Goal: Task Accomplishment & Management: Manage account settings

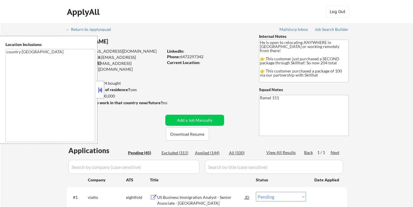
select select ""pending""
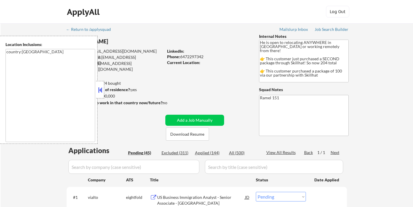
select select ""pending""
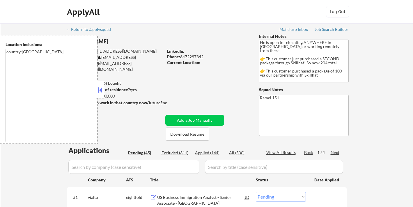
select select ""pending""
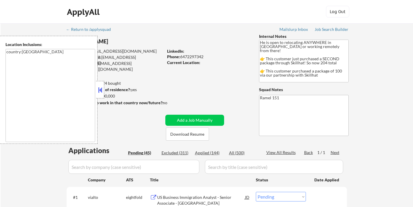
select select ""pending""
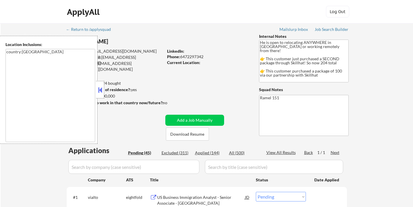
select select ""pending""
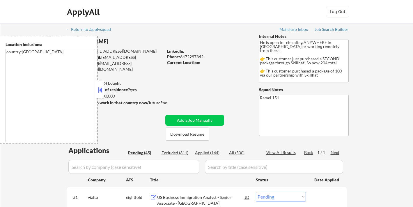
select select ""pending""
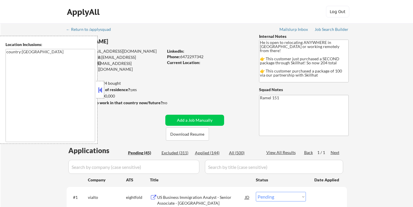
select select ""pending""
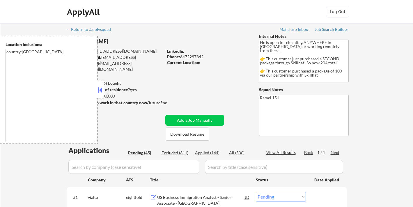
select select ""pending""
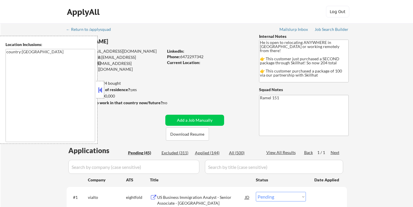
select select ""pending""
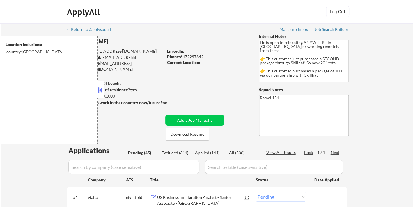
click at [102, 89] on button at bounding box center [100, 90] width 6 height 9
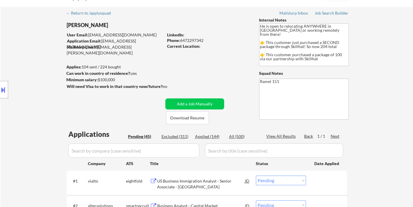
scroll to position [32, 0]
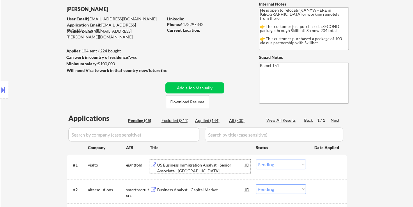
click at [198, 170] on div "US Business Immigration Analyst - Senior Associate - Toronto" at bounding box center [201, 167] width 88 height 11
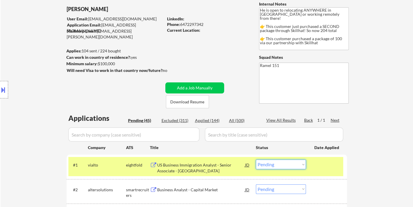
drag, startPoint x: 282, startPoint y: 164, endPoint x: 281, endPoint y: 170, distance: 5.9
click at [282, 164] on select "Choose an option... Pending Applied Excluded (Questions) Excluded (Expired) Exc…" at bounding box center [281, 164] width 50 height 10
click at [256, 159] on select "Choose an option... Pending Applied Excluded (Questions) Excluded (Expired) Exc…" at bounding box center [281, 164] width 50 height 10
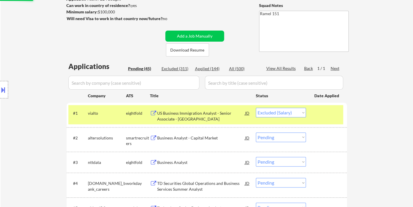
scroll to position [97, 0]
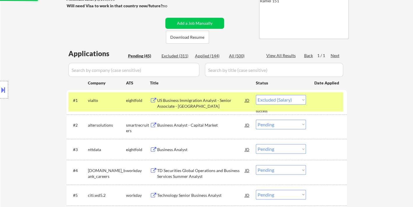
click at [199, 122] on div "Business Analyst - Capital Market" at bounding box center [201, 125] width 88 height 6
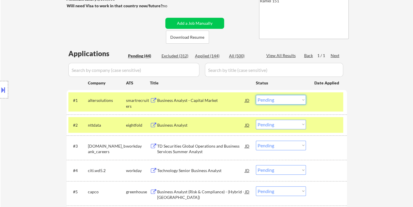
drag, startPoint x: 285, startPoint y: 99, endPoint x: 288, endPoint y: 104, distance: 5.8
click at [285, 99] on select "Choose an option... Pending Applied Excluded (Questions) Excluded (Expired) Exc…" at bounding box center [281, 100] width 50 height 10
click at [256, 95] on select "Choose an option... Pending Applied Excluded (Questions) Excluded (Expired) Exc…" at bounding box center [281, 100] width 50 height 10
click at [163, 127] on div "Business Analyst" at bounding box center [201, 125] width 88 height 6
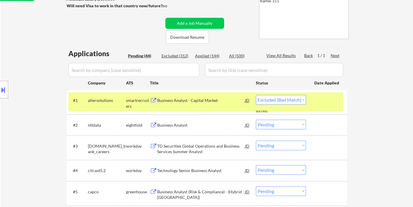
select select ""pending""
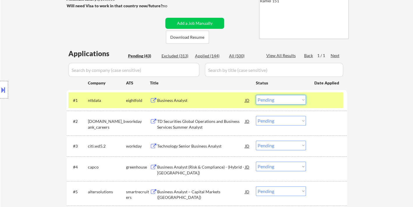
click at [291, 101] on select "Choose an option... Pending Applied Excluded (Questions) Excluded (Expired) Exc…" at bounding box center [281, 100] width 50 height 10
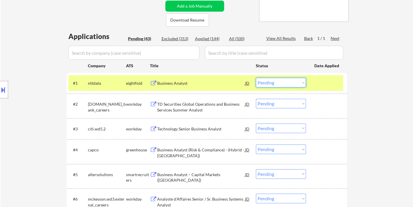
scroll to position [129, 0]
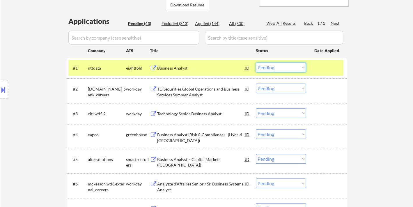
click at [204, 97] on div "TD Securities Global Operations and Business Services Summer Analyst" at bounding box center [201, 91] width 88 height 11
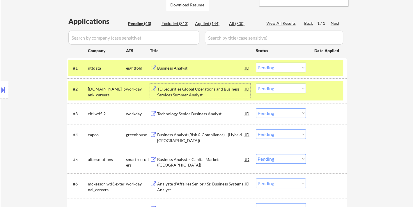
click at [297, 89] on select "Choose an option... Pending Applied Excluded (Questions) Excluded (Expired) Exc…" at bounding box center [281, 88] width 50 height 10
click at [256, 83] on select "Choose an option... Pending Applied Excluded (Questions) Excluded (Expired) Exc…" at bounding box center [281, 88] width 50 height 10
click at [182, 116] on div "Technology Senior Business Analyst" at bounding box center [201, 114] width 88 height 6
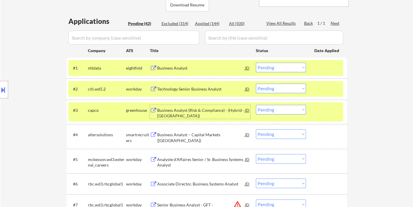
click at [282, 90] on select "Choose an option... Pending Applied Excluded (Questions) Excluded (Expired) Exc…" at bounding box center [281, 88] width 50 height 10
click at [256, 83] on select "Choose an option... Pending Applied Excluded (Questions) Excluded (Expired) Exc…" at bounding box center [281, 88] width 50 height 10
click at [198, 113] on div "Business Analyst (Risk & Compliance) - (Hybrid - Toronto)" at bounding box center [201, 112] width 88 height 11
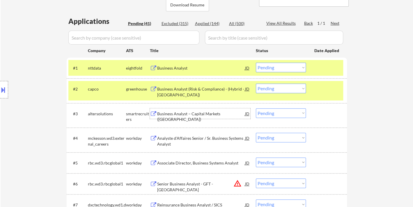
click at [280, 90] on select "Choose an option... Pending Applied Excluded (Questions) Excluded (Expired) Exc…" at bounding box center [281, 88] width 50 height 10
click at [256, 83] on select "Choose an option... Pending Applied Excluded (Questions) Excluded (Expired) Exc…" at bounding box center [281, 88] width 50 height 10
click at [212, 118] on div "Business Analyst – Capital Markets (Montréal)" at bounding box center [201, 113] width 88 height 10
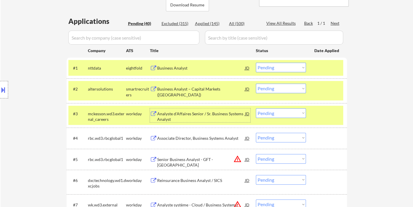
click at [276, 89] on select "Choose an option... Pending Applied Excluded (Questions) Excluded (Expired) Exc…" at bounding box center [281, 88] width 50 height 10
click at [256, 83] on select "Choose an option... Pending Applied Excluded (Questions) Excluded (Expired) Exc…" at bounding box center [281, 88] width 50 height 10
click at [198, 115] on div "Analyste d'Affaires Senior / Sr. Business Systems Analyst" at bounding box center [201, 116] width 88 height 11
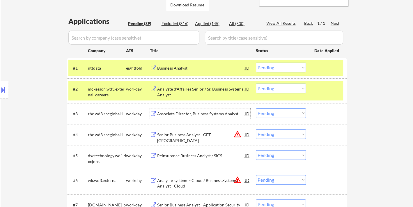
click at [291, 90] on select "Choose an option... Pending Applied Excluded (Questions) Excluded (Expired) Exc…" at bounding box center [281, 88] width 50 height 10
click at [256, 83] on select "Choose an option... Pending Applied Excluded (Questions) Excluded (Expired) Exc…" at bounding box center [281, 88] width 50 height 10
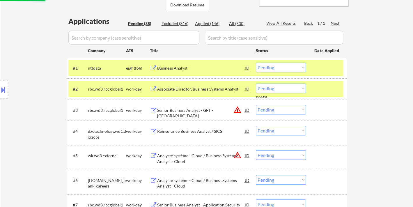
click at [191, 95] on div "#2 rbc.wd3.rbcglobal1 workday Associate Director, Business Systems Analyst JD C…" at bounding box center [205, 89] width 275 height 16
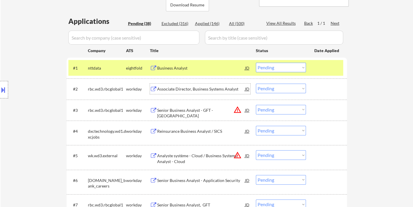
click at [196, 90] on div "Associate Director, Business Systems Analyst" at bounding box center [201, 89] width 88 height 6
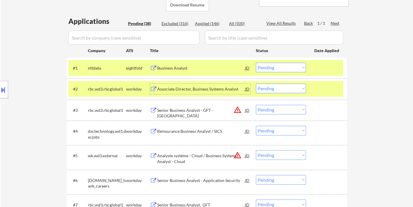
click at [284, 90] on select "Choose an option... Pending Applied Excluded (Questions) Excluded (Expired) Exc…" at bounding box center [281, 88] width 50 height 10
click at [256, 83] on select "Choose an option... Pending Applied Excluded (Questions) Excluded (Expired) Exc…" at bounding box center [281, 88] width 50 height 10
select select ""pending""
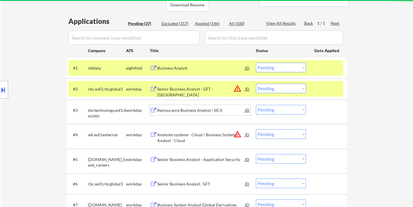
click at [194, 112] on div "Reinsurance Business Analyst / SICS" at bounding box center [201, 110] width 88 height 6
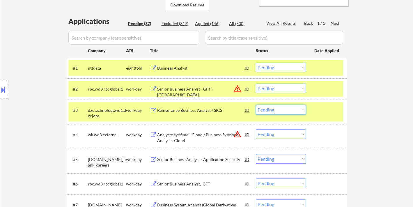
click at [284, 106] on select "Choose an option... Pending Applied Excluded (Questions) Excluded (Expired) Exc…" at bounding box center [281, 110] width 50 height 10
click at [256, 105] on select "Choose an option... Pending Applied Excluded (Questions) Excluded (Expired) Exc…" at bounding box center [281, 110] width 50 height 10
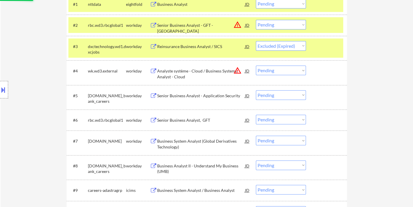
scroll to position [194, 0]
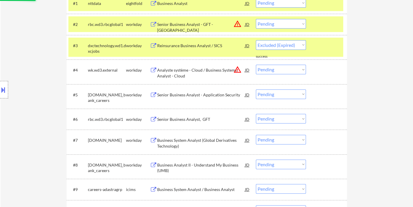
select select ""pending""
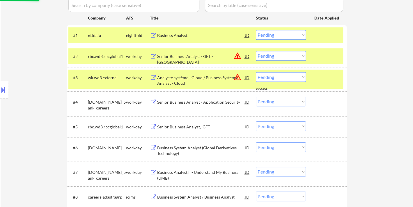
scroll to position [161, 0]
click at [206, 79] on div "Analyste système - Cloud / Business Systems Analyst - Cloud" at bounding box center [201, 80] width 88 height 11
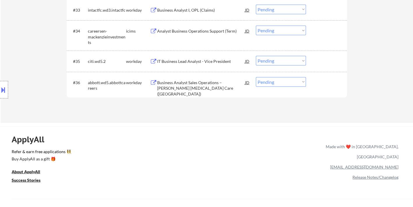
scroll to position [950, 0]
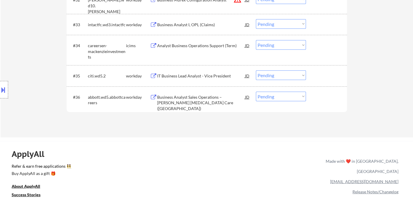
click at [200, 102] on div "Business Analyst Sales Operations – Abbott Diabetes Care (Mississauga)" at bounding box center [201, 102] width 88 height 17
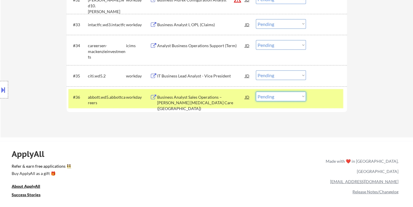
click at [284, 100] on select "Choose an option... Pending Applied Excluded (Questions) Excluded (Expired) Exc…" at bounding box center [281, 97] width 50 height 10
select select ""excluded""
click at [256, 92] on select "Choose an option... Pending Applied Excluded (Questions) Excluded (Expired) Exc…" at bounding box center [281, 97] width 50 height 10
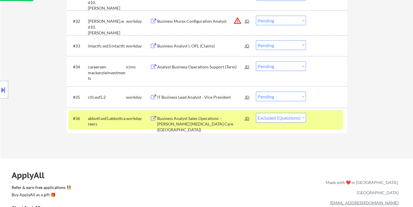
scroll to position [918, 0]
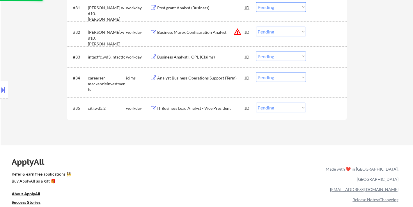
click at [189, 109] on div "IT Business Lead Analyst - Vice President" at bounding box center [201, 108] width 88 height 6
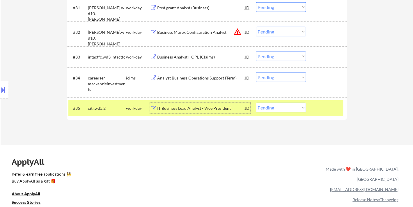
click at [297, 111] on select "Choose an option... Pending Applied Excluded (Questions) Excluded (Expired) Exc…" at bounding box center [281, 108] width 50 height 10
select select ""excluded__expired_""
click at [256, 103] on select "Choose an option... Pending Applied Excluded (Questions) Excluded (Expired) Exc…" at bounding box center [281, 108] width 50 height 10
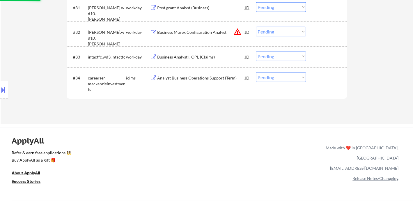
click at [178, 57] on div "Business Analyst I, OPL (Claims)" at bounding box center [201, 57] width 88 height 6
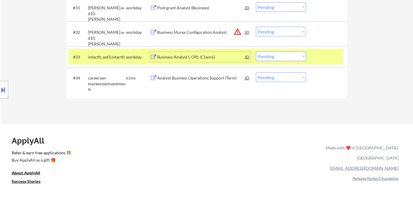
drag, startPoint x: 278, startPoint y: 56, endPoint x: 284, endPoint y: 60, distance: 7.3
click at [278, 56] on select "Choose an option... Pending Applied Excluded (Questions) Excluded (Expired) Exc…" at bounding box center [281, 56] width 50 height 10
click at [256, 51] on select "Choose an option... Pending Applied Excluded (Questions) Excluded (Expired) Exc…" at bounding box center [281, 56] width 50 height 10
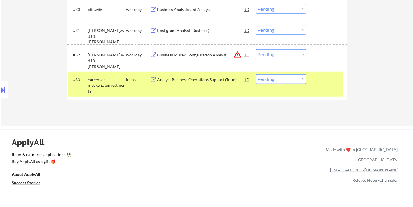
scroll to position [885, 0]
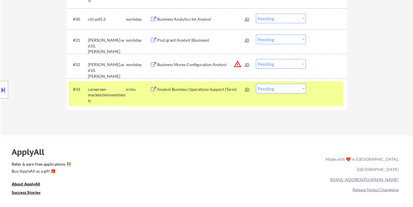
click at [200, 93] on div "Analyst Business Operations Support (Term)" at bounding box center [201, 89] width 88 height 10
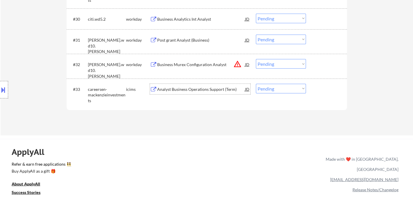
click at [274, 89] on select "Choose an option... Pending Applied Excluded (Questions) Excluded (Expired) Exc…" at bounding box center [281, 89] width 50 height 10
select select ""excluded__expired_""
click at [256, 84] on select "Choose an option... Pending Applied Excluded (Questions) Excluded (Expired) Exc…" at bounding box center [281, 89] width 50 height 10
click at [176, 66] on div "Business Murex Configuration Analyst" at bounding box center [201, 65] width 88 height 6
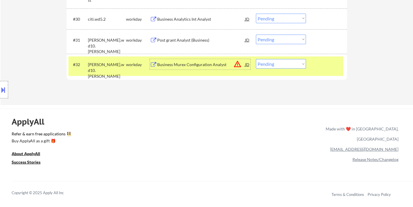
click at [299, 62] on select "Choose an option... Pending Applied Excluded (Questions) Excluded (Expired) Exc…" at bounding box center [281, 64] width 50 height 10
select select ""excluded__expired_""
click at [256, 59] on select "Choose an option... Pending Applied Excluded (Questions) Excluded (Expired) Exc…" at bounding box center [281, 64] width 50 height 10
click at [179, 40] on div "Post grant Analyst (Business)" at bounding box center [201, 40] width 88 height 6
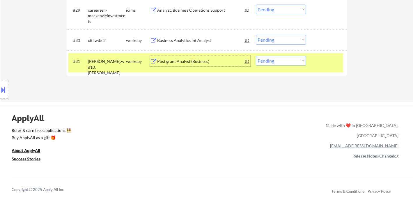
scroll to position [853, 0]
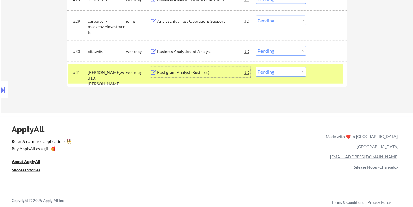
drag, startPoint x: 279, startPoint y: 72, endPoint x: 282, endPoint y: 74, distance: 3.3
click at [279, 72] on select "Choose an option... Pending Applied Excluded (Questions) Excluded (Expired) Exc…" at bounding box center [281, 72] width 50 height 10
drag, startPoint x: 270, startPoint y: 72, endPoint x: 273, endPoint y: 74, distance: 3.9
click at [270, 72] on select "Choose an option... Pending Applied Excluded (Questions) Excluded (Expired) Exc…" at bounding box center [281, 72] width 50 height 10
select select ""excluded__bad_match_""
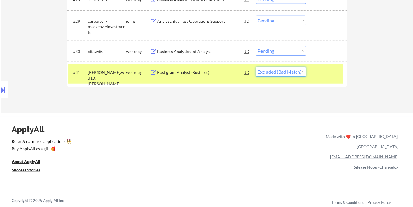
click at [256, 67] on select "Choose an option... Pending Applied Excluded (Questions) Excluded (Expired) Exc…" at bounding box center [281, 72] width 50 height 10
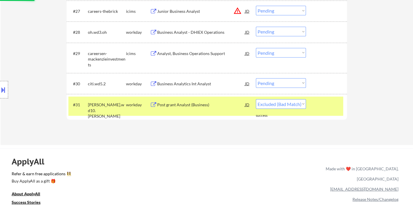
click at [183, 83] on div "Business Analytics Int Analyst" at bounding box center [201, 84] width 88 height 6
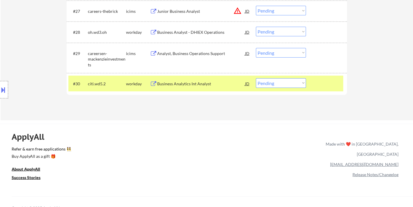
click at [15, 54] on div "Location Inclusions: country:CA" at bounding box center [52, 90] width 104 height 108
click at [283, 87] on select "Choose an option... Pending Applied Excluded (Questions) Excluded (Expired) Exc…" at bounding box center [281, 83] width 50 height 10
select select ""applied""
click at [256, 78] on select "Choose an option... Pending Applied Excluded (Questions) Excluded (Expired) Exc…" at bounding box center [281, 83] width 50 height 10
click at [177, 54] on div "Analyst, Business Operations Support" at bounding box center [201, 54] width 88 height 6
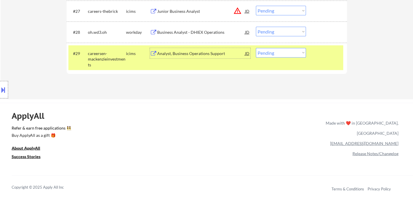
click at [283, 51] on select "Choose an option... Pending Applied Excluded (Questions) Excluded (Expired) Exc…" at bounding box center [281, 53] width 50 height 10
select select ""excluded""
click at [256, 48] on select "Choose an option... Pending Applied Excluded (Questions) Excluded (Expired) Exc…" at bounding box center [281, 53] width 50 height 10
click at [195, 29] on div "Business Analyst - DHIEX Operations" at bounding box center [201, 32] width 88 height 6
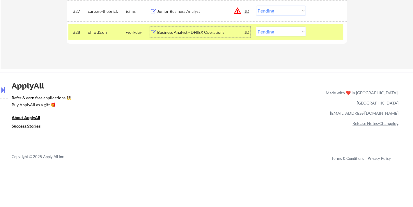
click at [265, 34] on select "Choose an option... Pending Applied Excluded (Questions) Excluded (Expired) Exc…" at bounding box center [281, 32] width 50 height 10
select select ""excluded__expired_""
click at [256, 27] on select "Choose an option... Pending Applied Excluded (Questions) Excluded (Expired) Exc…" at bounding box center [281, 32] width 50 height 10
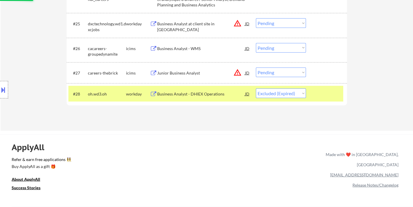
scroll to position [756, 0]
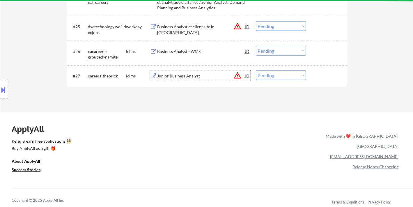
click at [191, 76] on div "Junior Business Analyst" at bounding box center [201, 76] width 88 height 6
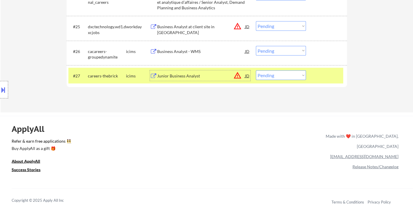
drag, startPoint x: 269, startPoint y: 74, endPoint x: 272, endPoint y: 79, distance: 5.9
click at [269, 74] on select "Choose an option... Pending Applied Excluded (Questions) Excluded (Expired) Exc…" at bounding box center [281, 75] width 50 height 10
select select ""excluded__expired_""
click at [256, 70] on select "Choose an option... Pending Applied Excluded (Questions) Excluded (Expired) Exc…" at bounding box center [281, 75] width 50 height 10
click at [175, 53] on div "Business Analyst - WMS" at bounding box center [201, 52] width 88 height 6
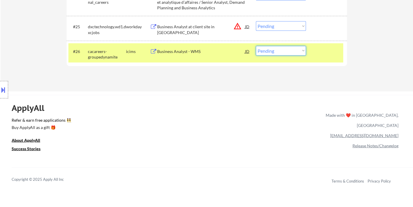
click at [284, 53] on select "Choose an option... Pending Applied Excluded (Questions) Excluded (Expired) Exc…" at bounding box center [281, 51] width 50 height 10
select select ""excluded__expired_""
click at [256, 46] on select "Choose an option... Pending Applied Excluded (Questions) Excluded (Expired) Exc…" at bounding box center [281, 51] width 50 height 10
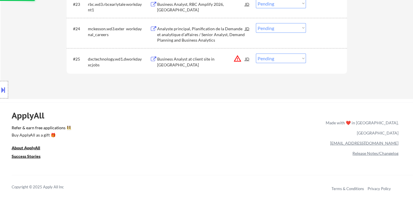
click at [187, 61] on div "Business Analyst at client site in Ottawa" at bounding box center [201, 61] width 88 height 11
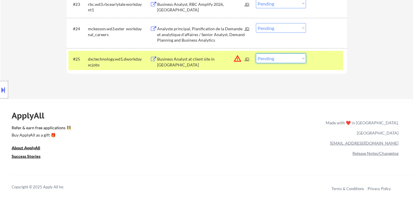
click at [273, 59] on select "Choose an option... Pending Applied Excluded (Questions) Excluded (Expired) Exc…" at bounding box center [281, 59] width 50 height 10
select select ""excluded__bad_match_""
click at [256, 54] on select "Choose an option... Pending Applied Excluded (Questions) Excluded (Expired) Exc…" at bounding box center [281, 59] width 50 height 10
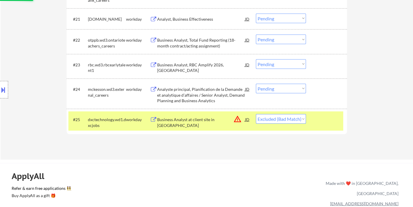
scroll to position [659, 0]
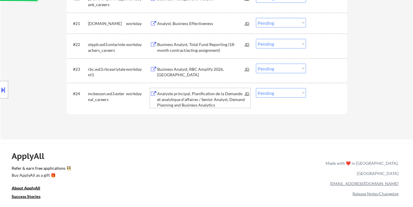
click at [205, 100] on div "Analyste principal, Planification de la Demande et analytique d’affaires / Seni…" at bounding box center [201, 99] width 88 height 17
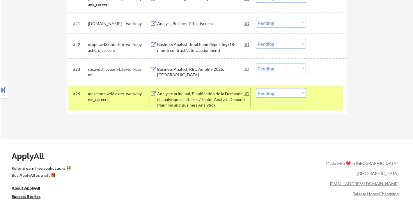
click at [271, 93] on select "Choose an option... Pending Applied Excluded (Questions) Excluded (Expired) Exc…" at bounding box center [281, 93] width 50 height 10
select select ""excluded__bad_match_""
click at [256, 88] on select "Choose an option... Pending Applied Excluded (Questions) Excluded (Expired) Exc…" at bounding box center [281, 93] width 50 height 10
click at [195, 70] on div "Business Analyst, RBC Amplify 2026, Halifax" at bounding box center [201, 71] width 88 height 11
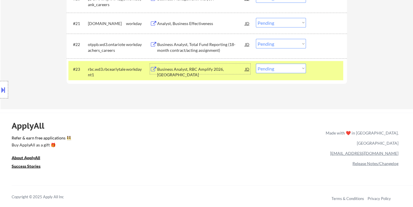
click at [276, 70] on select "Choose an option... Pending Applied Excluded (Questions) Excluded (Expired) Exc…" at bounding box center [281, 69] width 50 height 10
select select ""excluded__bad_match_""
click at [256, 64] on select "Choose an option... Pending Applied Excluded (Questions) Excluded (Expired) Exc…" at bounding box center [281, 69] width 50 height 10
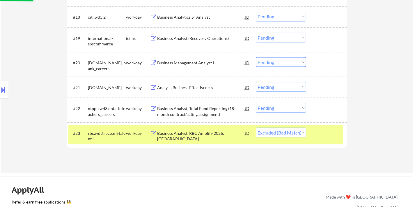
scroll to position [594, 0]
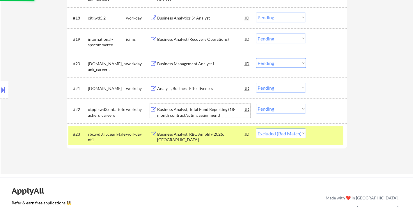
click at [209, 111] on div "Business Analyst, Total Fund Reporting (18-month contract/acting assignment)" at bounding box center [201, 111] width 88 height 11
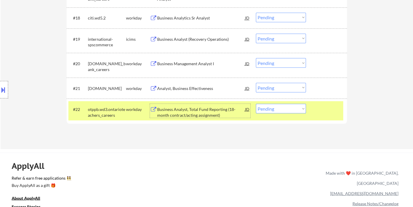
click at [279, 111] on select "Choose an option... Pending Applied Excluded (Questions) Excluded (Expired) Exc…" at bounding box center [281, 109] width 50 height 10
select select ""applied""
click at [256, 104] on select "Choose an option... Pending Applied Excluded (Questions) Excluded (Expired) Exc…" at bounding box center [281, 109] width 50 height 10
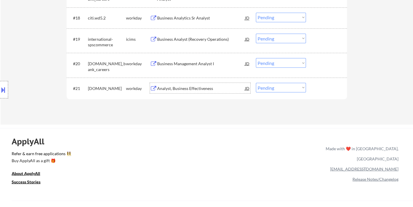
click at [187, 93] on div "Analyst, Business Effectiveness" at bounding box center [201, 88] width 88 height 10
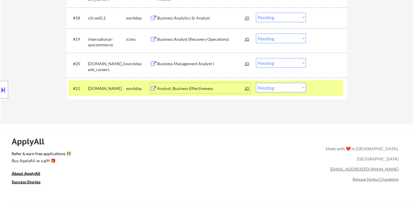
drag, startPoint x: 281, startPoint y: 88, endPoint x: 283, endPoint y: 91, distance: 3.5
click at [282, 88] on select "Choose an option... Pending Applied Excluded (Questions) Excluded (Expired) Exc…" at bounding box center [281, 88] width 50 height 10
select select ""excluded__expired_""
click at [256, 83] on select "Choose an option... Pending Applied Excluded (Questions) Excluded (Expired) Exc…" at bounding box center [281, 88] width 50 height 10
click at [161, 64] on div "Business Management Analyst I" at bounding box center [201, 64] width 88 height 6
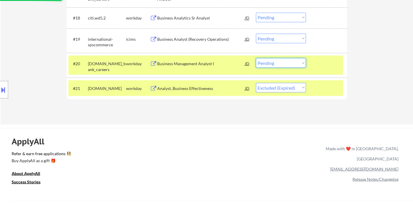
click at [279, 65] on select "Choose an option... Pending Applied Excluded (Questions) Excluded (Expired) Exc…" at bounding box center [281, 63] width 50 height 10
click at [266, 67] on select "Choose an option... Pending Applied Excluded (Questions) Excluded (Expired) Exc…" at bounding box center [281, 63] width 50 height 10
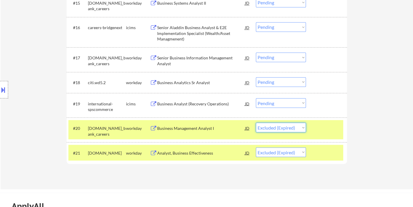
click at [256, 122] on select "Choose an option... Pending Applied Excluded (Questions) Excluded (Expired) Exc…" at bounding box center [281, 127] width 50 height 10
select select ""pending""
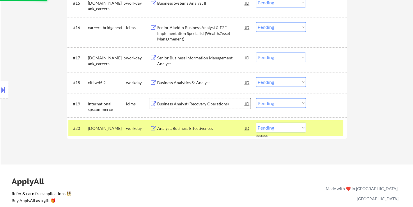
click at [203, 102] on div "Business Analyst (Recovery Operations)" at bounding box center [201, 104] width 88 height 6
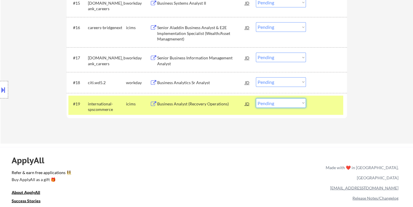
click at [267, 104] on select "Choose an option... Pending Applied Excluded (Questions) Excluded (Expired) Exc…" at bounding box center [281, 103] width 50 height 10
select select ""excluded__expired_""
click at [256, 98] on select "Choose an option... Pending Applied Excluded (Questions) Excluded (Expired) Exc…" at bounding box center [281, 103] width 50 height 10
click at [189, 83] on div "Business Analytics Sr Analyst" at bounding box center [201, 83] width 88 height 6
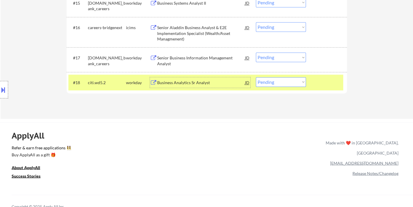
drag, startPoint x: 283, startPoint y: 81, endPoint x: 285, endPoint y: 85, distance: 3.8
click at [283, 81] on select "Choose an option... Pending Applied Excluded (Questions) Excluded (Expired) Exc…" at bounding box center [281, 82] width 50 height 10
select select ""excluded__expired_""
click at [256, 77] on select "Choose an option... Pending Applied Excluded (Questions) Excluded (Expired) Exc…" at bounding box center [281, 82] width 50 height 10
click at [186, 55] on div "Senior Business Information Management Analyst" at bounding box center [201, 60] width 88 height 11
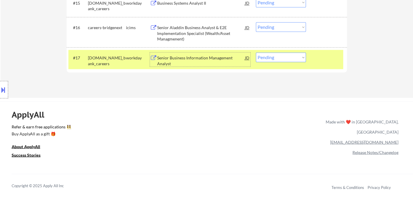
click at [283, 60] on select "Choose an option... Pending Applied Excluded (Questions) Excluded (Expired) Exc…" at bounding box center [281, 57] width 50 height 10
select select ""excluded__expired_""
click at [256, 52] on select "Choose an option... Pending Applied Excluded (Questions) Excluded (Expired) Exc…" at bounding box center [281, 57] width 50 height 10
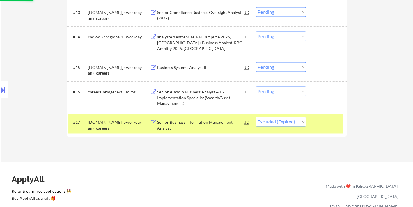
scroll to position [465, 0]
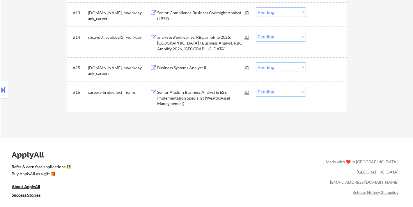
click at [205, 96] on div "Senior Aladdin Business Analyst & E2E Implementation Specialist (Wealth/Asset M…" at bounding box center [201, 97] width 88 height 17
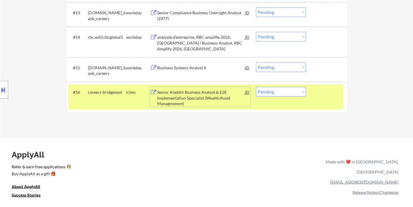
click at [182, 68] on div "Business Systems Analyst II" at bounding box center [201, 68] width 88 height 6
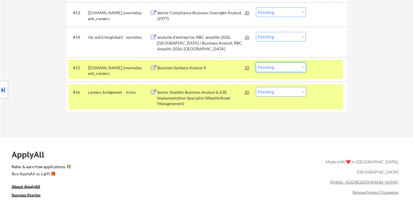
drag, startPoint x: 268, startPoint y: 67, endPoint x: 271, endPoint y: 71, distance: 4.0
click at [268, 67] on select "Choose an option... Pending Applied Excluded (Questions) Excluded (Expired) Exc…" at bounding box center [281, 67] width 50 height 10
click at [256, 62] on select "Choose an option... Pending Applied Excluded (Questions) Excluded (Expired) Exc…" at bounding box center [281, 67] width 50 height 10
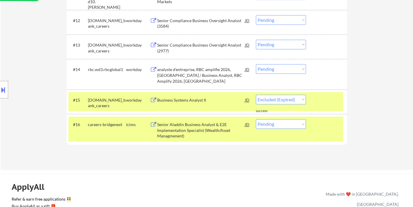
select select ""pending""
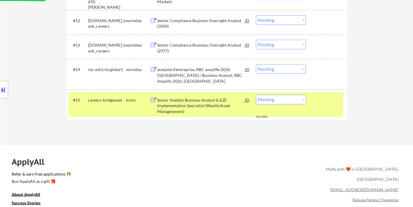
click at [183, 69] on div "analyste d’entreprise, RBC amplifie 2026, Montréal / Business Analyst, RBC Ampl…" at bounding box center [201, 75] width 88 height 17
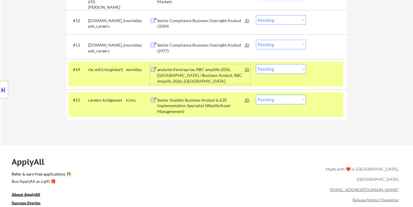
click at [276, 68] on select "Choose an option... Pending Applied Excluded (Questions) Excluded (Expired) Exc…" at bounding box center [281, 69] width 50 height 10
click at [256, 64] on select "Choose an option... Pending Applied Excluded (Questions) Excluded (Expired) Exc…" at bounding box center [281, 69] width 50 height 10
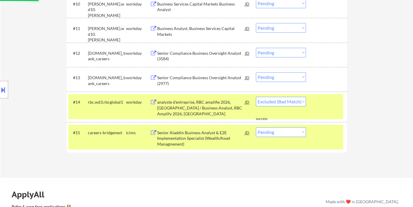
select select ""pending""
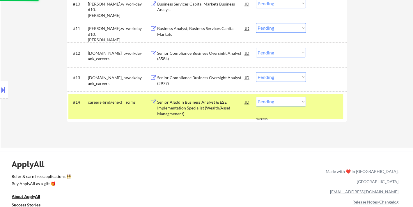
click at [273, 77] on select "Choose an option... Pending Applied Excluded (Questions) Excluded (Expired) Exc…" at bounding box center [281, 77] width 50 height 10
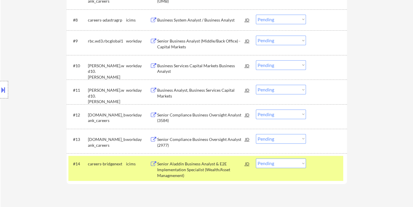
scroll to position [336, 0]
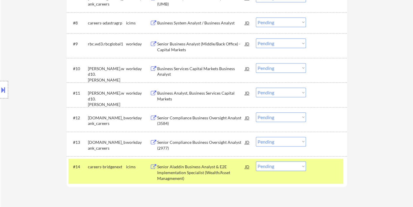
click at [272, 141] on select "Choose an option... Pending Applied Excluded (Questions) Excluded (Expired) Exc…" at bounding box center [281, 142] width 50 height 10
click at [256, 137] on select "Choose an option... Pending Applied Excluded (Questions) Excluded (Expired) Exc…" at bounding box center [281, 142] width 50 height 10
click at [282, 118] on select "Choose an option... Pending Applied Excluded (Questions) Excluded (Expired) Exc…" at bounding box center [281, 117] width 50 height 10
select select ""pending""
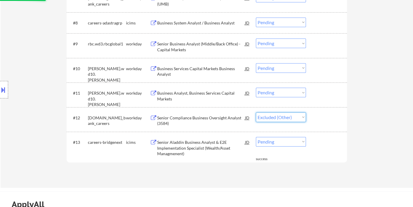
click at [256, 112] on select "Choose an option... Pending Applied Excluded (Questions) Excluded (Expired) Exc…" at bounding box center [281, 117] width 50 height 10
select select ""pending""
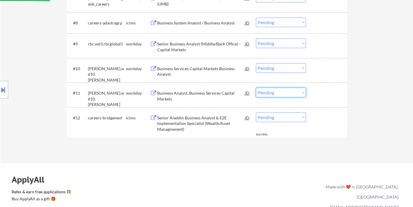
drag, startPoint x: 265, startPoint y: 93, endPoint x: 271, endPoint y: 95, distance: 6.6
click at [265, 93] on select "Choose an option... Pending Applied Excluded (Questions) Excluded (Expired) Exc…" at bounding box center [281, 93] width 50 height 10
click at [256, 88] on select "Choose an option... Pending Applied Excluded (Questions) Excluded (Expired) Exc…" at bounding box center [281, 93] width 50 height 10
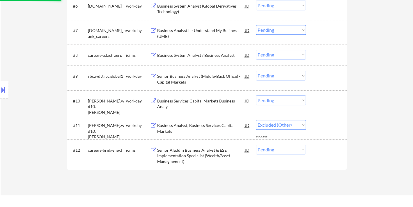
select select ""pending""
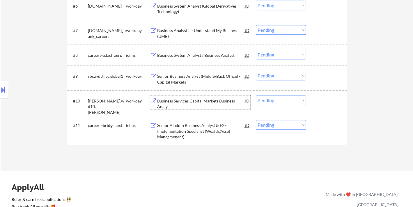
click at [195, 101] on div "Business Services Capital Markets Business Analyst" at bounding box center [201, 103] width 88 height 11
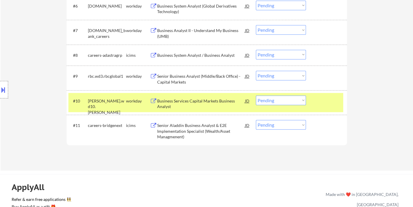
click at [284, 99] on select "Choose an option... Pending Applied Excluded (Questions) Excluded (Expired) Exc…" at bounding box center [281, 100] width 50 height 10
click at [256, 95] on select "Choose an option... Pending Applied Excluded (Questions) Excluded (Expired) Exc…" at bounding box center [281, 100] width 50 height 10
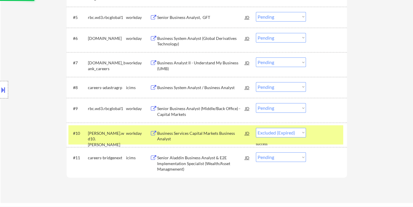
select select ""pending""
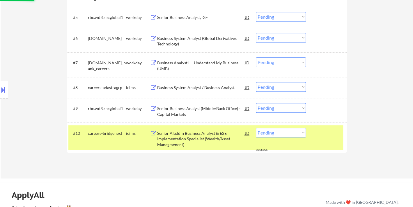
click at [200, 111] on div "Senior Business Analyst (Middle/Back Office) - Capital Markets" at bounding box center [201, 111] width 88 height 11
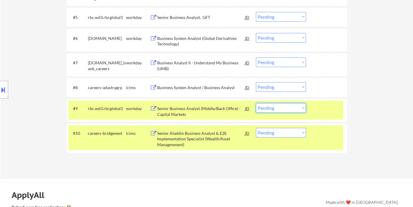
click at [284, 107] on select "Choose an option... Pending Applied Excluded (Questions) Excluded (Expired) Exc…" at bounding box center [281, 108] width 50 height 10
click at [256, 103] on select "Choose an option... Pending Applied Excluded (Questions) Excluded (Expired) Exc…" at bounding box center [281, 108] width 50 height 10
select select ""pending""
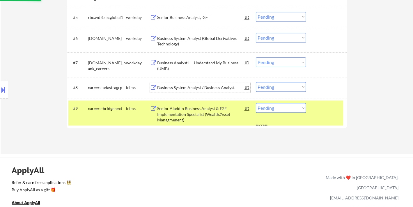
click at [202, 88] on div "Business System Analyst / Business Analyst" at bounding box center [201, 88] width 88 height 6
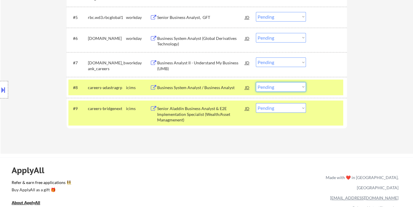
click at [286, 88] on select "Choose an option... Pending Applied Excluded (Questions) Excluded (Expired) Exc…" at bounding box center [281, 87] width 50 height 10
click at [256, 82] on select "Choose an option... Pending Applied Excluded (Questions) Excluded (Expired) Exc…" at bounding box center [281, 87] width 50 height 10
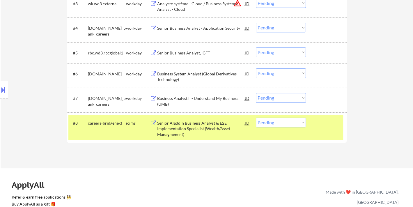
scroll to position [239, 0]
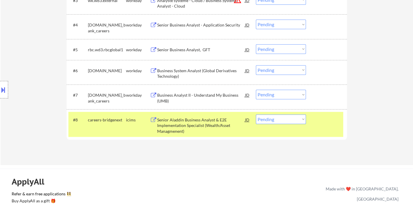
click at [205, 124] on div "Senior Aladdin Business Analyst & E2E Implementation Specialist (Wealth/Asset M…" at bounding box center [201, 125] width 88 height 17
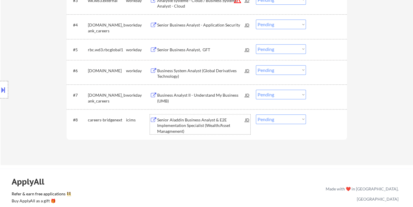
drag, startPoint x: 283, startPoint y: 118, endPoint x: 283, endPoint y: 122, distance: 4.1
click at [283, 118] on select "Choose an option... Pending Applied Excluded (Questions) Excluded (Expired) Exc…" at bounding box center [281, 119] width 50 height 10
select select ""excluded__other_""
click at [256, 114] on select "Choose an option... Pending Applied Excluded (Questions) Excluded (Expired) Exc…" at bounding box center [281, 119] width 50 height 10
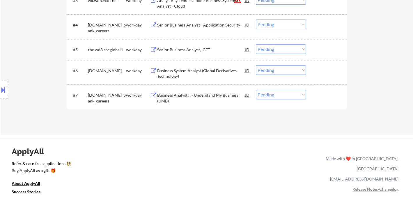
click at [183, 95] on div "Business Analyst II - Understand My Business (UMB)" at bounding box center [201, 97] width 88 height 11
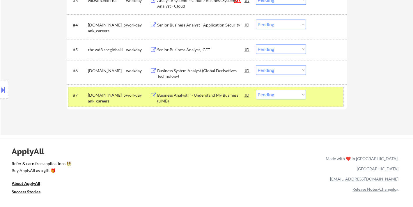
drag, startPoint x: 291, startPoint y: 100, endPoint x: 291, endPoint y: 97, distance: 3.2
click at [291, 97] on div "#7 td.wd3.td_bank_careers workday Business Analyst II - Understand My Business …" at bounding box center [205, 96] width 275 height 19
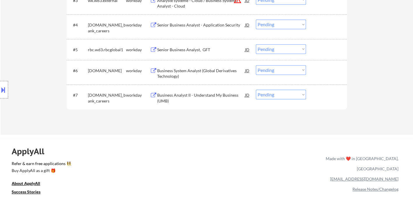
click at [293, 97] on select "Choose an option... Pending Applied Excluded (Questions) Excluded (Expired) Exc…" at bounding box center [281, 95] width 50 height 10
select select ""excluded__expired_""
click at [256, 90] on select "Choose an option... Pending Applied Excluded (Questions) Excluded (Expired) Exc…" at bounding box center [281, 95] width 50 height 10
click at [189, 71] on div "Business System Analyst (Global Derivatives Technology)" at bounding box center [201, 73] width 88 height 11
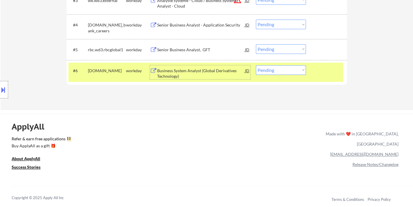
click at [287, 70] on select "Choose an option... Pending Applied Excluded (Questions) Excluded (Expired) Exc…" at bounding box center [281, 70] width 50 height 10
select select ""excluded__expired_""
click at [256, 65] on select "Choose an option... Pending Applied Excluded (Questions) Excluded (Expired) Exc…" at bounding box center [281, 70] width 50 height 10
click at [183, 50] on div "Senior Business Analyst, GFT" at bounding box center [201, 50] width 88 height 6
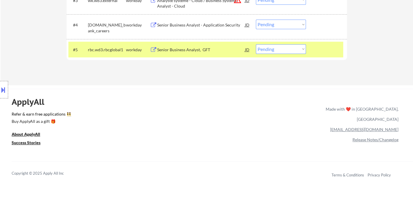
drag, startPoint x: 11, startPoint y: 51, endPoint x: 46, endPoint y: 69, distance: 39.0
click at [11, 51] on div "Location Inclusions: country:CA" at bounding box center [52, 90] width 104 height 108
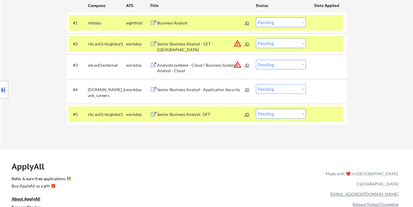
click at [175, 118] on div "Senior Business Analyst, GFT" at bounding box center [201, 114] width 88 height 10
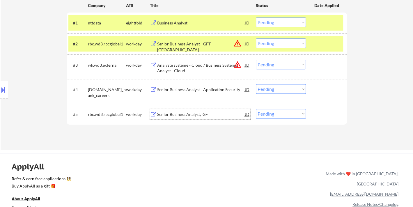
drag, startPoint x: 275, startPoint y: 111, endPoint x: 275, endPoint y: 117, distance: 6.4
click at [275, 111] on select "Choose an option... Pending Applied Excluded (Questions) Excluded (Expired) Exc…" at bounding box center [281, 114] width 50 height 10
select select ""applied""
click at [256, 109] on select "Choose an option... Pending Applied Excluded (Questions) Excluded (Expired) Exc…" at bounding box center [281, 114] width 50 height 10
click at [189, 86] on div "Senior Business Analyst - Application Security" at bounding box center [201, 89] width 88 height 10
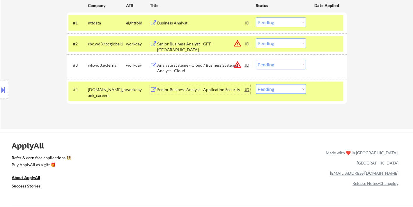
drag, startPoint x: 267, startPoint y: 90, endPoint x: 267, endPoint y: 93, distance: 3.0
click at [267, 90] on select "Choose an option... Pending Applied Excluded (Questions) Excluded (Expired) Exc…" at bounding box center [281, 89] width 50 height 10
click at [269, 91] on select "Choose an option... Pending Applied Excluded (Questions) Excluded (Expired) Exc…" at bounding box center [281, 89] width 50 height 10
select select ""applied""
click at [256, 84] on select "Choose an option... Pending Applied Excluded (Questions) Excluded (Expired) Exc…" at bounding box center [281, 89] width 50 height 10
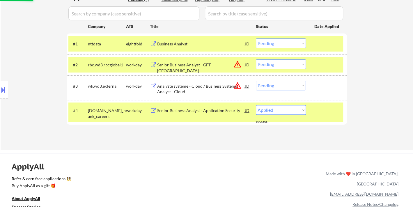
scroll to position [142, 0]
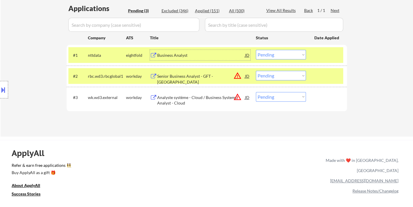
click at [189, 58] on div "Business Analyst" at bounding box center [201, 55] width 88 height 6
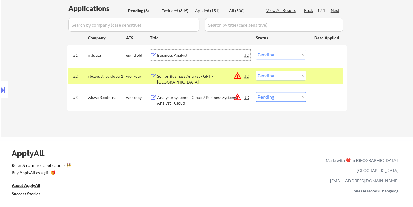
drag, startPoint x: 277, startPoint y: 58, endPoint x: 280, endPoint y: 56, distance: 4.1
click at [278, 58] on select "Choose an option... Pending Applied Excluded (Questions) Excluded (Expired) Exc…" at bounding box center [281, 55] width 50 height 10
click at [256, 50] on select "Choose an option... Pending Applied Excluded (Questions) Excluded (Expired) Exc…" at bounding box center [281, 55] width 50 height 10
click at [203, 76] on div "Senior Business Analyst - GFT - Halifax" at bounding box center [201, 78] width 88 height 11
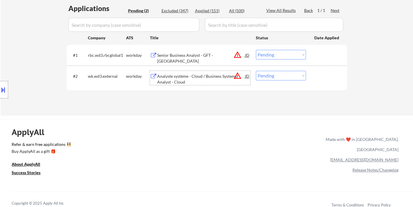
click at [205, 56] on div "Senior Business Analyst - GFT - Halifax" at bounding box center [201, 57] width 88 height 11
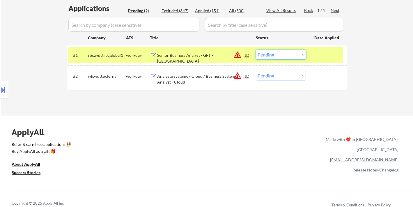
click at [285, 55] on select "Choose an option... Pending Applied Excluded (Questions) Excluded (Expired) Exc…" at bounding box center [281, 55] width 50 height 10
click at [256, 50] on select "Choose an option... Pending Applied Excluded (Questions) Excluded (Expired) Exc…" at bounding box center [281, 55] width 50 height 10
click at [213, 78] on div "Analyste système - Cloud / Business Systems Analyst - Cloud" at bounding box center [201, 78] width 88 height 11
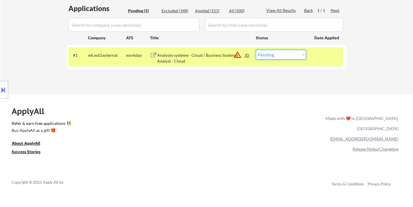
click at [281, 59] on select "Choose an option... Pending Applied Excluded (Questions) Excluded (Expired) Exc…" at bounding box center [281, 55] width 50 height 10
select select ""excluded__other_""
click at [256, 50] on select "Choose an option... Pending Applied Excluded (Questions) Excluded (Expired) Exc…" at bounding box center [281, 55] width 50 height 10
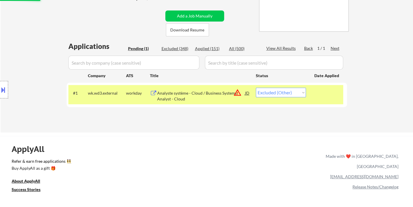
scroll to position [77, 0]
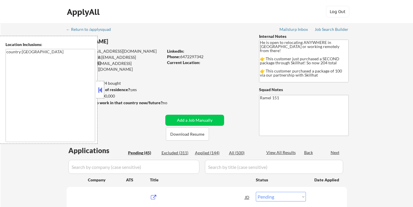
select select ""pending""
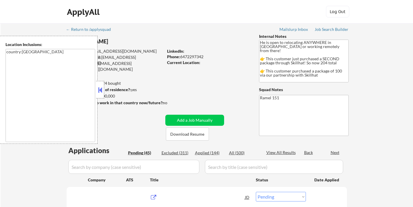
select select ""pending""
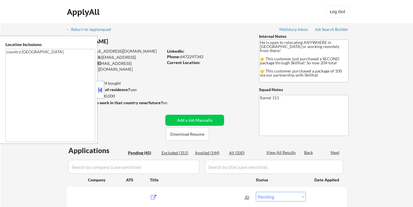
select select ""pending""
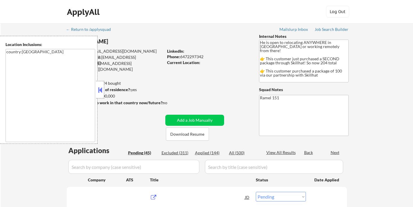
select select ""pending""
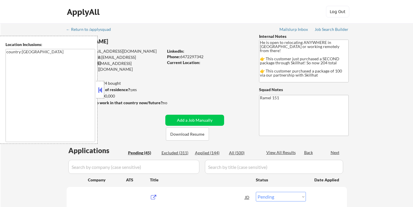
select select ""pending""
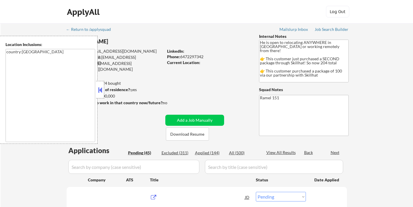
select select ""pending""
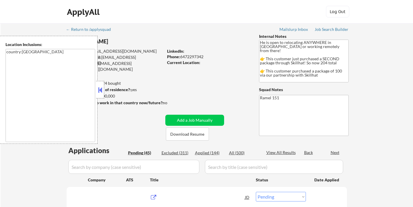
select select ""pending""
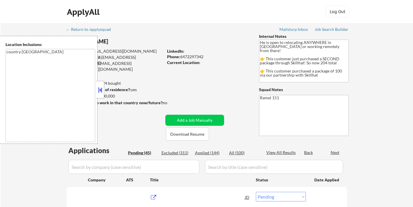
select select ""pending""
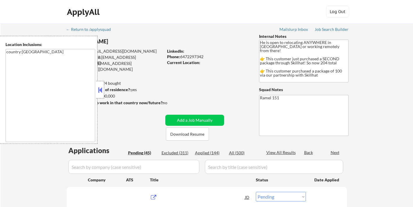
select select ""pending""
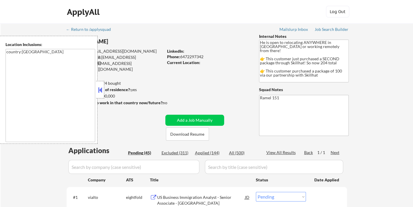
drag, startPoint x: 100, startPoint y: 92, endPoint x: 105, endPoint y: 91, distance: 4.8
click at [100, 92] on button at bounding box center [100, 90] width 6 height 9
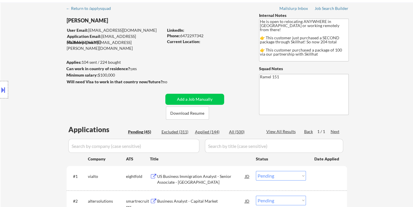
scroll to position [32, 0]
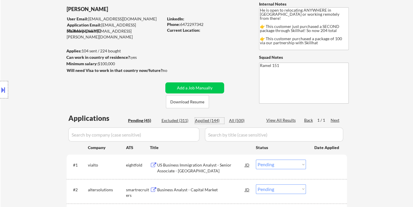
click at [213, 120] on div "Applied (144)" at bounding box center [209, 121] width 29 height 6
click at [293, 121] on div "View All Results" at bounding box center [281, 120] width 31 height 6
select select ""applied""
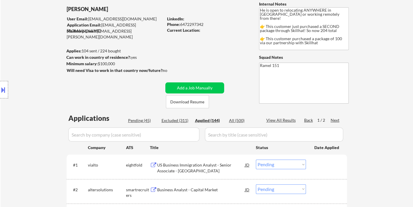
select select ""applied""
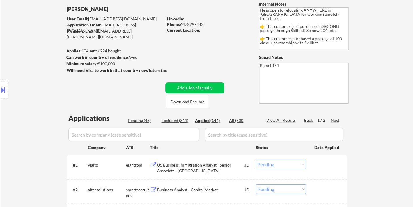
select select ""applied""
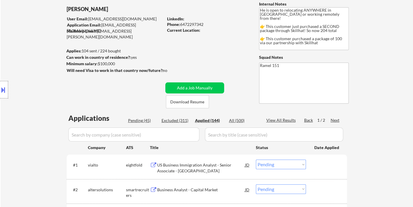
select select ""applied""
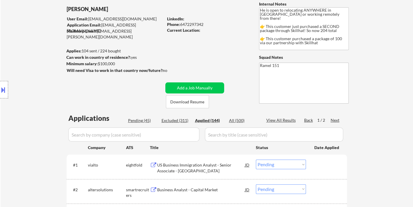
select select ""applied""
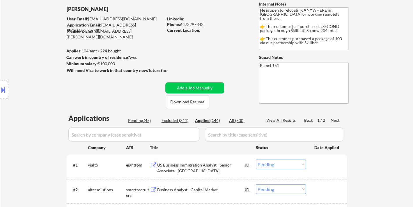
select select ""applied""
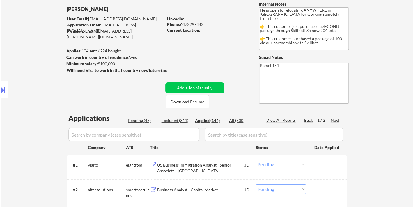
select select ""applied""
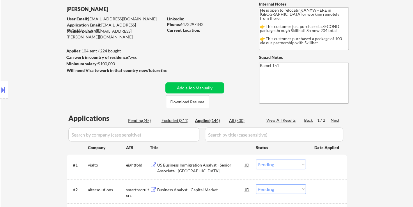
select select ""applied""
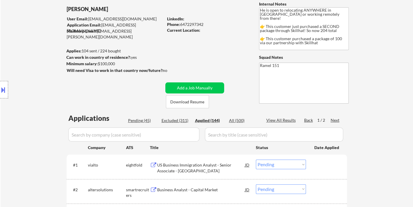
select select ""applied""
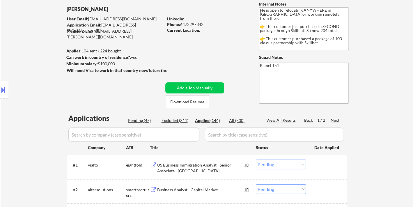
select select ""applied""
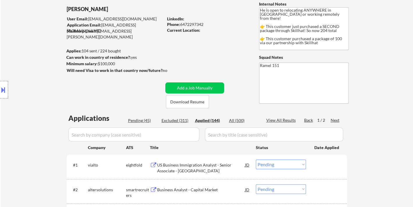
select select ""applied""
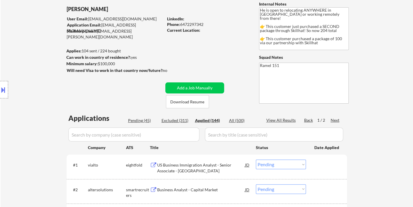
select select ""applied""
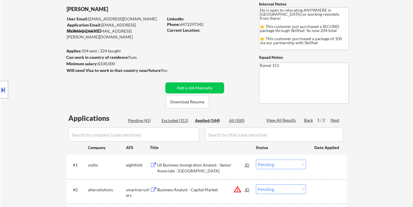
select select ""applied""
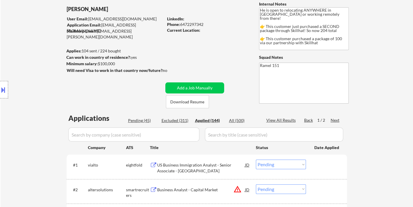
select select ""applied""
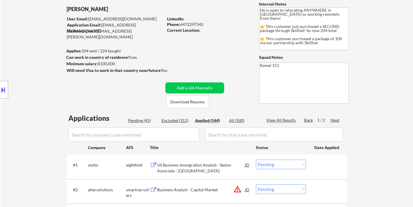
select select ""applied""
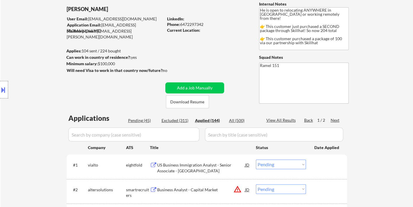
select select ""applied""
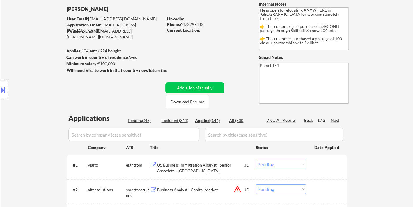
select select ""applied""
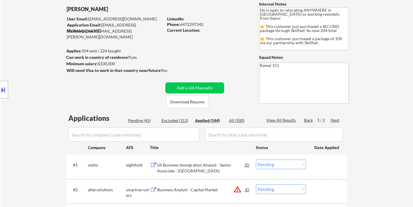
select select ""applied""
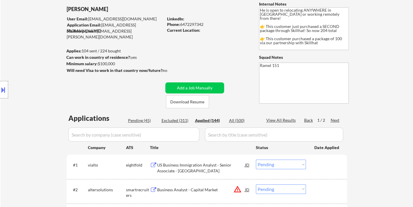
select select ""applied""
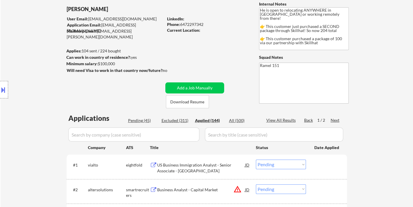
select select ""applied""
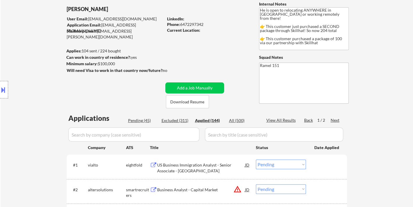
select select ""applied""
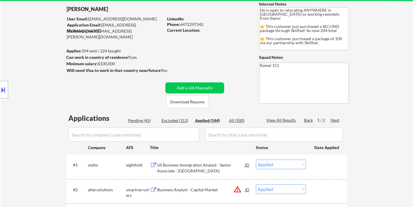
select select ""applied""
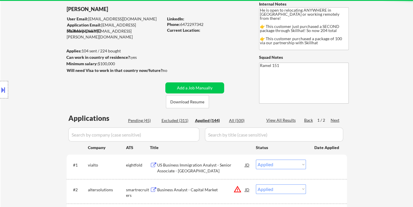
select select ""applied""
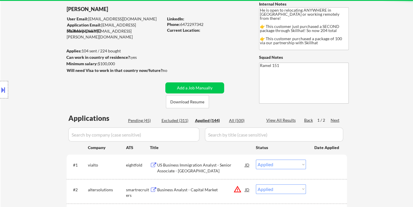
select select ""applied""
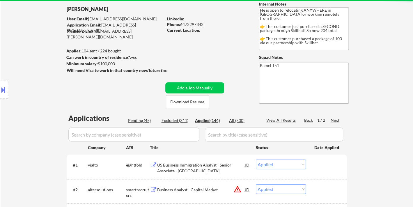
select select ""applied""
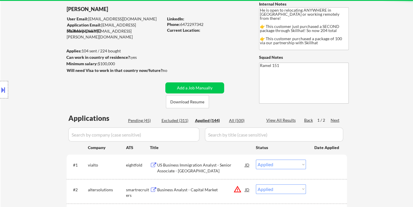
select select ""applied""
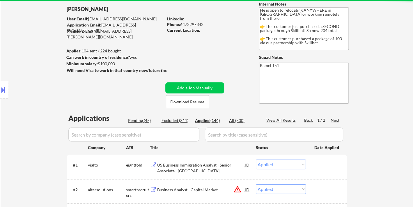
select select ""applied""
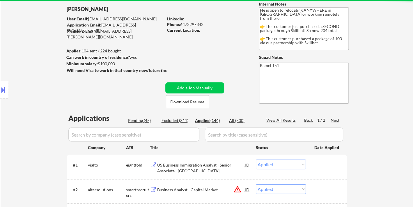
select select ""applied""
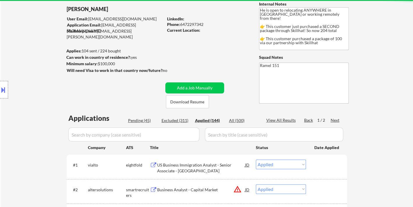
select select ""applied""
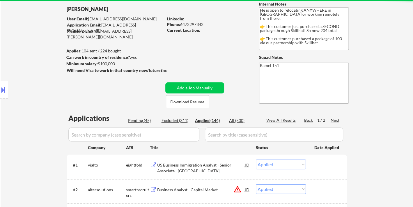
select select ""applied""
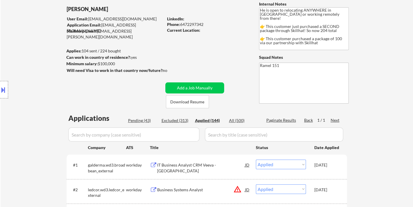
scroll to position [731, 0]
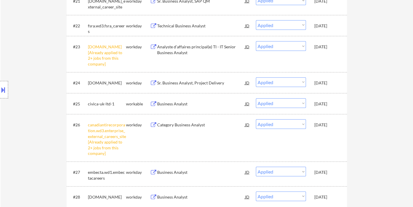
select select ""applied""
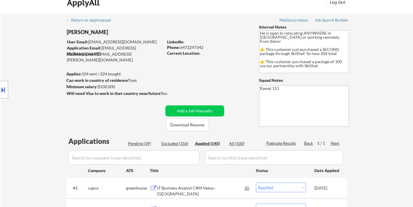
scroll to position [0, 0]
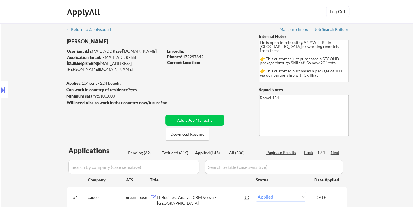
click at [189, 56] on div "Phone: 6472297342" at bounding box center [208, 57] width 82 height 6
copy div "6472297342"
select select ""applied""
click at [191, 57] on div "Phone: 6472297342" at bounding box center [208, 57] width 82 height 6
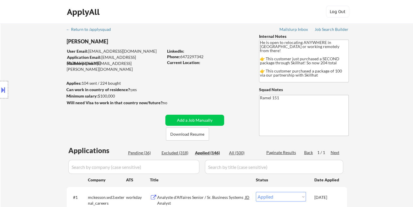
click at [191, 57] on div "Phone: 6472297342" at bounding box center [208, 57] width 82 height 6
copy div "6472297342"
click at [186, 56] on div "Phone: 6472297342" at bounding box center [208, 57] width 82 height 6
copy div "6472297342"
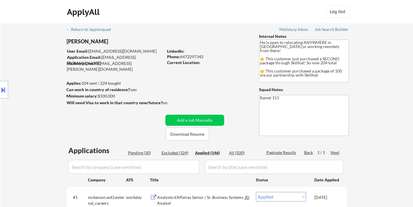
select select ""applied""
click at [194, 55] on div "Phone: 6472297342" at bounding box center [208, 57] width 82 height 6
copy div "6472297342"
select select ""applied""
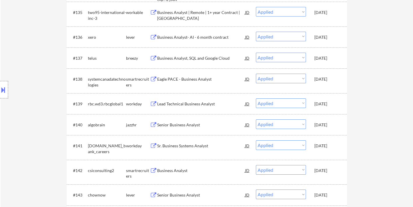
scroll to position [3101, 0]
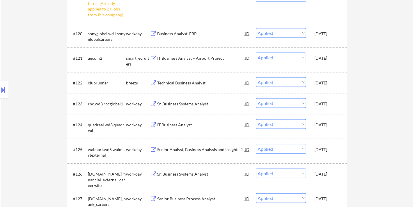
select select ""applied""
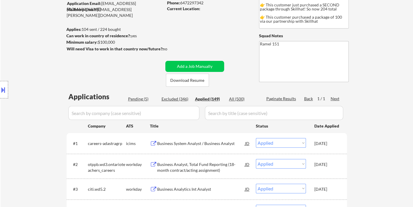
scroll to position [0, 0]
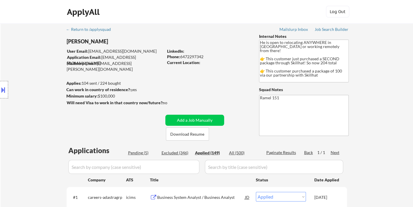
click at [195, 56] on div "Phone: 6472297342" at bounding box center [208, 57] width 82 height 6
copy div "6472297342"
select select ""applied""
click at [193, 56] on div "Phone: 6472297342" at bounding box center [208, 57] width 82 height 6
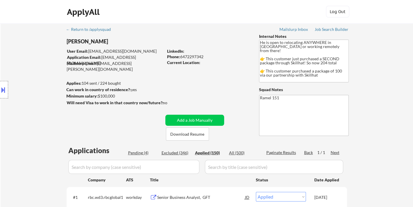
click at [193, 56] on div "Phone: 6472297342" at bounding box center [208, 57] width 82 height 6
copy div "6472297342"
select select ""applied""
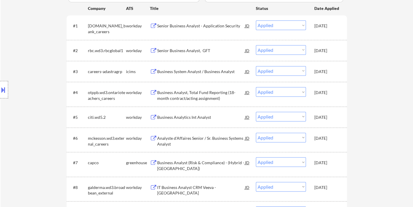
scroll to position [183, 0]
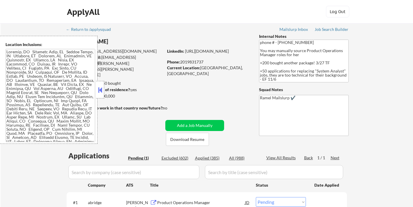
select select ""pending""
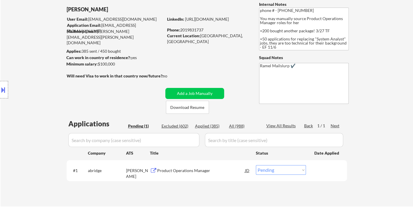
scroll to position [32, 0]
click at [182, 173] on div "Product Operations Manager" at bounding box center [201, 170] width 88 height 10
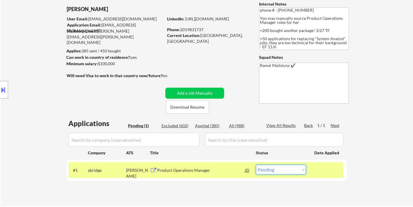
click at [275, 172] on select "Choose an option... Pending Applied Excluded (Questions) Excluded (Expired) Exc…" at bounding box center [281, 170] width 50 height 10
select select ""excluded""
click at [256, 165] on select "Choose an option... Pending Applied Excluded (Questions) Excluded (Expired) Exc…" at bounding box center [281, 170] width 50 height 10
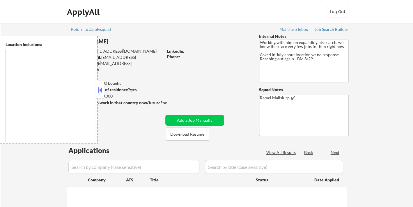
type textarea "[GEOGRAPHIC_DATA], [GEOGRAPHIC_DATA] [GEOGRAPHIC_DATA], [GEOGRAPHIC_DATA] [GEOG…"
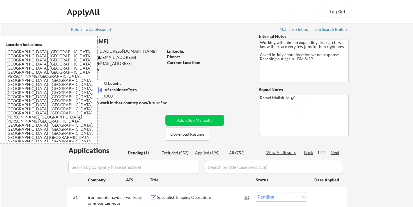
click at [102, 89] on button at bounding box center [100, 90] width 6 height 9
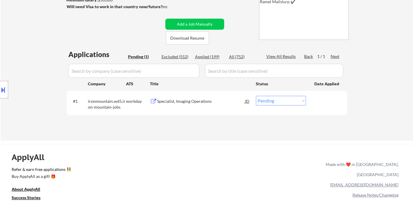
scroll to position [97, 0]
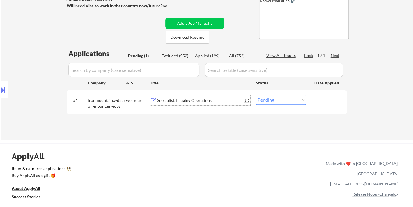
click at [181, 103] on div "Specialist, Imaging Operations" at bounding box center [201, 100] width 88 height 10
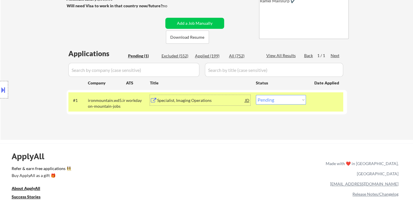
click at [269, 100] on select "Choose an option... Pending Applied Excluded (Questions) Excluded (Expired) Exc…" at bounding box center [281, 100] width 50 height 10
select select ""excluded__expired_""
click at [256, 95] on select "Choose an option... Pending Applied Excluded (Questions) Excluded (Expired) Exc…" at bounding box center [281, 100] width 50 height 10
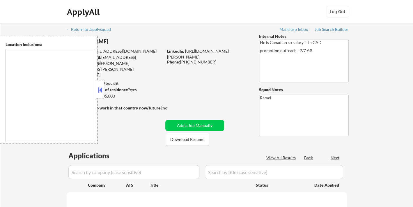
type textarea "remote"
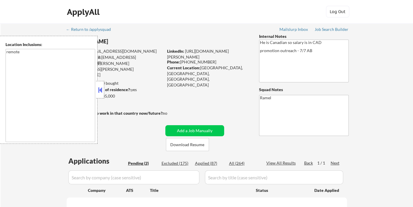
select select ""pending""
click at [100, 93] on button at bounding box center [100, 90] width 6 height 9
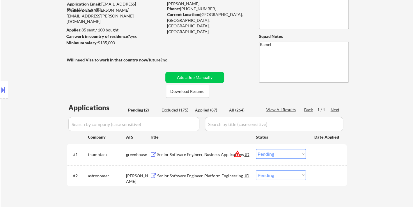
scroll to position [65, 0]
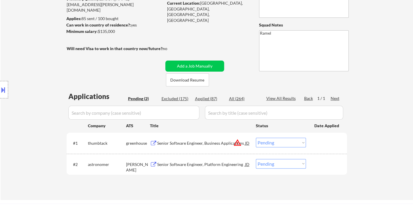
click at [196, 166] on div "Senior Software Engineer, Platform Engineering" at bounding box center [201, 164] width 88 height 6
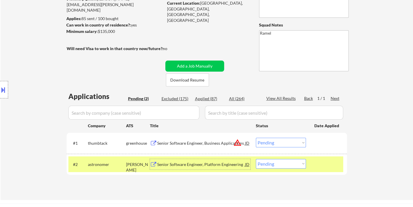
click at [270, 163] on select "Choose an option... Pending Applied Excluded (Questions) Excluded (Expired) Exc…" at bounding box center [281, 164] width 50 height 10
select select ""excluded__bad_match_""
click at [256, 159] on select "Choose an option... Pending Applied Excluded (Questions) Excluded (Expired) Exc…" at bounding box center [281, 164] width 50 height 10
click at [209, 141] on div "Senior Software Engineer, Business Applications" at bounding box center [201, 143] width 88 height 6
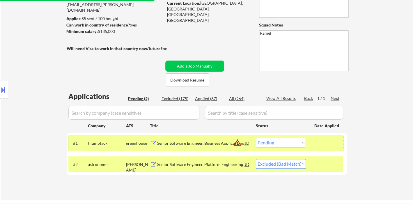
click at [282, 148] on div "#1 thumbtack greenhouse Senior Software Engineer, Business Applications JD warn…" at bounding box center [205, 143] width 275 height 16
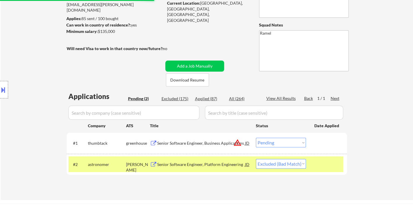
click at [285, 144] on select "Choose an option... Pending Applied Excluded (Questions) Excluded (Expired) Exc…" at bounding box center [281, 143] width 50 height 10
select select ""excluded__location_""
click at [256, 138] on select "Choose an option... Pending Applied Excluded (Questions) Excluded (Expired) Exc…" at bounding box center [281, 143] width 50 height 10
click at [354, 164] on div "← Return to /applysquad Mailslurp Inbox Job Search Builder Irving Henriquez Use…" at bounding box center [207, 79] width 412 height 241
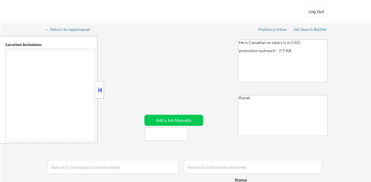
type textarea "remote"
select select ""pending""
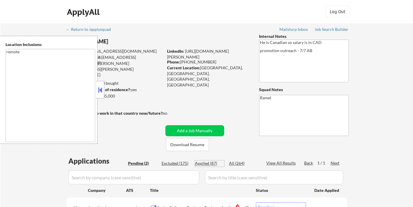
click at [211, 166] on div "Applied (87)" at bounding box center [209, 163] width 29 height 6
select select ""excluded__bad_match_""
select select ""excluded__location_""
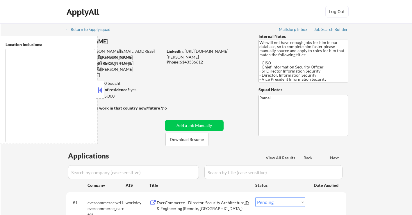
select select ""pending""
type textarea "[GEOGRAPHIC_DATA], [GEOGRAPHIC_DATA] [GEOGRAPHIC_DATA], [GEOGRAPHIC_DATA] [GEOG…"
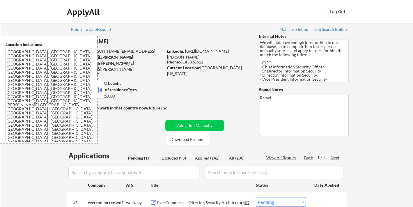
click at [101, 91] on button at bounding box center [100, 90] width 6 height 9
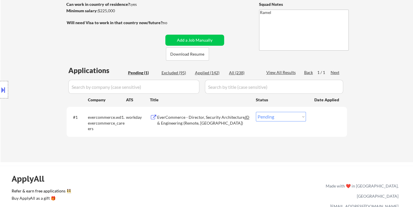
scroll to position [97, 0]
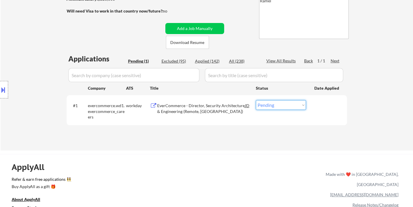
drag, startPoint x: 294, startPoint y: 104, endPoint x: 295, endPoint y: 109, distance: 4.4
click at [294, 104] on select "Choose an option... Pending Applied Excluded (Questions) Excluded (Expired) Exc…" at bounding box center [281, 105] width 50 height 10
select select ""excluded""
click at [256, 100] on select "Choose an option... Pending Applied Excluded (Questions) Excluded (Expired) Exc…" at bounding box center [281, 105] width 50 height 10
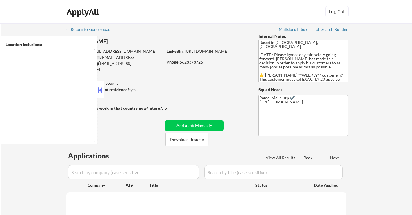
type textarea "[GEOGRAPHIC_DATA], [GEOGRAPHIC_DATA] [GEOGRAPHIC_DATA], [GEOGRAPHIC_DATA] [GEOG…"
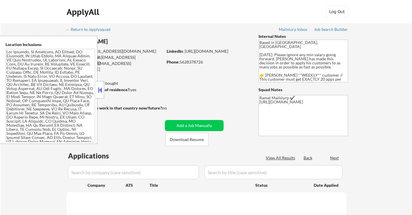
select select ""pending""
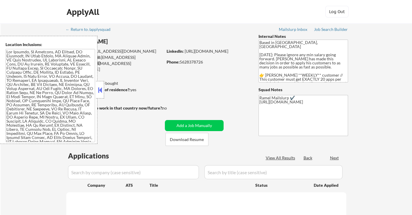
select select ""pending""
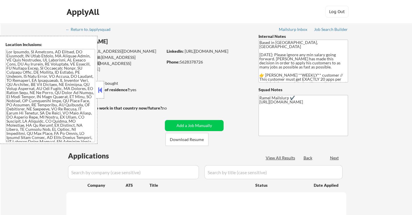
select select ""pending""
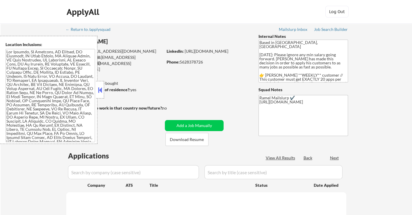
select select ""pending""
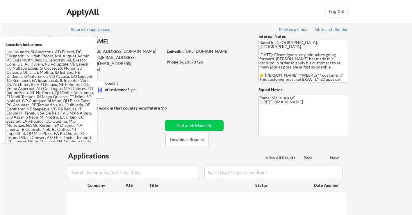
select select ""pending""
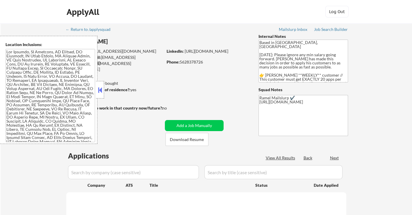
select select ""pending""
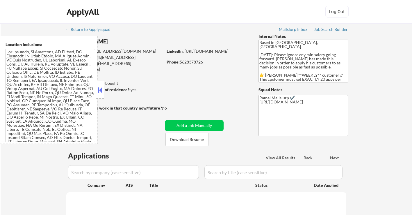
select select ""pending""
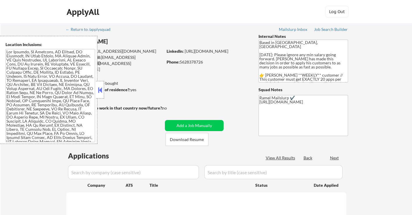
select select ""pending""
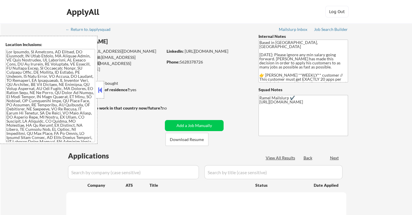
select select ""pending""
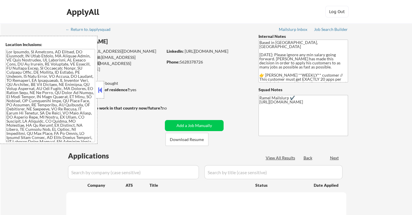
select select ""pending""
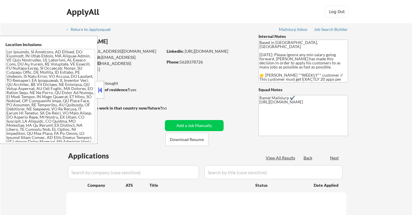
select select ""pending""
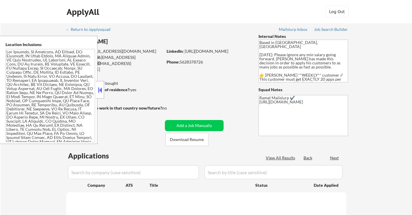
select select ""pending""
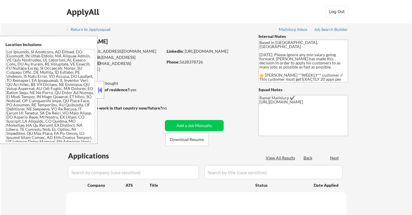
select select ""pending""
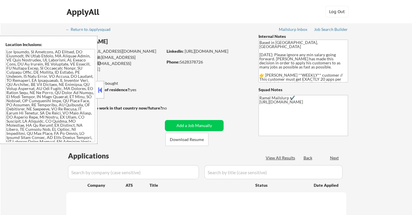
select select ""pending""
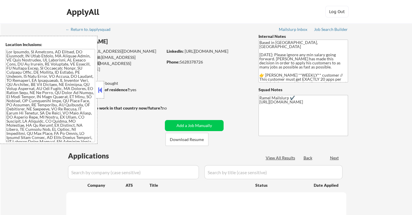
select select ""pending""
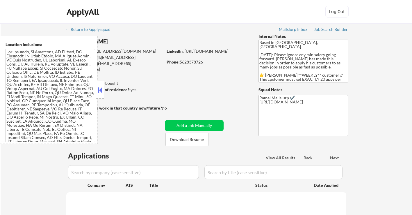
select select ""pending""
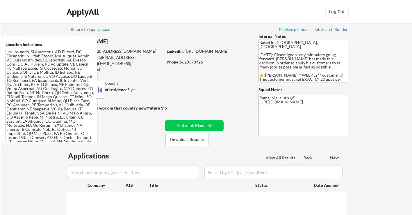
select select ""pending""
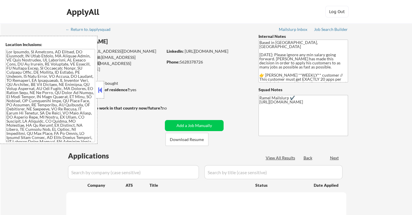
select select ""pending""
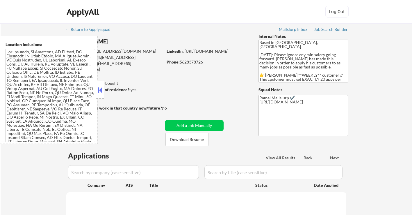
select select ""pending""
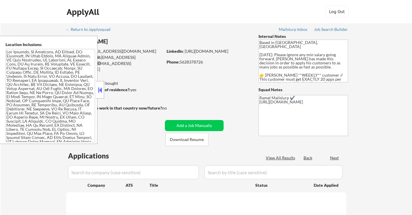
select select ""pending""
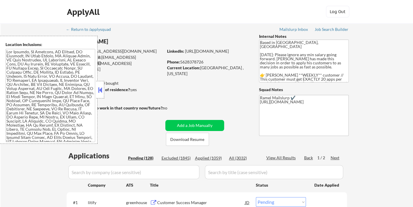
click at [99, 91] on button at bounding box center [100, 90] width 6 height 9
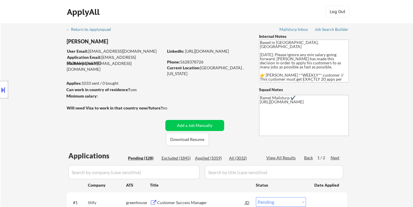
scroll to position [97, 0]
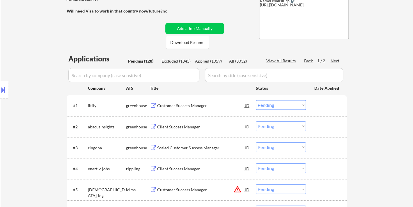
click at [191, 105] on div "Customer Success Manager" at bounding box center [201, 106] width 88 height 6
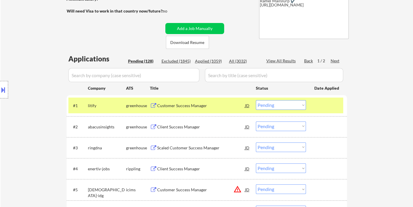
click at [279, 107] on select "Choose an option... Pending Applied Excluded (Questions) Excluded (Expired) Exc…" at bounding box center [281, 105] width 50 height 10
click at [256, 100] on select "Choose an option... Pending Applied Excluded (Questions) Excluded (Expired) Exc…" at bounding box center [281, 105] width 50 height 10
click at [190, 130] on div "Client Success Manager" at bounding box center [201, 126] width 88 height 10
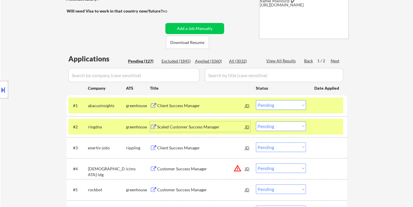
click at [277, 105] on select "Choose an option... Pending Applied Excluded (Questions) Excluded (Expired) Exc…" at bounding box center [281, 105] width 50 height 10
click at [256, 100] on select "Choose an option... Pending Applied Excluded (Questions) Excluded (Expired) Exc…" at bounding box center [281, 105] width 50 height 10
click at [199, 129] on div "Scaled Customer Success Manager" at bounding box center [201, 127] width 88 height 6
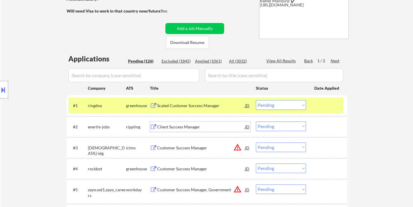
click at [181, 127] on div "Client Success Manager" at bounding box center [201, 127] width 88 height 6
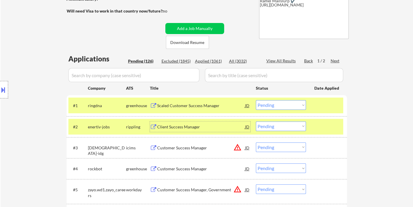
drag, startPoint x: 266, startPoint y: 104, endPoint x: 268, endPoint y: 108, distance: 4.4
click at [266, 104] on select "Choose an option... Pending Applied Excluded (Questions) Excluded (Expired) Exc…" at bounding box center [281, 105] width 50 height 10
click at [256, 100] on select "Choose an option... Pending Applied Excluded (Questions) Excluded (Expired) Exc…" at bounding box center [281, 105] width 50 height 10
click at [197, 127] on div "Client Success Manager" at bounding box center [201, 127] width 88 height 6
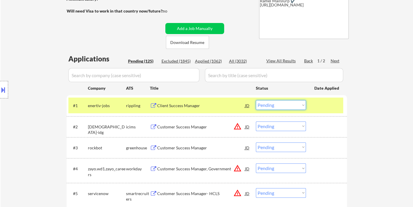
click at [273, 107] on select "Choose an option... Pending Applied Excluded (Questions) Excluded (Expired) Exc…" at bounding box center [281, 105] width 50 height 10
click at [256, 100] on select "Choose an option... Pending Applied Excluded (Questions) Excluded (Expired) Exc…" at bounding box center [281, 105] width 50 height 10
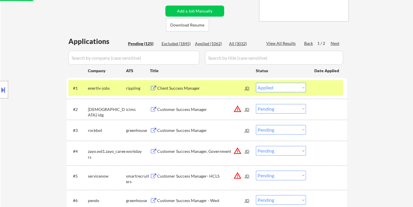
scroll to position [129, 0]
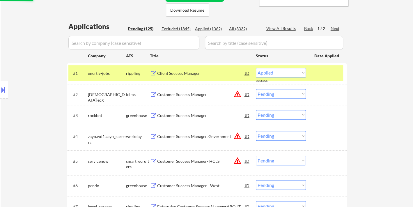
click at [179, 117] on div "Customer Success Manager" at bounding box center [201, 116] width 88 height 6
select select ""pending""
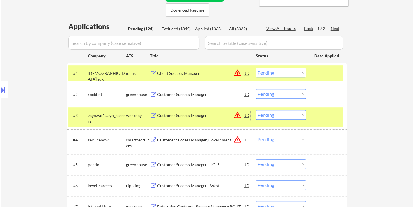
click at [142, 93] on div "greenhouse" at bounding box center [138, 95] width 24 height 6
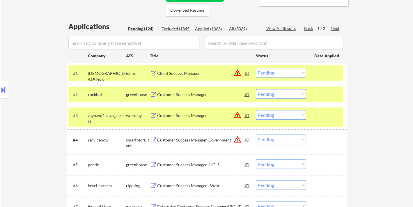
click at [165, 94] on div "Customer Success Manager" at bounding box center [201, 95] width 88 height 6
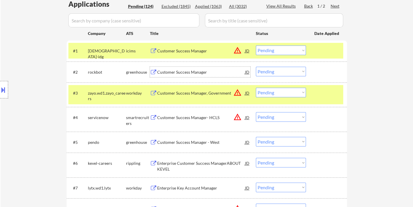
scroll to position [194, 0]
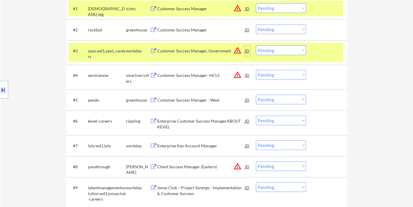
click at [246, 51] on div "JD" at bounding box center [247, 50] width 6 height 10
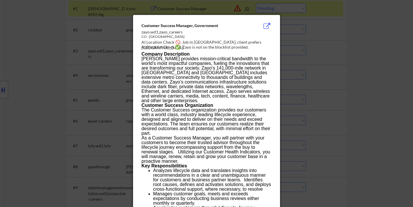
click at [363, 107] on div at bounding box center [206, 103] width 413 height 207
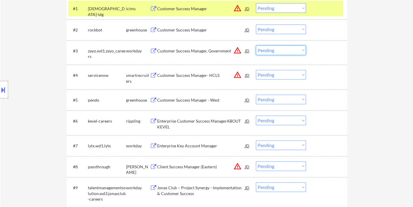
click at [286, 49] on select "Choose an option... Pending Applied Excluded (Questions) Excluded (Expired) Exc…" at bounding box center [281, 50] width 50 height 10
click at [256, 45] on select "Choose an option... Pending Applied Excluded (Questions) Excluded (Expired) Exc…" at bounding box center [281, 50] width 50 height 10
click at [191, 72] on div "Customer Success Manager- HCLS" at bounding box center [201, 75] width 88 height 10
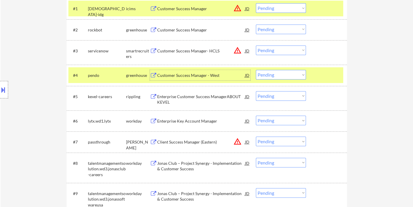
click at [280, 51] on select "Choose an option... Pending Applied Excluded (Questions) Excluded (Expired) Exc…" at bounding box center [281, 50] width 50 height 10
click at [256, 45] on select "Choose an option... Pending Applied Excluded (Questions) Excluded (Expired) Exc…" at bounding box center [281, 50] width 50 height 10
click at [193, 76] on div "Customer Success Manager - West" at bounding box center [201, 75] width 88 height 6
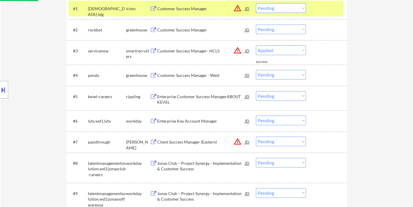
select select ""pending""
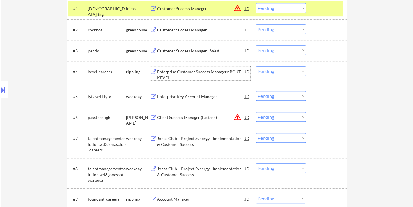
scroll to position [226, 0]
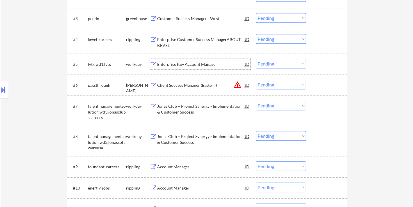
click at [181, 65] on div "Enterprise Key Account Manager" at bounding box center [201, 64] width 88 height 6
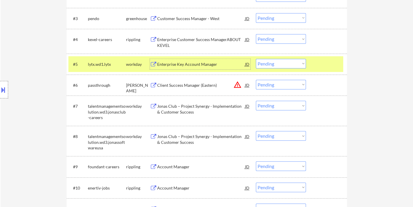
click at [172, 61] on div "Enterprise Key Account Manager" at bounding box center [201, 64] width 88 height 6
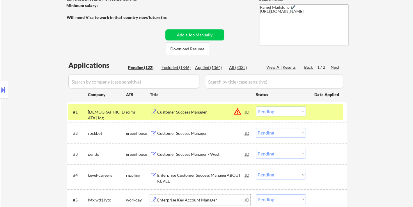
scroll to position [194, 0]
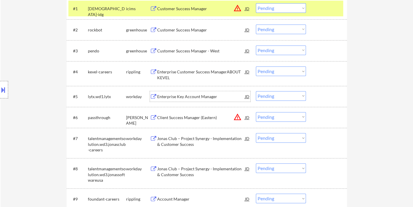
click at [167, 97] on div "Enterprise Key Account Manager" at bounding box center [201, 97] width 88 height 6
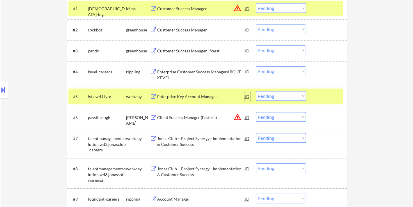
click at [247, 97] on div "JD" at bounding box center [247, 96] width 6 height 10
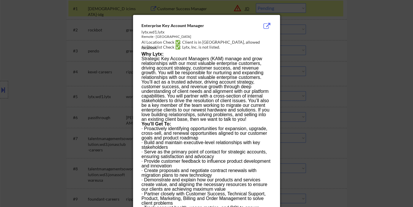
click at [349, 117] on div at bounding box center [206, 103] width 413 height 207
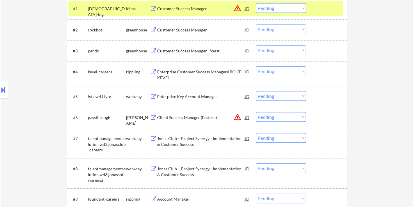
click at [273, 98] on select "Choose an option... Pending Applied Excluded (Questions) Excluded (Expired) Exc…" at bounding box center [281, 96] width 50 height 10
click at [256, 91] on select "Choose an option... Pending Applied Excluded (Questions) Excluded (Expired) Exc…" at bounding box center [281, 96] width 50 height 10
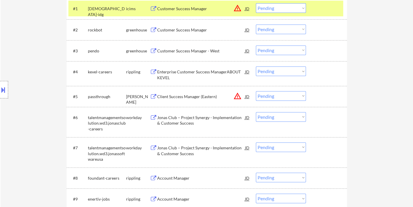
click at [188, 70] on div "Enterprise Customer Success ManagerABOUT KEVEL" at bounding box center [201, 74] width 88 height 11
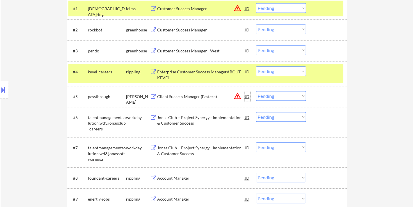
click at [247, 97] on div "JD" at bounding box center [247, 96] width 6 height 10
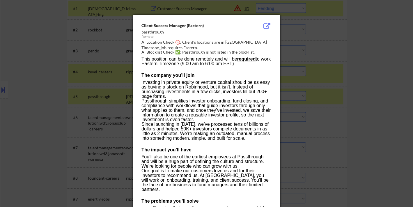
click at [350, 117] on div at bounding box center [206, 103] width 413 height 207
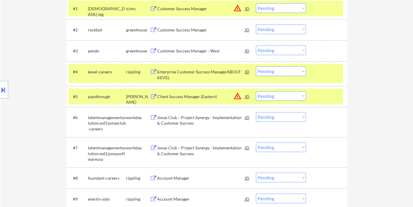
click at [296, 97] on select "Choose an option... Pending Applied Excluded (Questions) Excluded (Expired) Exc…" at bounding box center [281, 96] width 50 height 10
click at [256, 91] on select "Choose an option... Pending Applied Excluded (Questions) Excluded (Expired) Exc…" at bounding box center [281, 96] width 50 height 10
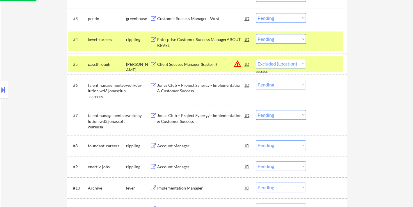
select select ""pending""
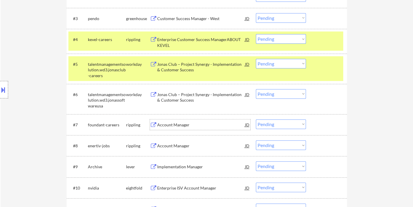
click at [184, 122] on div "Account Manager" at bounding box center [201, 125] width 88 height 6
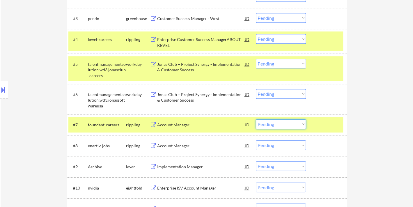
drag, startPoint x: 292, startPoint y: 123, endPoint x: 289, endPoint y: 127, distance: 4.6
click at [292, 123] on select "Choose an option... Pending Applied Excluded (Questions) Excluded (Expired) Exc…" at bounding box center [281, 124] width 50 height 10
click at [256, 119] on select "Choose an option... Pending Applied Excluded (Questions) Excluded (Expired) Exc…" at bounding box center [281, 124] width 50 height 10
click at [186, 145] on div "Account Manager" at bounding box center [201, 146] width 88 height 6
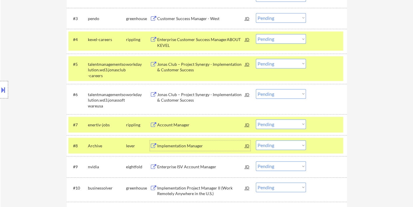
click at [274, 126] on select "Choose an option... Pending Applied Excluded (Questions) Excluded (Expired) Exc…" at bounding box center [281, 124] width 50 height 10
click at [256, 119] on select "Choose an option... Pending Applied Excluded (Questions) Excluded (Expired) Exc…" at bounding box center [281, 124] width 50 height 10
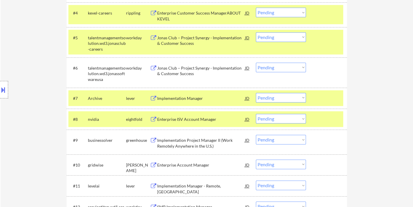
scroll to position [258, 0]
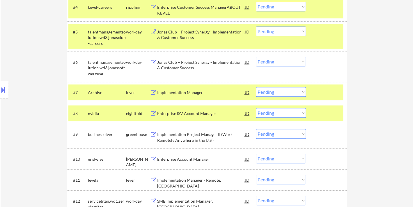
click at [177, 93] on div "Implementation Manager" at bounding box center [201, 93] width 88 height 6
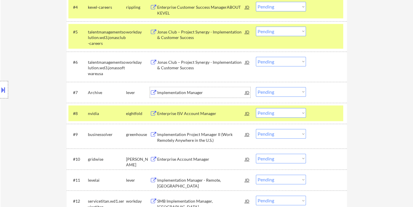
click at [280, 92] on select "Choose an option... Pending Applied Excluded (Questions) Excluded (Expired) Exc…" at bounding box center [281, 92] width 50 height 10
click at [256, 87] on select "Choose an option... Pending Applied Excluded (Questions) Excluded (Expired) Exc…" at bounding box center [281, 92] width 50 height 10
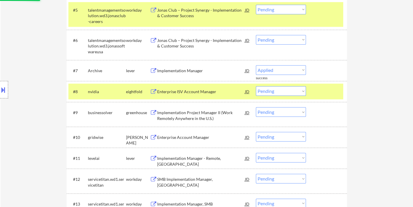
scroll to position [291, 0]
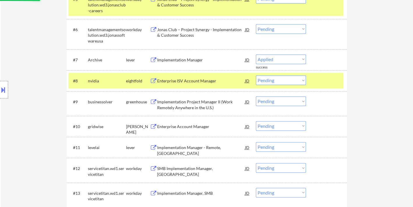
select select ""pending""
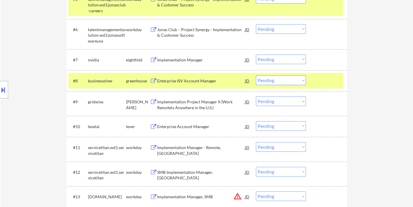
click at [200, 105] on div "Implementation Project Manager II (Work Remotely Anywhere in the U.S.)" at bounding box center [201, 104] width 88 height 11
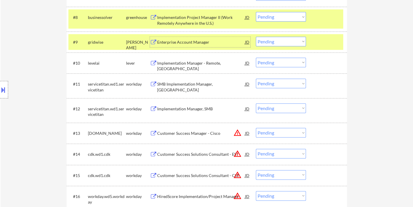
scroll to position [355, 0]
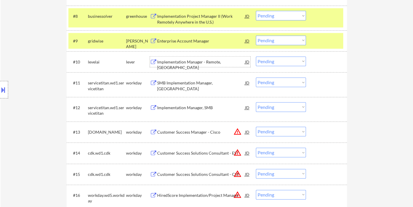
click at [196, 64] on div "Implementation Manager - Remote, [GEOGRAPHIC_DATA]" at bounding box center [201, 64] width 88 height 11
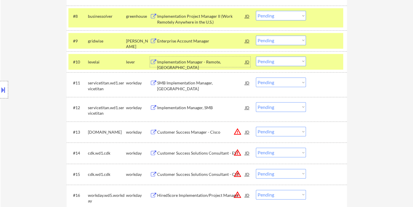
click at [287, 60] on select "Choose an option... Pending Applied Excluded (Questions) Excluded (Expired) Exc…" at bounding box center [281, 61] width 50 height 10
click at [256, 56] on select "Choose an option... Pending Applied Excluded (Questions) Excluded (Expired) Exc…" at bounding box center [281, 61] width 50 height 10
select select ""pending""
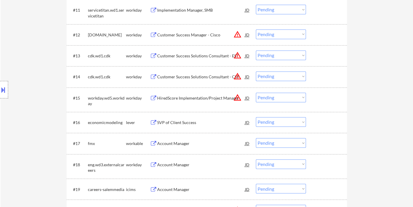
scroll to position [452, 0]
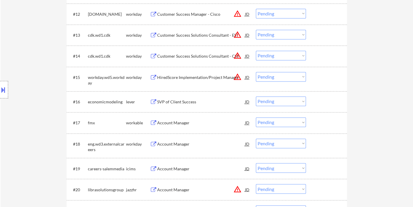
click at [179, 123] on div "Account Manager" at bounding box center [201, 123] width 88 height 6
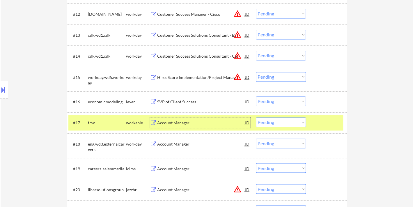
click at [270, 123] on select "Choose an option... Pending Applied Excluded (Questions) Excluded (Expired) Exc…" at bounding box center [281, 122] width 50 height 10
click at [256, 117] on select "Choose an option... Pending Applied Excluded (Questions) Excluded (Expired) Exc…" at bounding box center [281, 122] width 50 height 10
select select ""pending""
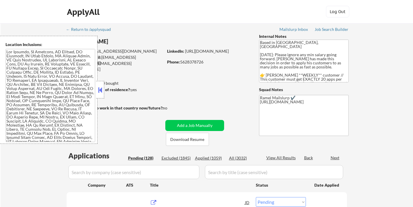
select select ""pending""
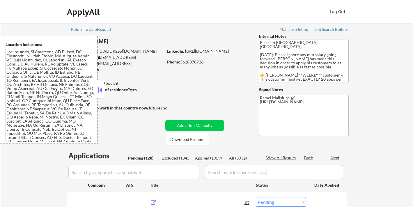
select select ""pending""
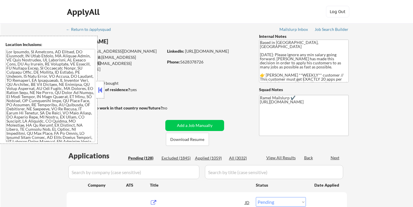
select select ""pending""
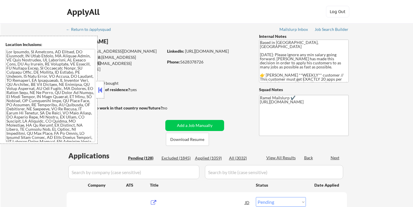
select select ""pending""
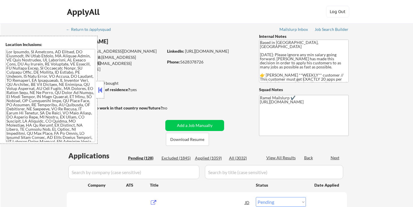
select select ""pending""
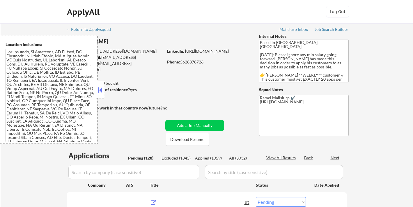
select select ""pending""
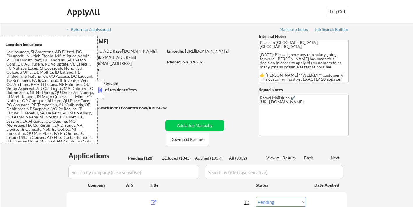
select select ""pending""
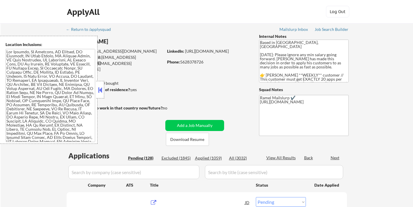
select select ""pending""
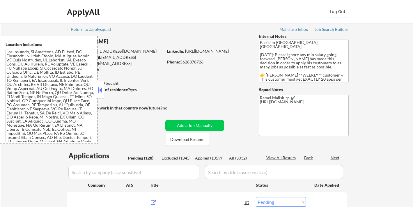
select select ""pending""
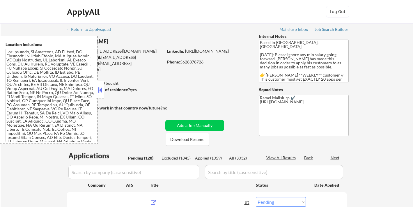
select select ""pending""
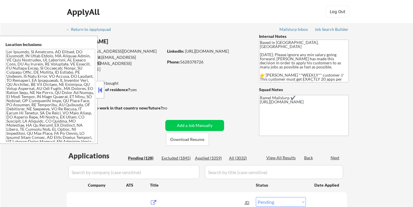
select select ""pending""
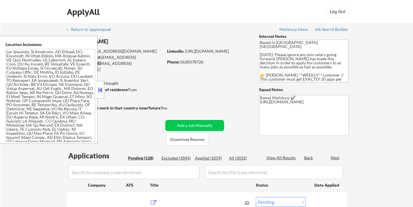
select select ""pending""
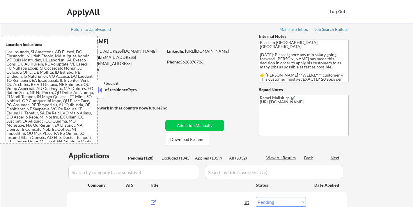
select select ""pending""
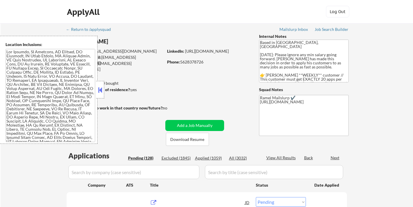
select select ""pending""
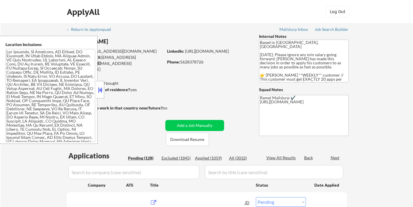
select select ""pending""
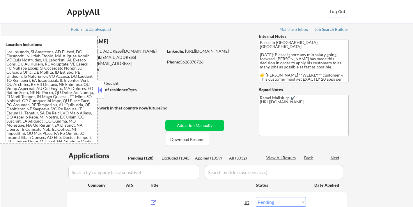
select select ""pending""
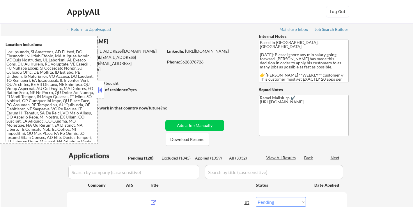
select select ""pending""
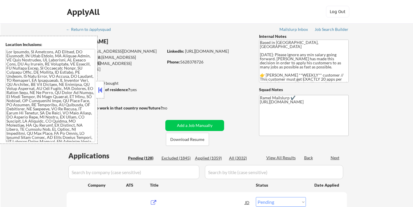
select select ""pending""
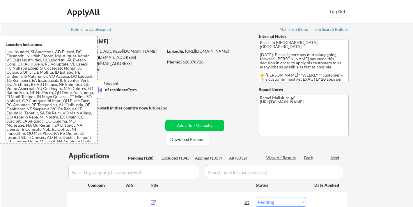
select select ""pending""
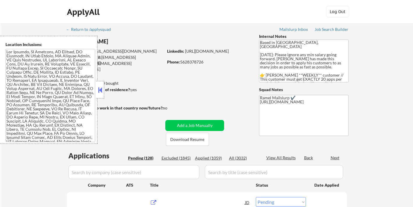
select select ""pending""
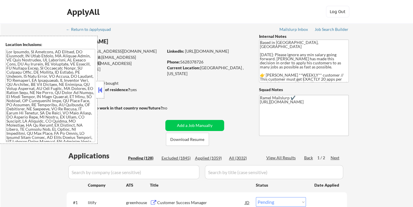
scroll to position [65, 0]
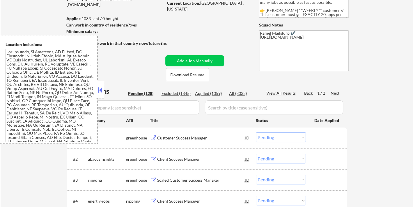
click at [211, 93] on div "Applied (1059)" at bounding box center [209, 93] width 29 height 6
click at [100, 90] on button at bounding box center [100, 90] width 6 height 9
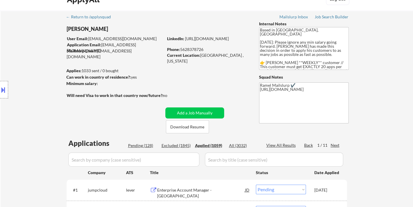
scroll to position [0, 0]
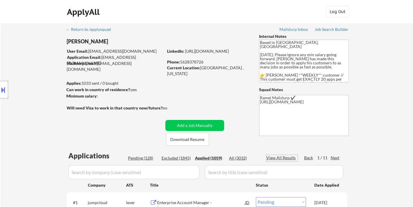
click at [282, 156] on div "View All Results" at bounding box center [281, 158] width 31 height 6
select select ""applied""
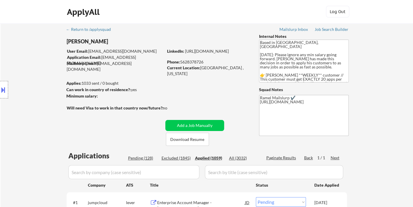
select select ""applied""
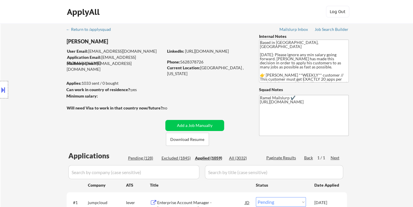
select select ""applied""
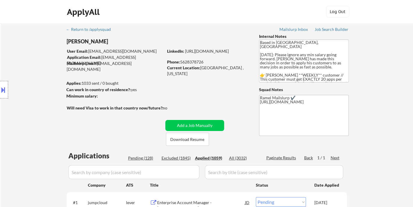
select select ""applied""
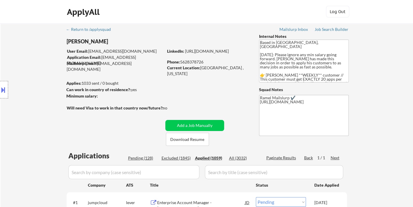
select select ""applied""
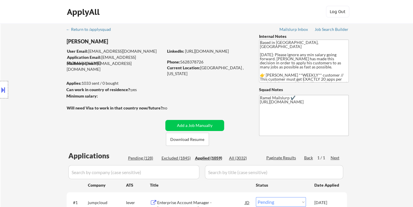
select select ""applied""
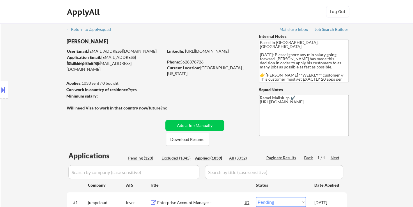
select select ""applied""
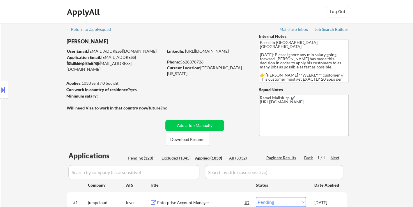
select select ""applied""
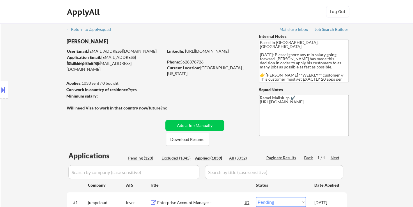
select select ""applied""
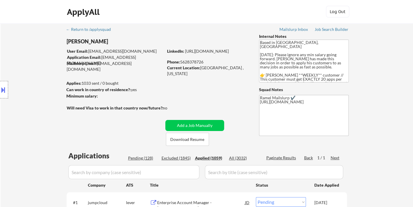
select select ""applied""
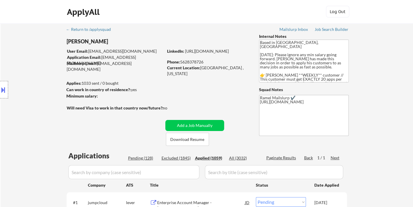
select select ""applied""
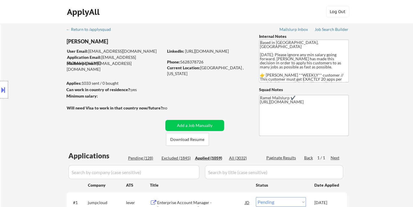
select select ""applied""
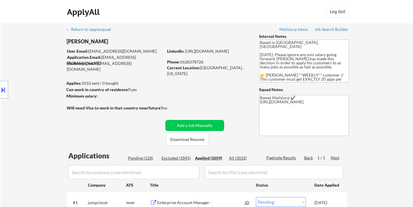
select select ""applied""
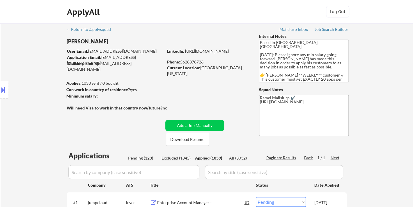
select select ""applied""
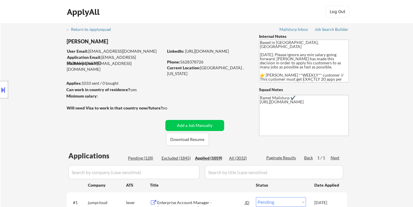
select select ""applied""
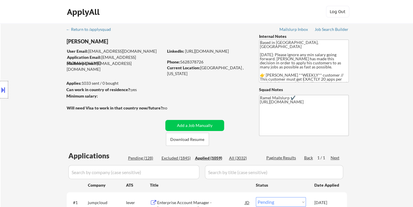
select select ""applied""
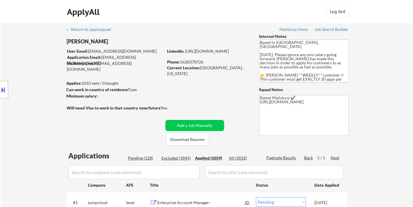
select select ""applied""
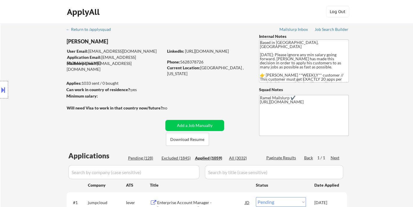
select select ""applied""
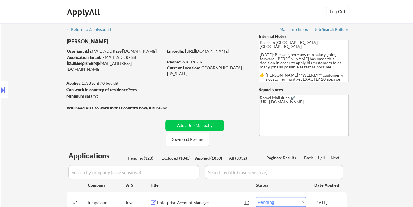
select select ""applied""
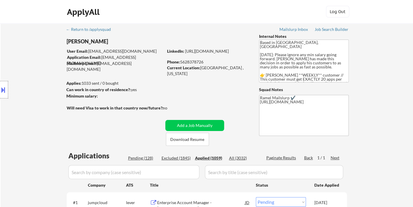
select select ""applied""
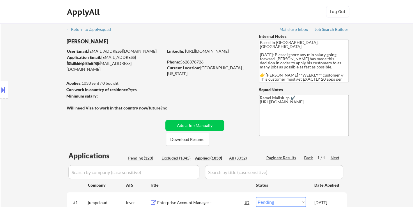
select select ""applied""
click at [196, 62] on div "Phone: 5628378726" at bounding box center [208, 62] width 82 height 6
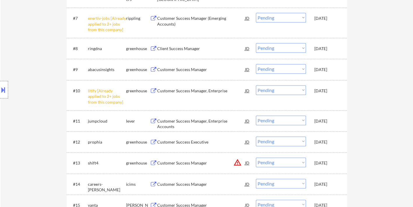
scroll to position [258, 0]
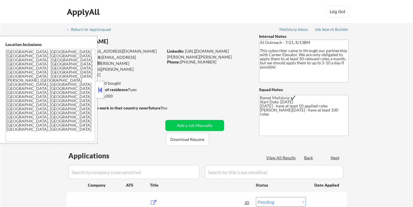
select select ""pending""
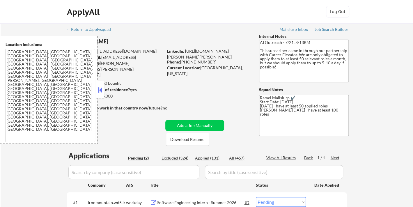
click at [102, 91] on button at bounding box center [100, 90] width 6 height 9
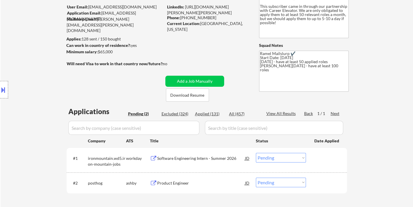
scroll to position [129, 0]
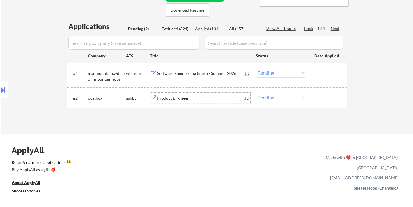
click at [182, 95] on div "Product Engineer" at bounding box center [201, 98] width 88 height 6
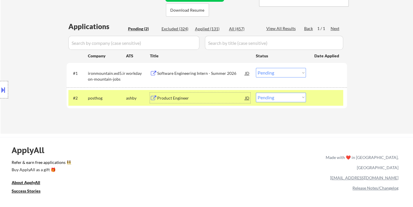
click at [277, 99] on select "Choose an option... Pending Applied Excluded (Questions) Excluded (Expired) Exc…" at bounding box center [281, 98] width 50 height 10
select select ""applied""
click at [256, 93] on select "Choose an option... Pending Applied Excluded (Questions) Excluded (Expired) Exc…" at bounding box center [281, 98] width 50 height 10
click at [198, 76] on div "Software Engineering Intern - Summer 2026" at bounding box center [201, 73] width 88 height 6
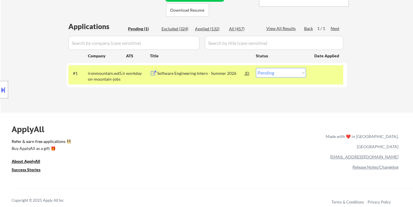
click at [290, 74] on select "Choose an option... Pending Applied Excluded (Questions) Excluded (Expired) Exc…" at bounding box center [281, 73] width 50 height 10
select select ""applied""
click at [256, 68] on select "Choose an option... Pending Applied Excluded (Questions) Excluded (Expired) Exc…" at bounding box center [281, 73] width 50 height 10
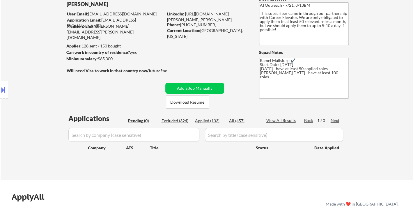
scroll to position [0, 0]
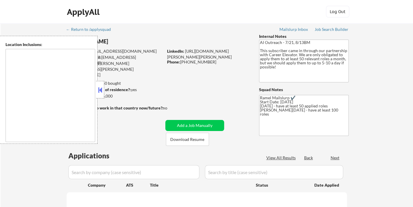
type textarea "[GEOGRAPHIC_DATA], [GEOGRAPHIC_DATA] [GEOGRAPHIC_DATA], [GEOGRAPHIC_DATA], [GEO…"
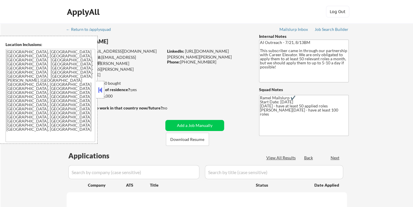
select select ""pending""
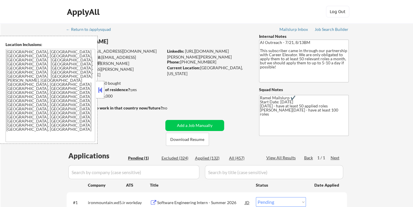
click at [100, 91] on button at bounding box center [100, 90] width 6 height 9
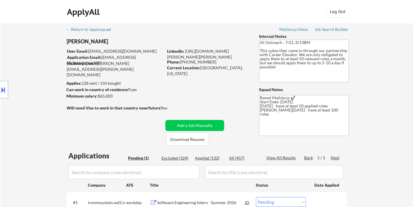
click at [213, 160] on div "Applied (132)" at bounding box center [209, 158] width 29 height 6
click at [180, 62] on div "Phone: 704-617-2773" at bounding box center [208, 62] width 82 height 6
select select ""applied""
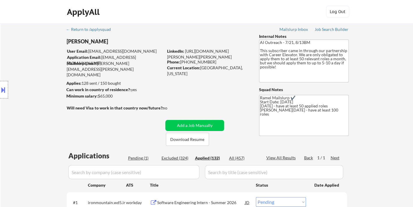
select select ""applied""
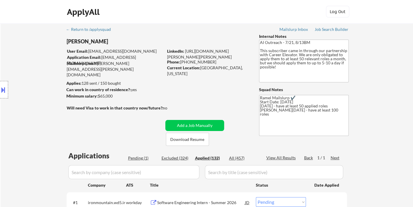
select select ""applied""
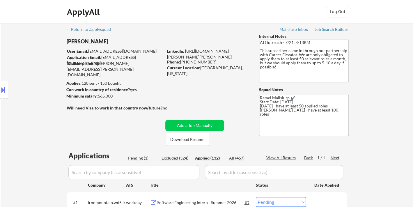
select select ""applied""
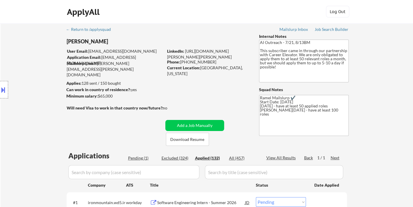
select select ""applied""
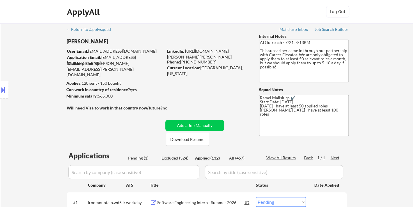
select select ""applied""
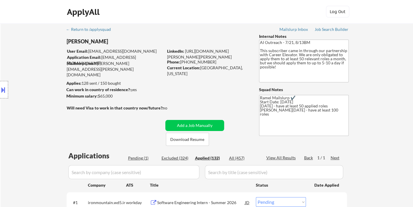
select select ""applied""
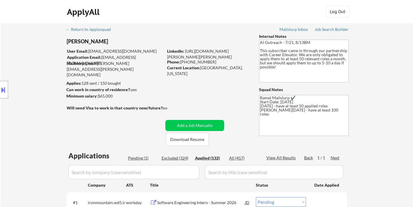
select select ""applied""
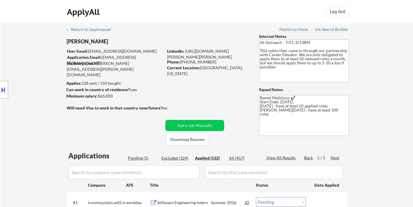
select select ""applied""
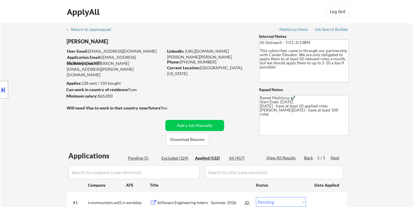
select select ""applied""
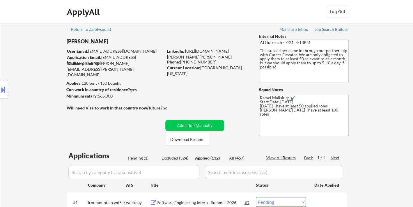
select select ""applied""
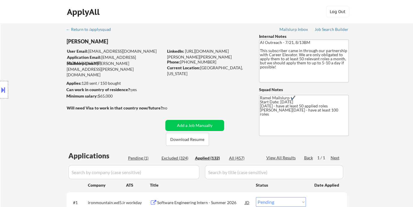
select select ""applied""
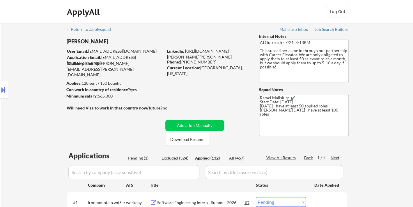
select select ""applied""
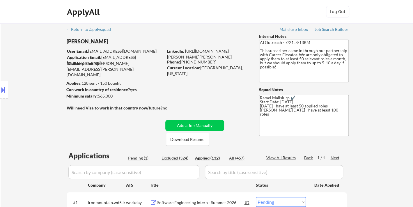
select select ""applied""
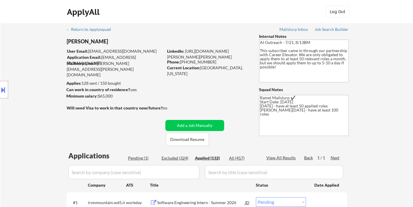
select select ""applied""
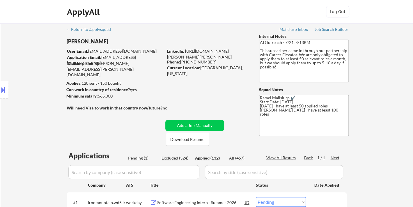
select select ""applied""
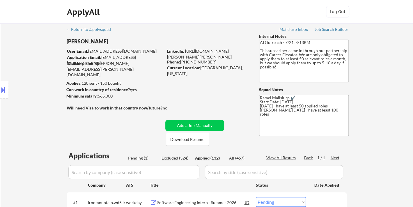
select select ""applied""
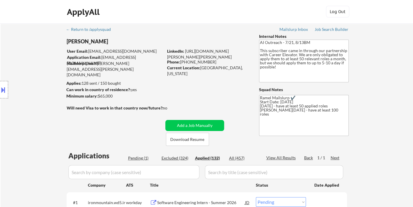
select select ""applied""
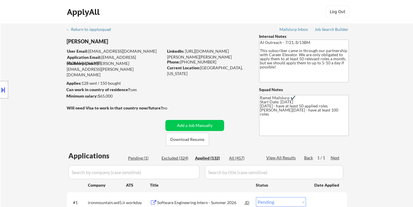
select select ""applied""
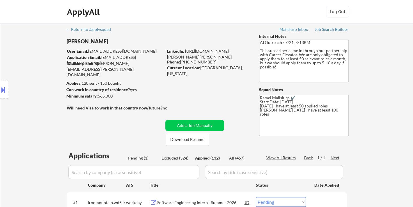
select select ""applied""
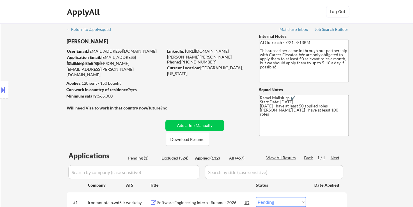
select select ""applied""
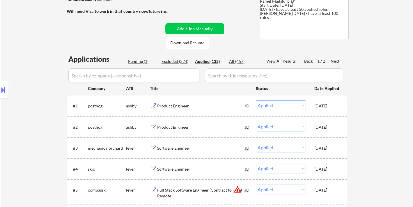
scroll to position [97, 0]
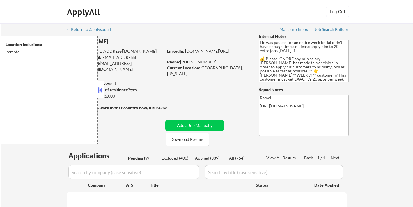
select select ""pending""
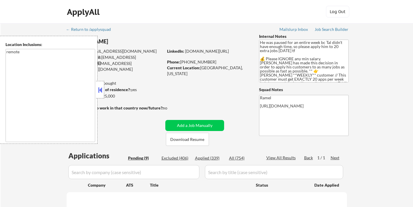
select select ""pending""
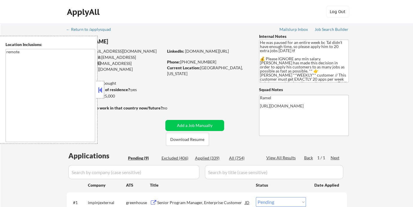
click at [101, 87] on button at bounding box center [100, 90] width 6 height 9
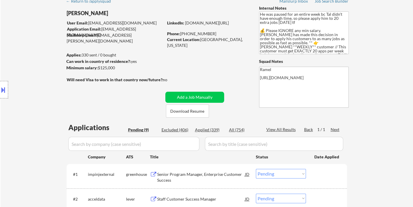
scroll to position [65, 0]
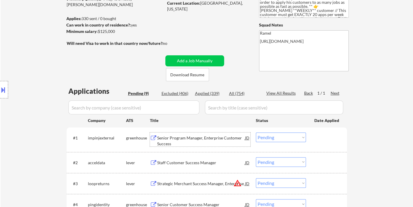
click at [192, 140] on div "Senior Program Manager, Enterprise Customer Success" at bounding box center [201, 140] width 88 height 11
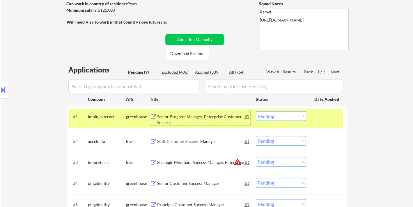
scroll to position [97, 0]
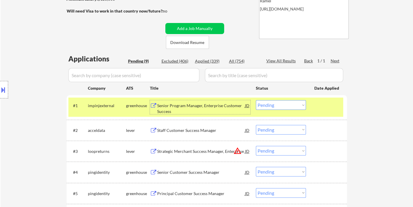
click at [276, 107] on select "Choose an option... Pending Applied Excluded (Questions) Excluded (Expired) Exc…" at bounding box center [281, 105] width 50 height 10
click at [256, 100] on select "Choose an option... Pending Applied Excluded (Questions) Excluded (Expired) Exc…" at bounding box center [281, 105] width 50 height 10
click at [212, 129] on div "Staff Customer Success Manager" at bounding box center [201, 130] width 88 height 6
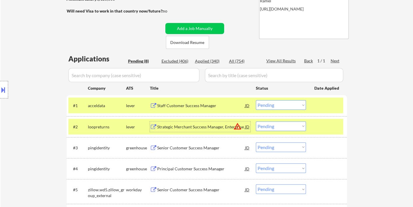
click at [283, 105] on select "Choose an option... Pending Applied Excluded (Questions) Excluded (Expired) Exc…" at bounding box center [281, 105] width 50 height 10
click at [256, 100] on select "Choose an option... Pending Applied Excluded (Questions) Excluded (Expired) Exc…" at bounding box center [281, 105] width 50 height 10
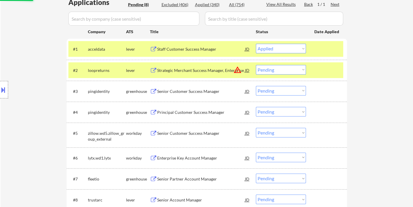
scroll to position [161, 0]
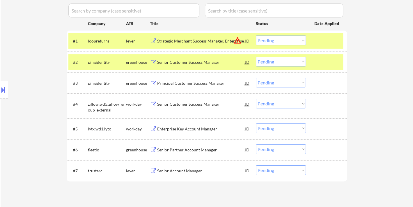
click at [184, 41] on div "Strategic Merchant Success Manager, Enterprise" at bounding box center [201, 41] width 88 height 6
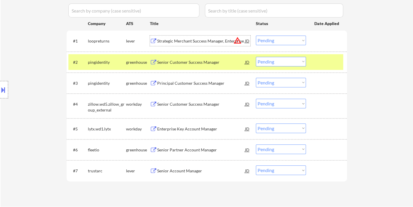
click at [206, 41] on div "Strategic Merchant Success Manager, Enterprise" at bounding box center [201, 41] width 88 height 6
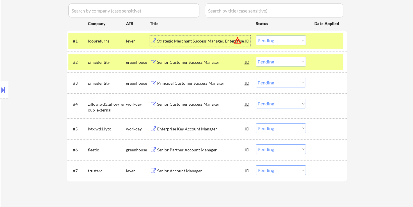
drag, startPoint x: 289, startPoint y: 40, endPoint x: 285, endPoint y: 44, distance: 5.6
click at [289, 40] on select "Choose an option... Pending Applied Excluded (Questions) Excluded (Expired) Exc…" at bounding box center [281, 40] width 50 height 10
click at [256, 35] on select "Choose an option... Pending Applied Excluded (Questions) Excluded (Expired) Exc…" at bounding box center [281, 40] width 50 height 10
click at [189, 64] on div "Senior Customer Success Manager" at bounding box center [201, 62] width 88 height 6
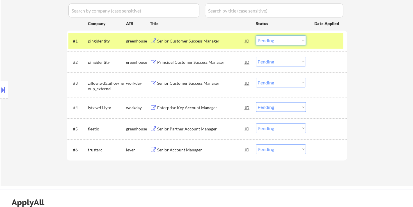
click at [275, 43] on select "Choose an option... Pending Applied Excluded (Questions) Excluded (Expired) Exc…" at bounding box center [281, 40] width 50 height 10
click at [256, 35] on select "Choose an option... Pending Applied Excluded (Questions) Excluded (Expired) Exc…" at bounding box center [281, 40] width 50 height 10
select select ""pending""
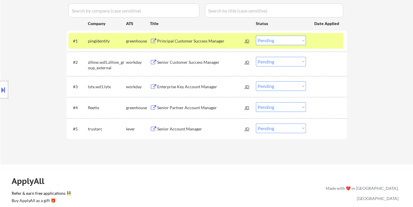
click at [195, 108] on div "Senior Partner Account Manager" at bounding box center [201, 108] width 88 height 6
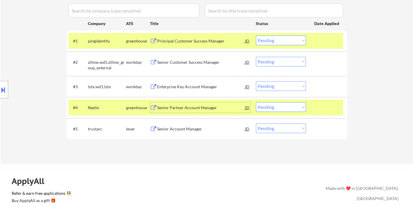
click at [187, 130] on div "Senior Account Manager" at bounding box center [201, 129] width 88 height 6
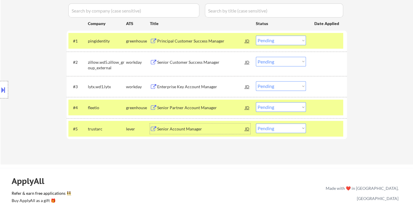
click at [275, 129] on select "Choose an option... Pending Applied Excluded (Questions) Excluded (Expired) Exc…" at bounding box center [281, 128] width 50 height 10
select select ""applied""
click at [256, 123] on select "Choose an option... Pending Applied Excluded (Questions) Excluded (Expired) Exc…" at bounding box center [281, 128] width 50 height 10
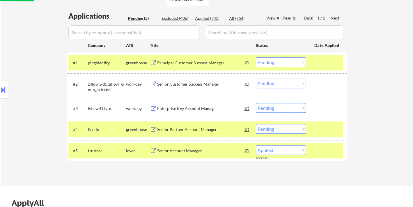
scroll to position [129, 0]
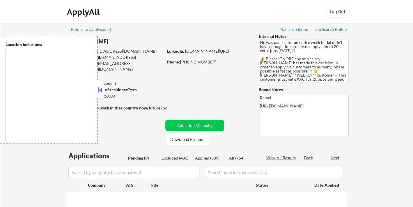
type textarea "remote"
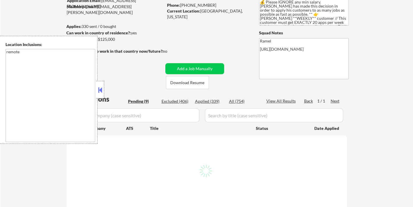
scroll to position [65, 0]
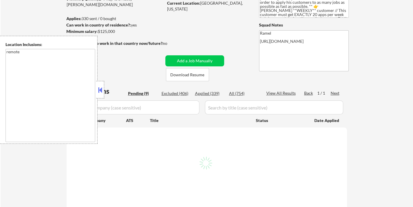
click at [101, 95] on div at bounding box center [100, 89] width 8 height 17
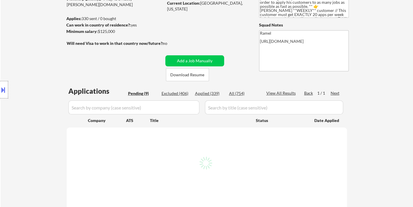
click at [213, 93] on div "Applied (339)" at bounding box center [209, 93] width 29 height 6
click at [291, 92] on div "View All Results" at bounding box center [281, 93] width 31 height 6
select select ""applied""
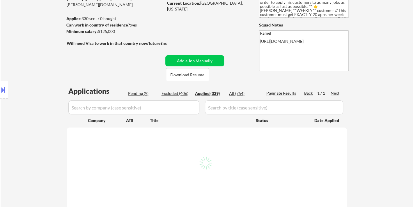
select select ""applied""
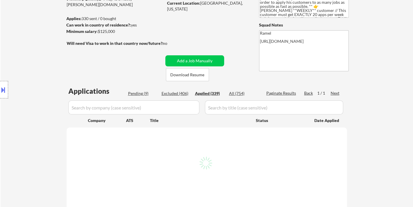
select select ""applied""
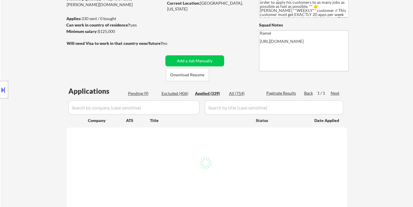
select select ""applied""
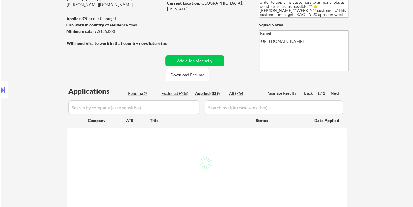
select select ""applied""
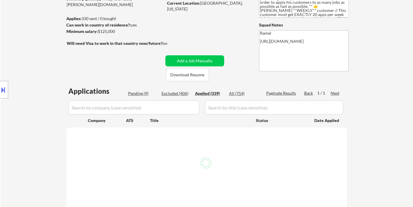
select select ""applied""
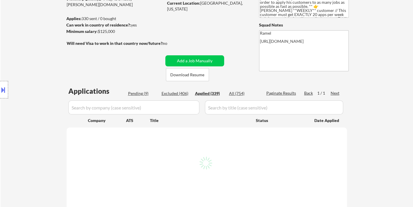
select select ""applied""
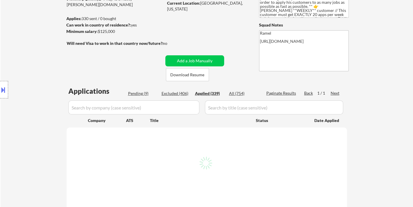
select select ""applied""
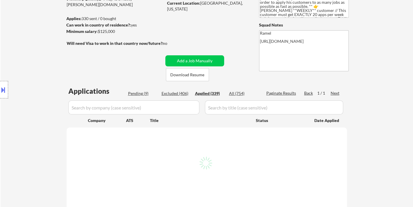
select select ""applied""
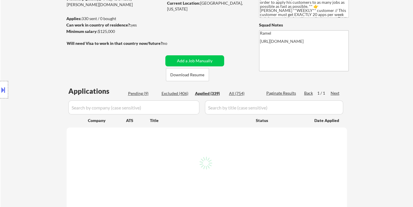
select select ""applied""
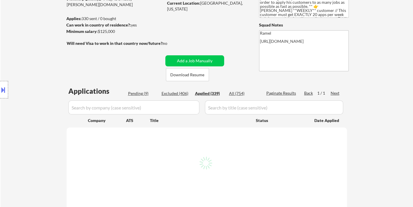
select select ""applied""
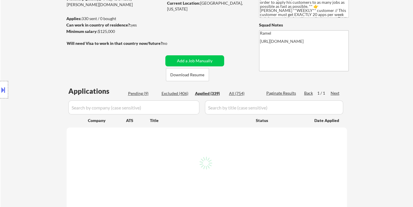
select select ""applied""
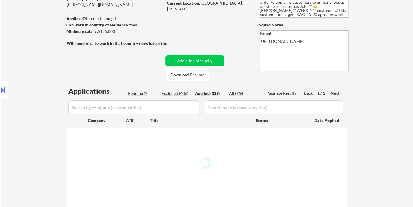
select select ""applied""
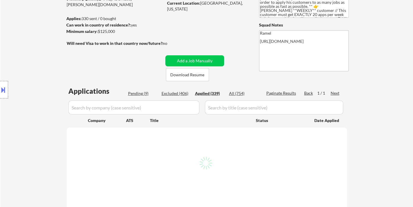
select select ""applied""
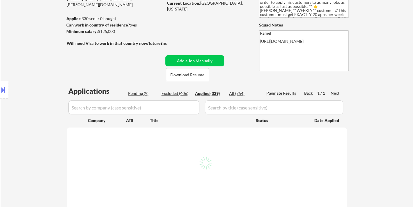
select select ""applied""
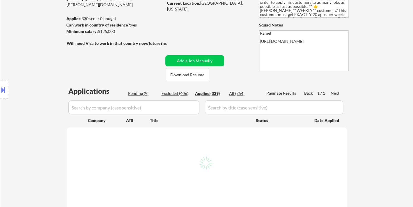
select select ""applied""
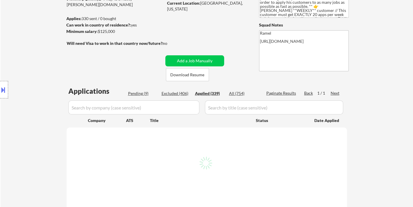
select select ""applied""
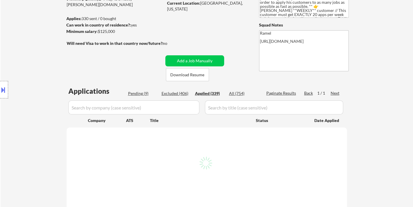
select select ""applied""
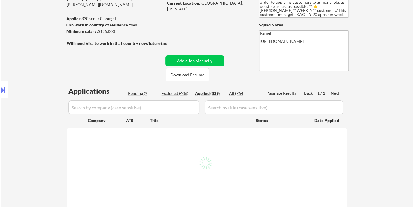
select select ""applied""
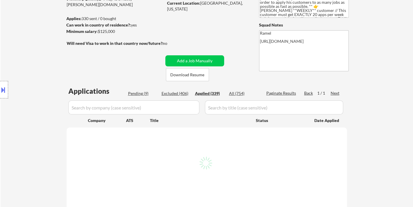
select select ""applied""
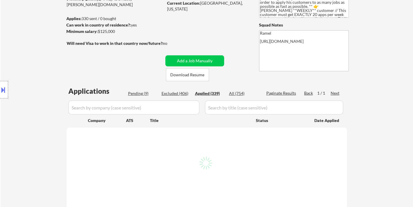
select select ""applied""
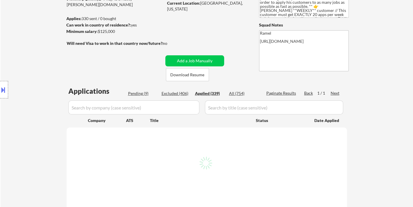
select select ""applied""
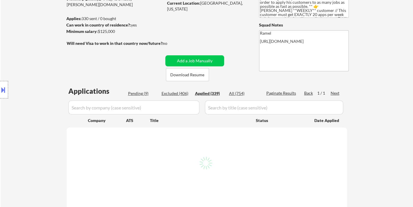
select select ""applied""
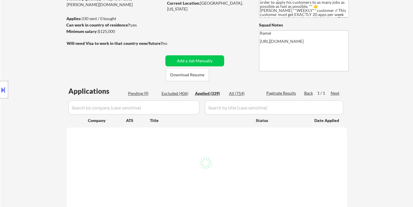
select select ""applied""
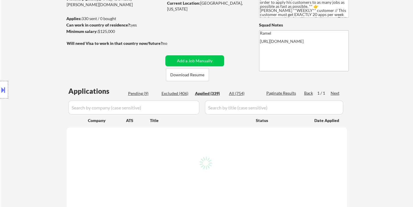
select select ""applied""
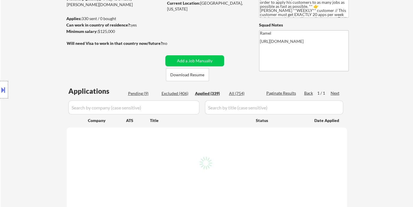
select select ""applied""
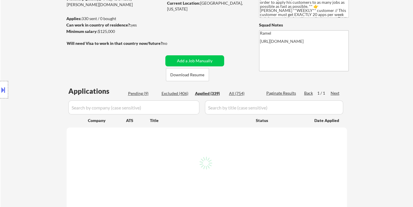
select select ""applied""
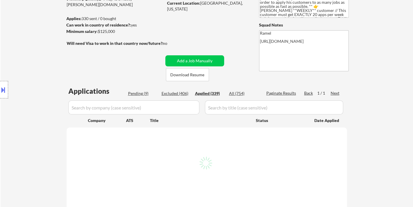
select select ""applied""
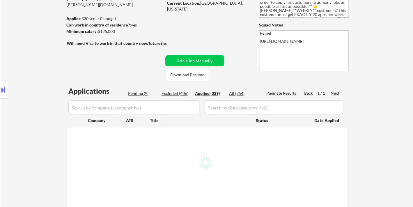
select select ""applied""
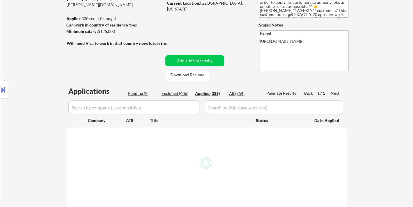
select select ""applied""
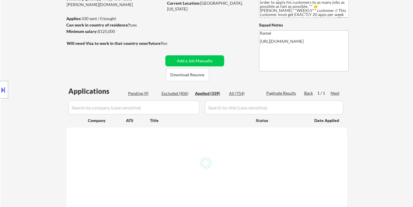
select select ""applied""
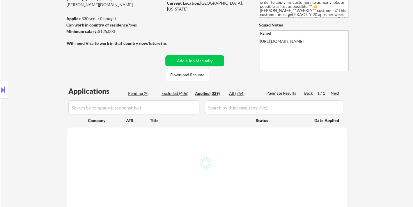
select select ""applied""
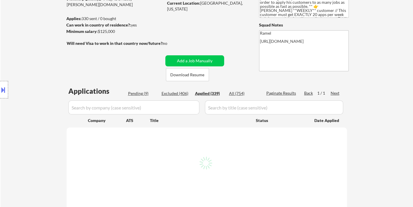
select select ""applied""
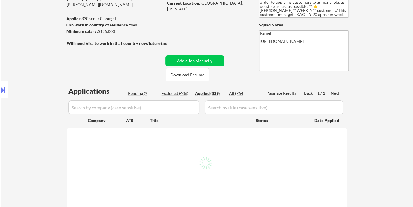
select select ""applied""
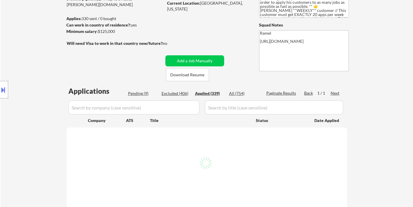
select select ""applied""
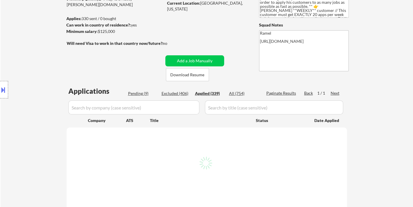
select select ""applied""
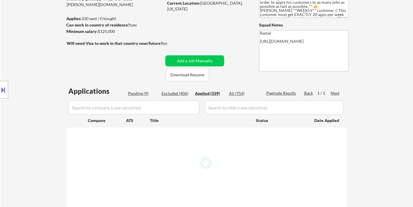
select select ""applied""
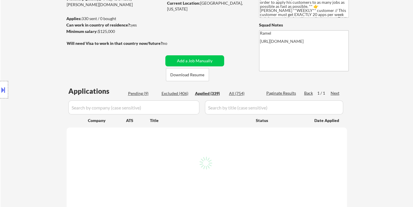
select select ""applied""
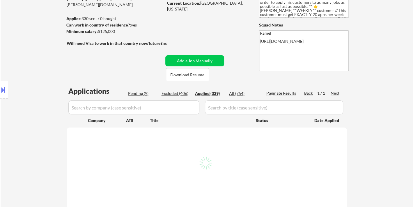
select select ""applied""
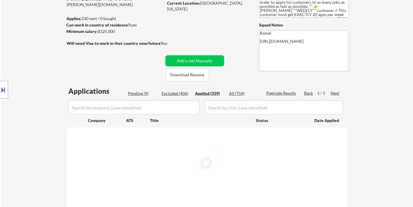
select select ""applied""
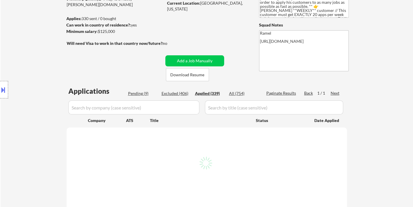
select select ""applied""
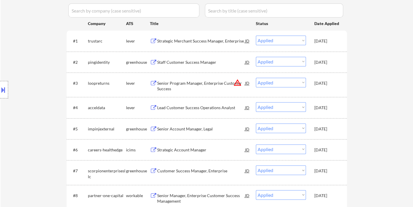
scroll to position [194, 0]
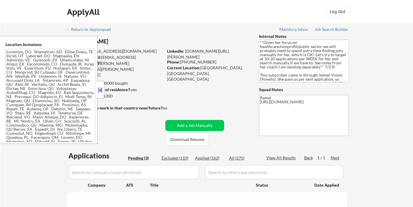
select select ""pending""
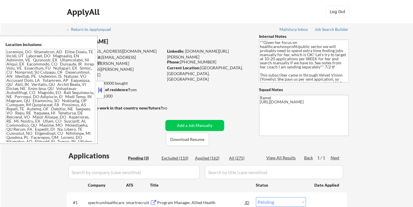
click at [99, 86] on button at bounding box center [100, 90] width 6 height 9
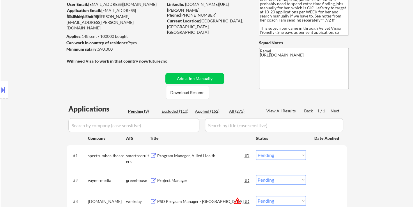
scroll to position [129, 0]
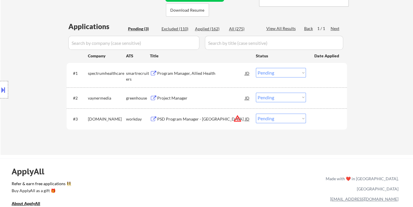
click at [175, 71] on div "Program Manager, Allied Health" at bounding box center [201, 73] width 88 height 6
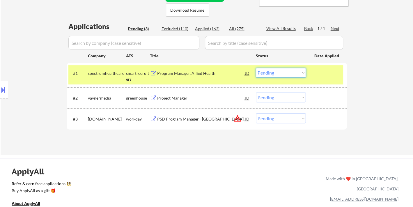
click at [278, 71] on select "Choose an option... Pending Applied Excluded (Questions) Excluded (Expired) Exc…" at bounding box center [281, 73] width 50 height 10
click at [256, 68] on select "Choose an option... Pending Applied Excluded (Questions) Excluded (Expired) Exc…" at bounding box center [281, 73] width 50 height 10
click at [172, 95] on div "Project Manager" at bounding box center [201, 98] width 88 height 6
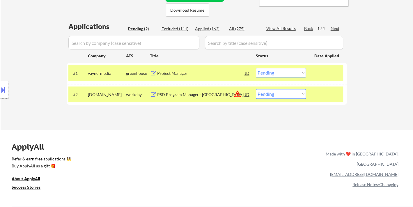
click at [7, 90] on div at bounding box center [4, 89] width 8 height 17
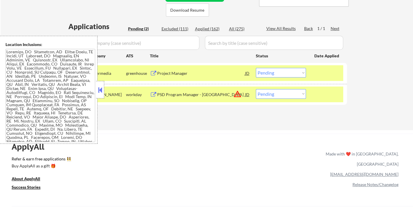
drag, startPoint x: 99, startPoint y: 88, endPoint x: 100, endPoint y: 70, distance: 17.5
click at [100, 88] on button at bounding box center [100, 90] width 6 height 9
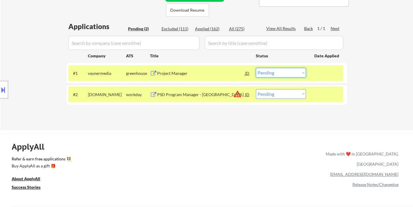
drag, startPoint x: 262, startPoint y: 74, endPoint x: 267, endPoint y: 76, distance: 5.6
click at [262, 74] on select "Choose an option... Pending Applied Excluded (Questions) Excluded (Expired) Exc…" at bounding box center [281, 73] width 50 height 10
click at [256, 68] on select "Choose an option... Pending Applied Excluded (Questions) Excluded (Expired) Exc…" at bounding box center [281, 73] width 50 height 10
click at [205, 97] on div "PSD Program Manager - Western Canada" at bounding box center [201, 95] width 88 height 6
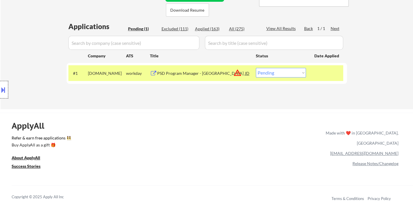
click at [7, 90] on div at bounding box center [4, 89] width 8 height 17
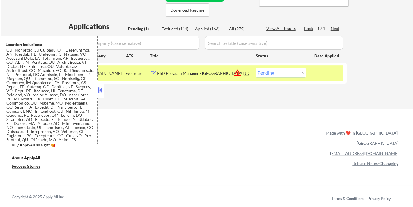
scroll to position [79, 0]
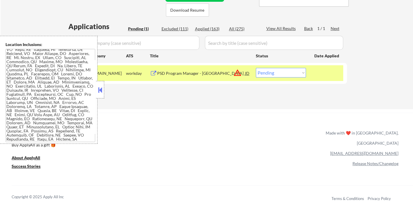
click at [103, 95] on div at bounding box center [100, 89] width 8 height 17
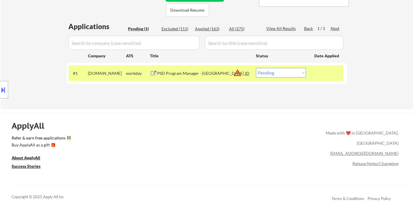
click at [278, 74] on select "Choose an option... Pending Applied Excluded (Questions) Excluded (Expired) Exc…" at bounding box center [281, 73] width 50 height 10
select select ""excluded__location_""
click at [256, 68] on select "Choose an option... Pending Applied Excluded (Questions) Excluded (Expired) Exc…" at bounding box center [281, 73] width 50 height 10
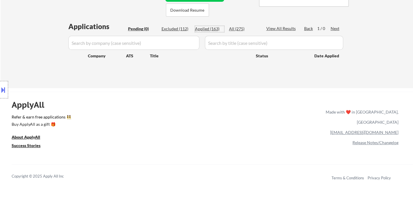
click at [212, 29] on div "Applied (163)" at bounding box center [209, 29] width 29 height 6
click at [207, 28] on div "Applied (163)" at bounding box center [209, 29] width 29 height 6
select select ""applied""
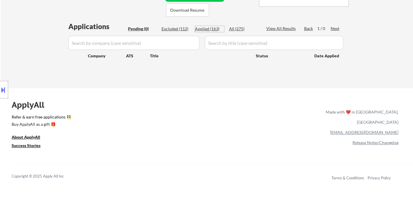
select select ""applied""
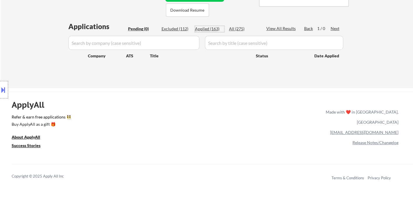
select select ""applied""
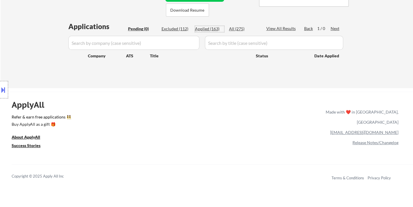
select select ""applied""
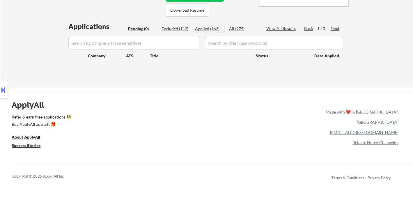
select select ""applied""
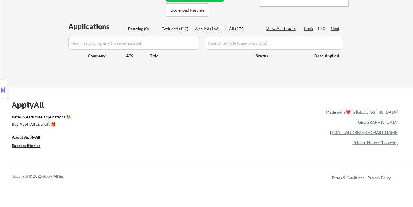
select select ""applied""
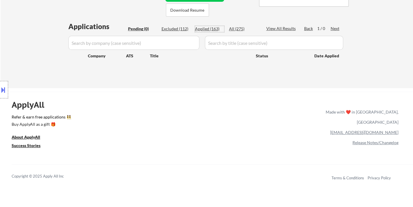
select select ""applied""
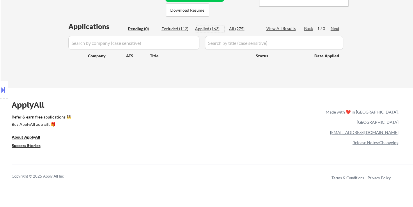
select select ""applied""
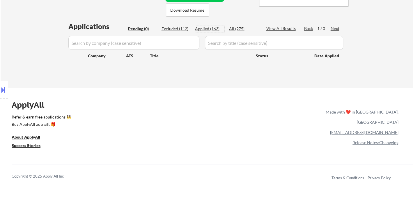
select select ""applied""
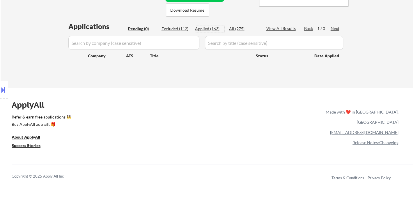
select select ""applied""
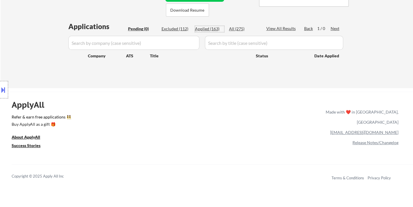
select select ""applied""
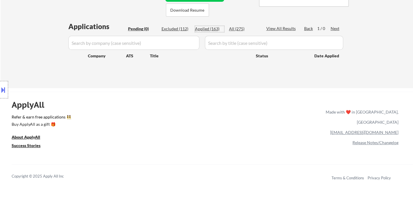
select select ""applied""
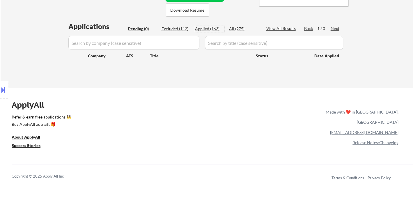
select select ""applied""
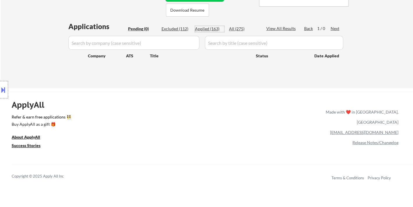
select select ""applied""
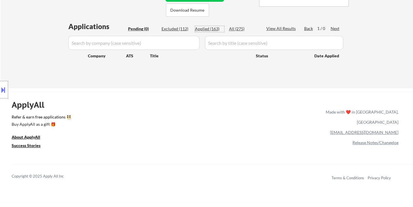
select select ""applied""
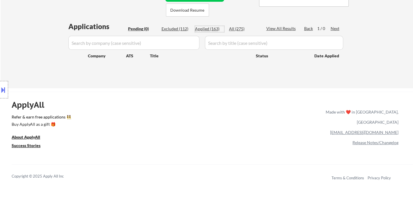
select select ""applied""
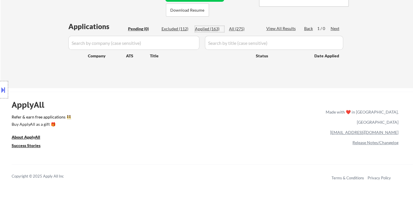
select select ""applied""
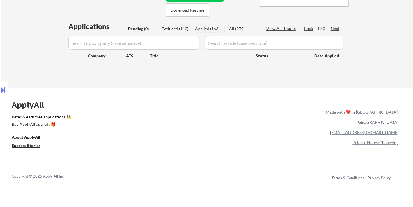
select select ""applied""
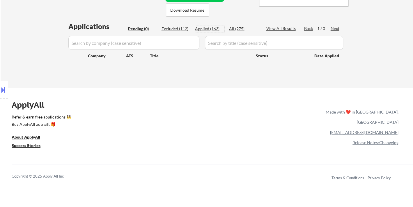
select select ""applied""
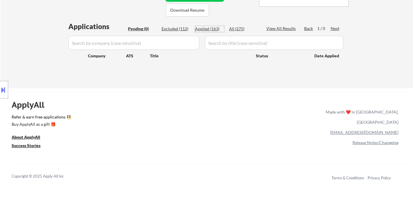
select select ""applied""
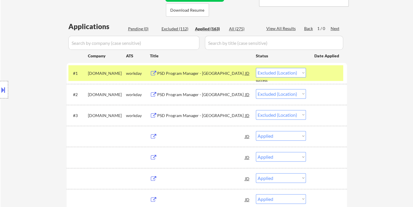
select select ""applied""
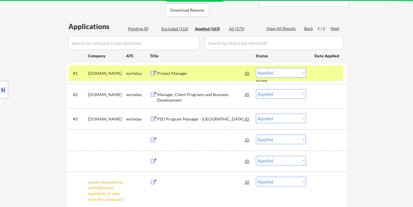
click at [19, 38] on div "Location Inclusions:" at bounding box center [52, 90] width 104 height 108
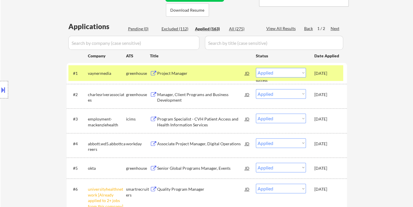
click at [17, 134] on div "Location Inclusions:" at bounding box center [52, 90] width 104 height 108
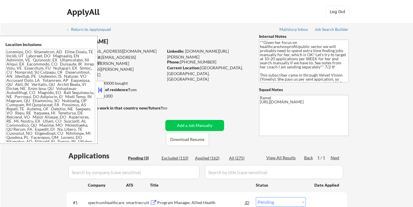
select select ""pending""
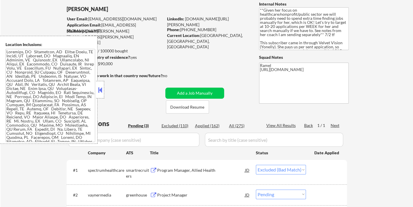
select select ""pending""
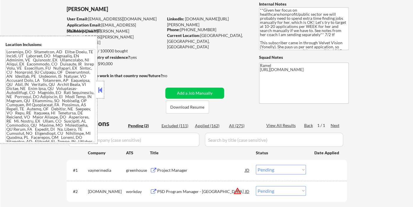
click at [215, 125] on div "Applied (162)" at bounding box center [209, 126] width 29 height 6
click at [96, 85] on div at bounding box center [100, 89] width 8 height 17
select select ""applied""
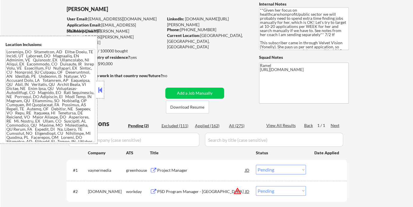
select select ""applied""
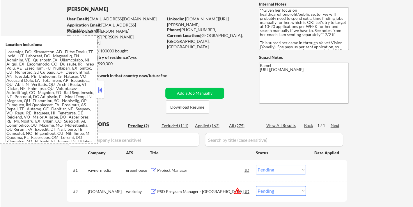
select select ""applied""
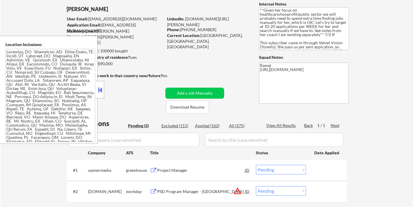
select select ""applied""
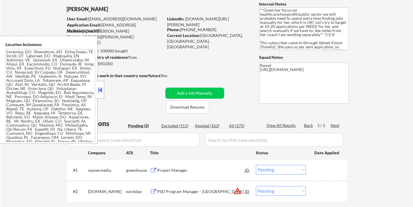
select select ""applied""
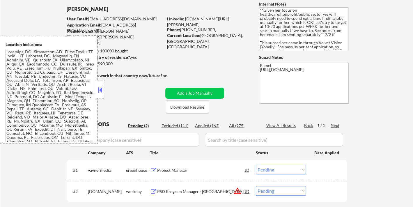
select select ""applied""
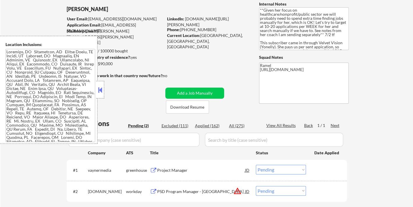
select select ""applied""
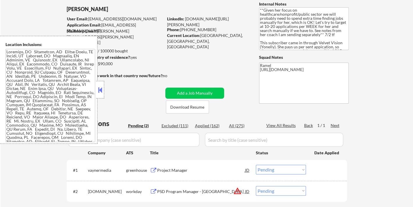
select select ""applied""
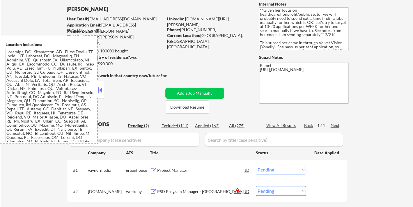
select select ""applied""
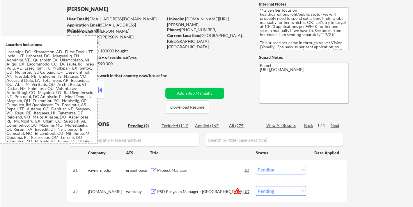
select select ""applied""
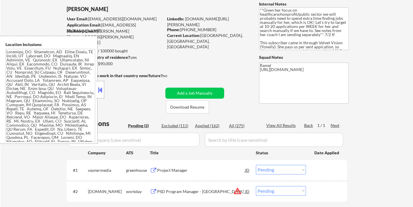
select select ""applied""
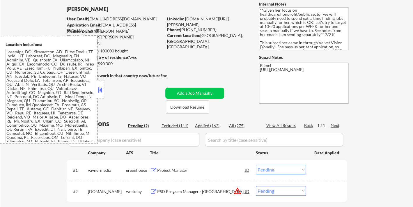
select select ""applied""
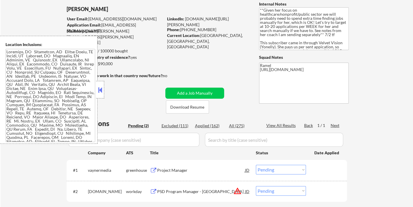
select select ""applied""
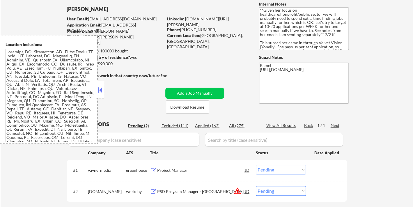
select select ""applied""
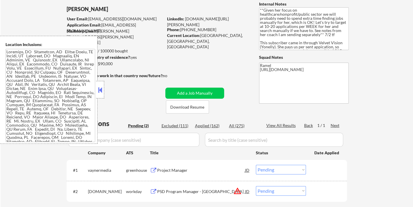
select select ""applied""
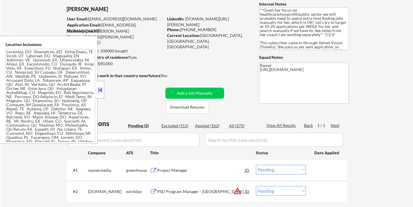
select select ""applied""
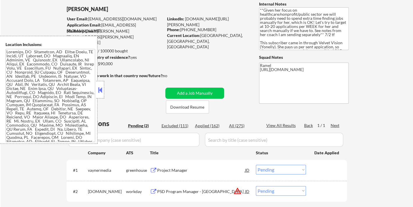
select select ""applied""
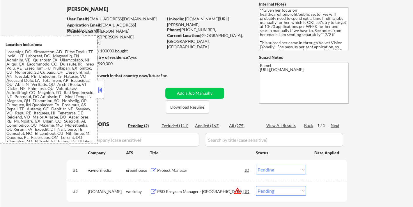
select select ""applied""
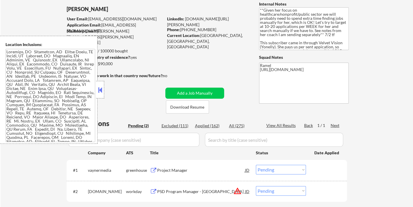
select select ""applied""
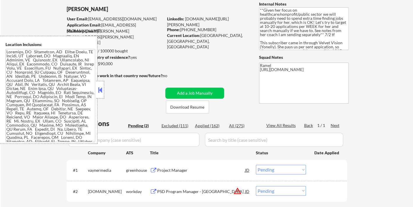
select select ""applied""
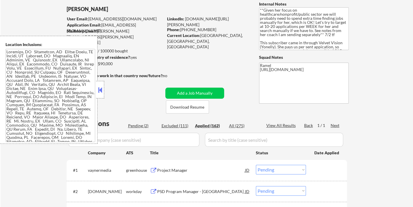
select select ""applied""
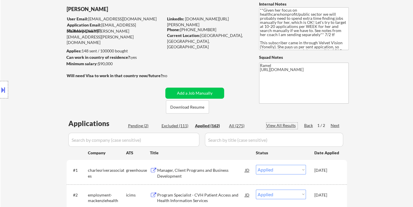
click at [291, 127] on div "View All Results" at bounding box center [281, 125] width 31 height 6
click at [290, 126] on div "View All Results" at bounding box center [281, 125] width 31 height 6
select select ""applied""
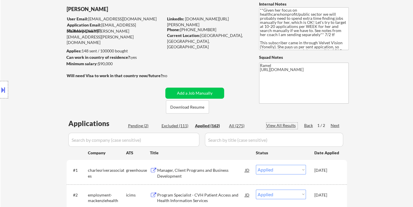
select select ""applied""
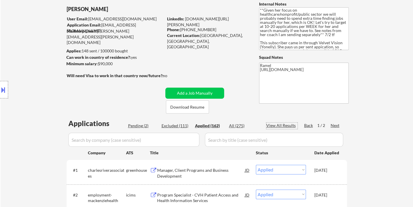
select select ""applied""
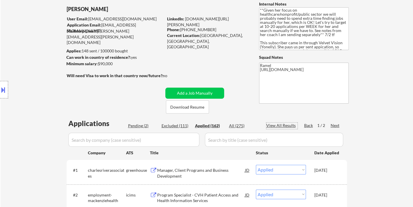
select select ""applied""
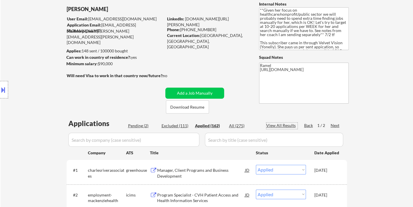
select select ""applied""
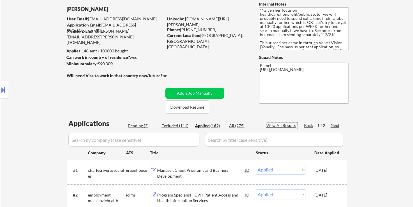
select select ""applied""
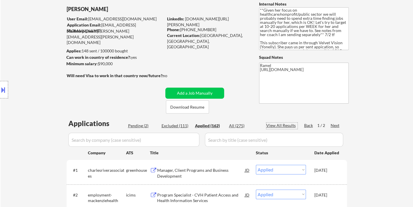
select select ""applied""
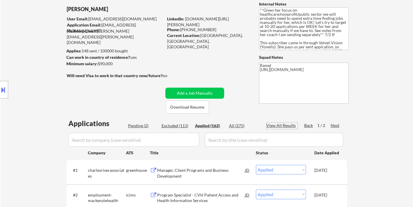
select select ""applied""
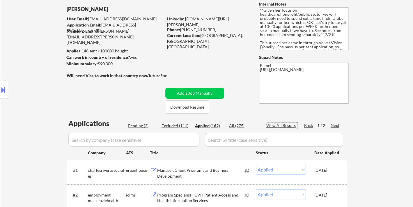
select select ""applied""
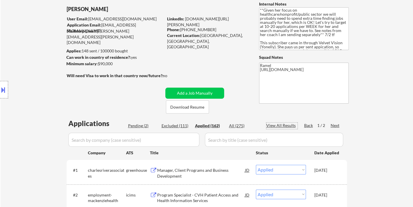
select select ""applied""
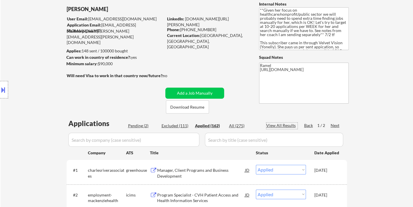
select select ""applied""
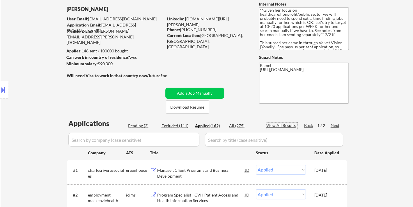
select select ""applied""
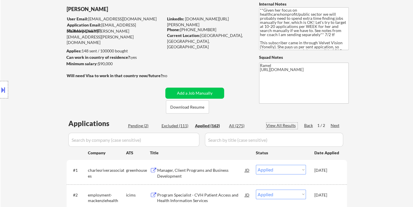
select select ""applied""
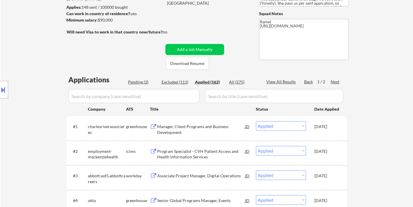
scroll to position [97, 0]
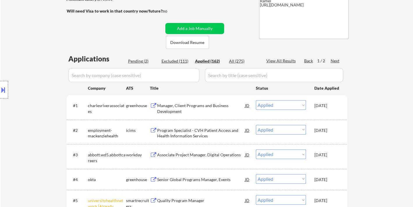
click at [280, 61] on div "View All Results" at bounding box center [281, 61] width 31 height 6
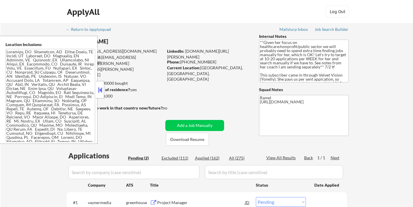
select select ""pending""
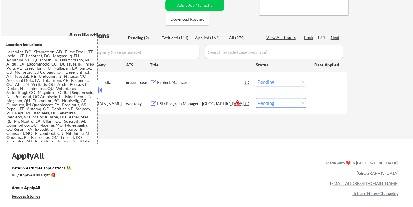
scroll to position [97, 0]
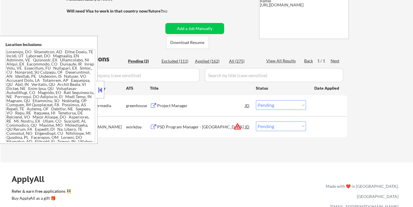
click at [101, 92] on button at bounding box center [100, 90] width 6 height 9
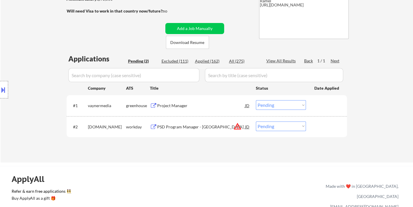
click at [213, 61] on div "Applied (162)" at bounding box center [209, 61] width 29 height 6
select select ""applied""
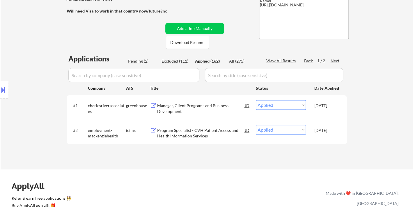
click at [289, 60] on div "View All Results" at bounding box center [281, 61] width 31 height 6
click at [288, 61] on div "View All Results" at bounding box center [281, 61] width 31 height 6
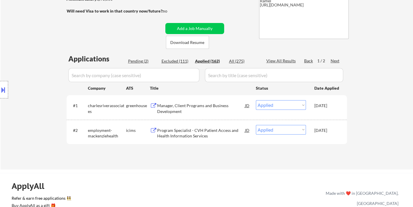
click at [289, 60] on div "View All Results" at bounding box center [281, 61] width 31 height 6
click at [336, 61] on div "Next" at bounding box center [334, 61] width 9 height 6
select select ""applied""
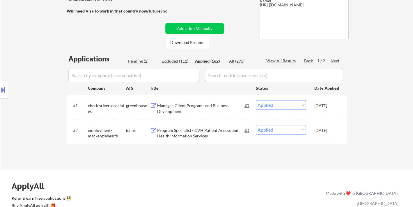
select select ""applied""
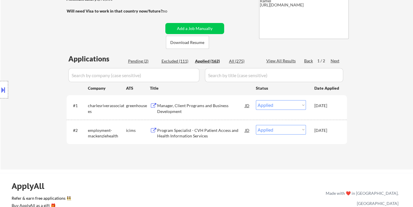
select select ""applied""
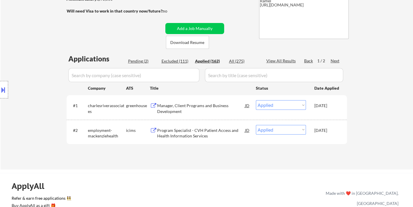
select select ""applied""
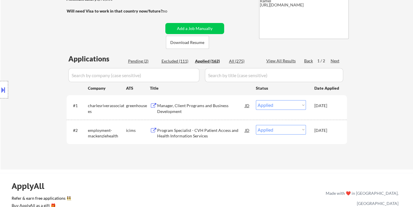
select select ""applied""
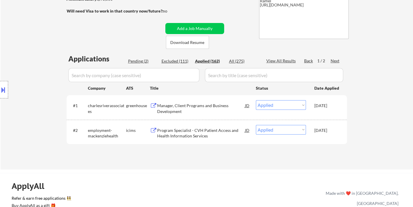
select select ""applied""
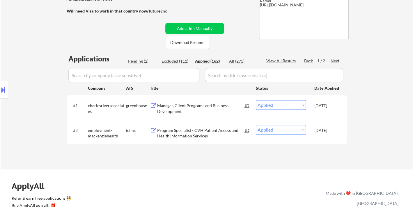
select select ""applied""
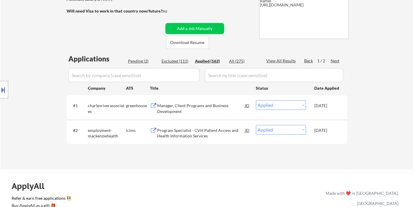
select select ""applied""
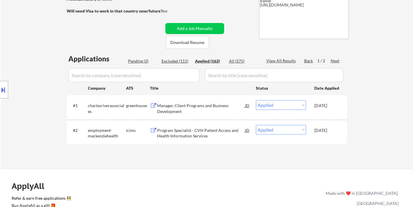
select select ""applied""
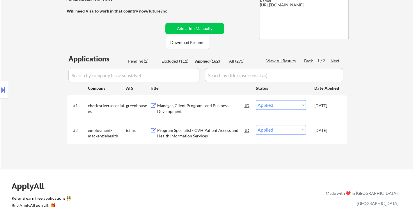
select select ""applied""
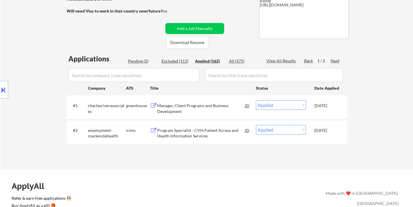
select select ""applied""
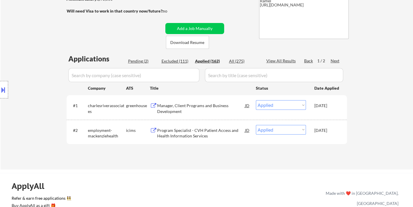
select select ""applied""
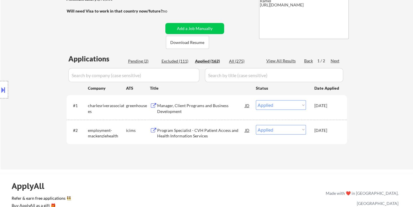
select select ""applied""
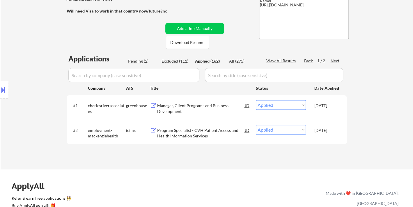
select select ""applied""
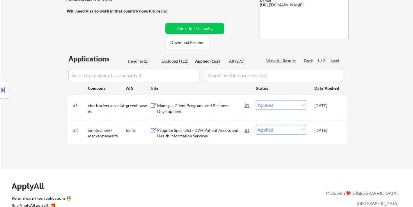
select select ""applied""
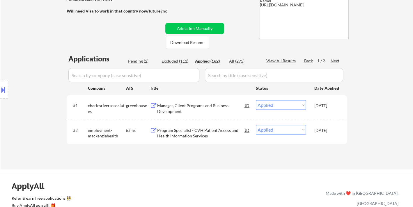
select select ""applied""
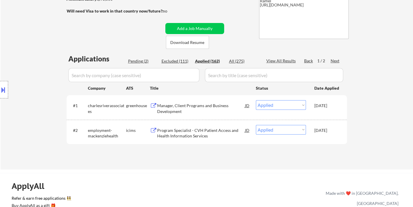
select select ""applied""
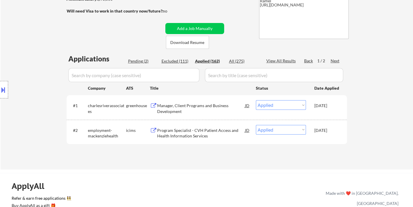
select select ""applied""
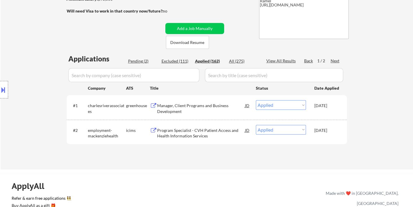
select select ""applied""
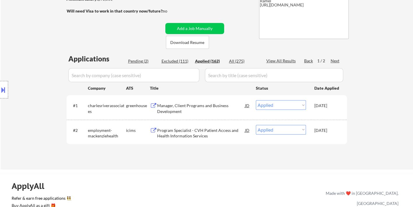
select select ""applied""
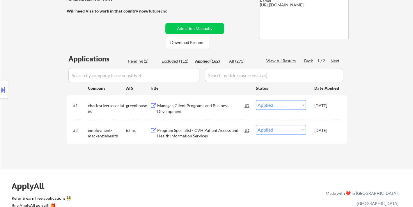
select select ""applied""
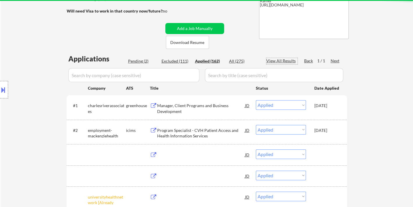
click at [281, 62] on div "View All Results" at bounding box center [281, 61] width 31 height 6
select select ""applied""
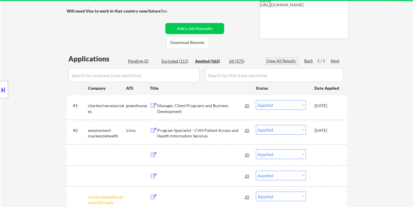
select select ""applied""
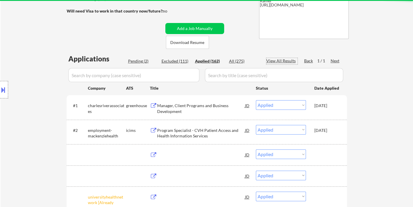
select select ""applied""
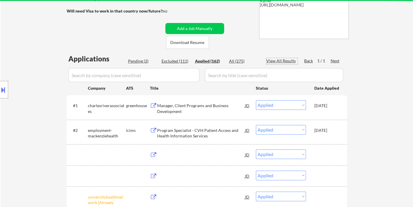
select select ""applied""
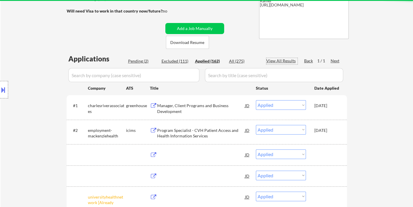
select select ""applied""
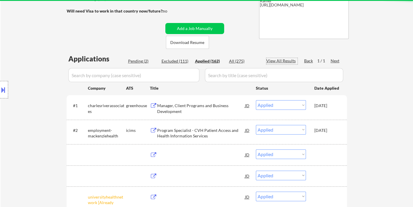
select select ""applied""
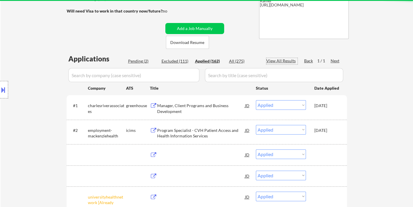
select select ""applied""
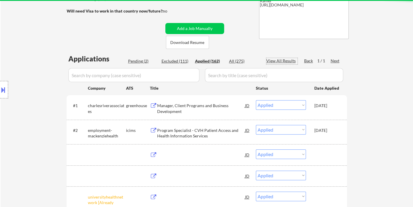
select select ""applied""
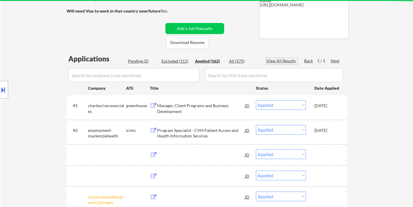
select select ""applied""
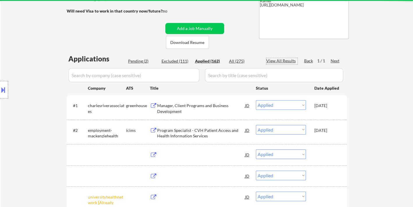
select select ""applied""
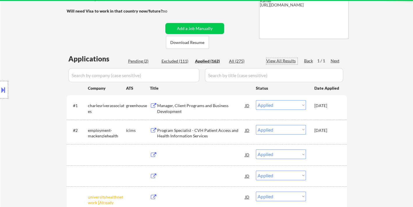
select select ""applied""
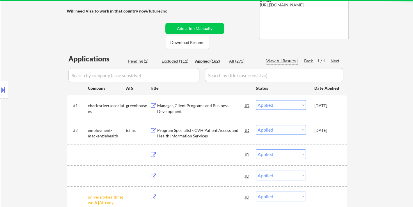
select select ""applied""
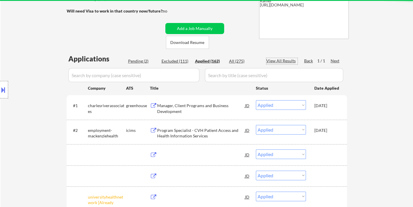
select select ""applied""
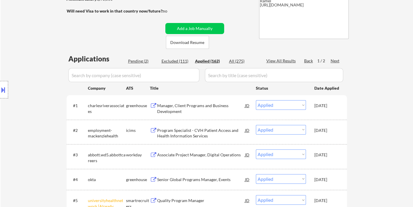
click at [48, 110] on div "Location Inclusions:" at bounding box center [52, 90] width 104 height 108
click at [289, 61] on div "View All Results" at bounding box center [281, 61] width 31 height 6
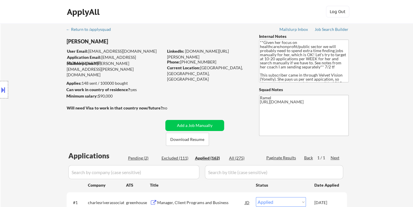
select select ""applied""
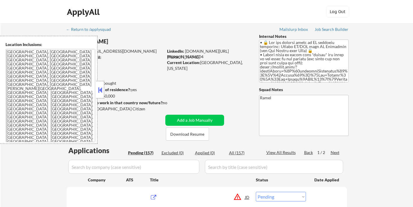
select select ""pending""
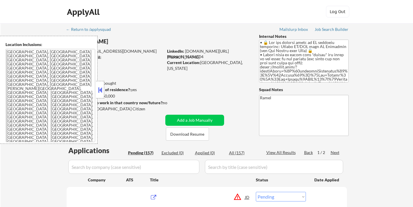
select select ""pending""
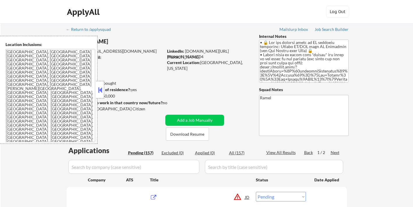
select select ""pending""
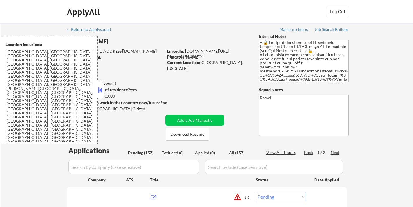
select select ""pending""
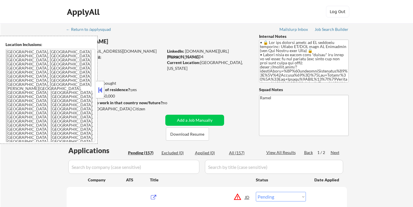
select select ""pending""
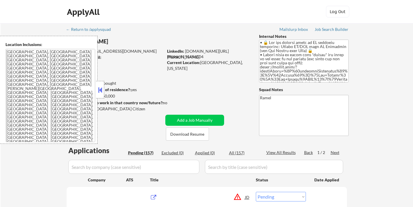
select select ""pending""
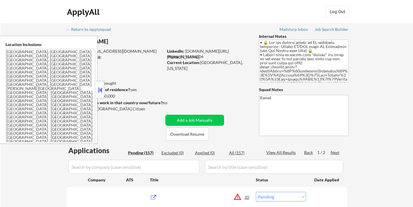
select select ""pending""
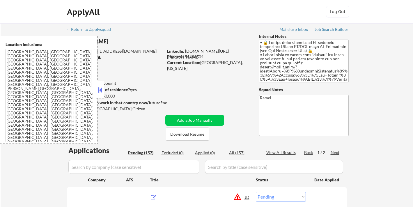
select select ""pending""
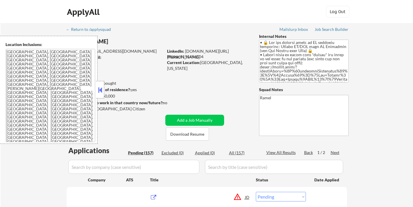
select select ""pending""
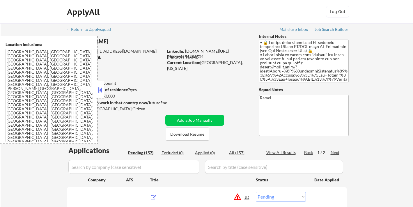
select select ""pending""
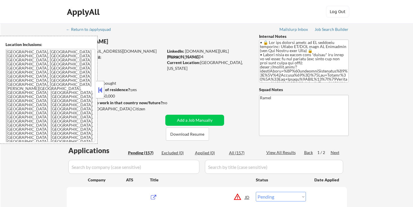
select select ""pending""
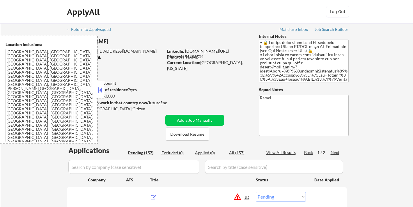
select select ""pending""
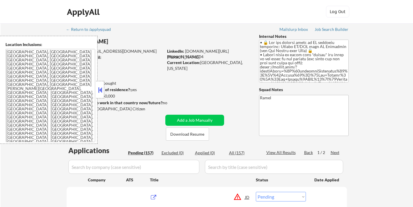
select select ""pending""
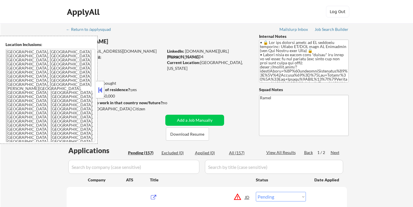
select select ""pending""
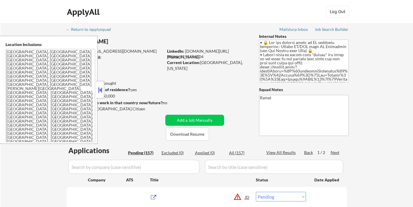
select select ""pending""
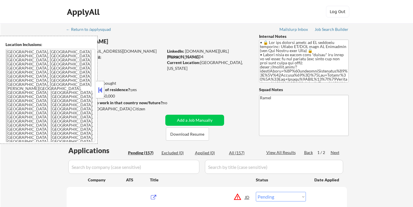
select select ""pending""
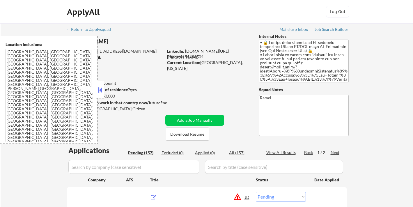
select select ""pending""
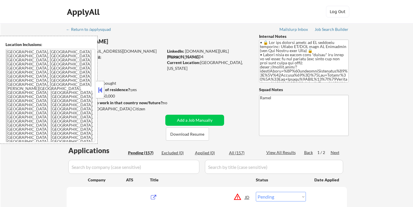
select select ""pending""
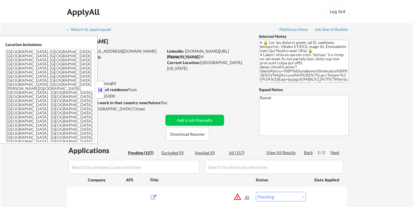
select select ""pending""
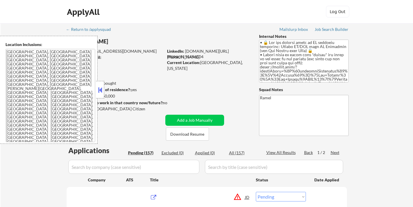
select select ""pending""
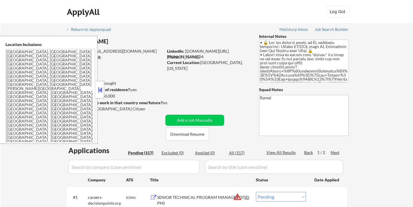
drag, startPoint x: 102, startPoint y: 91, endPoint x: 110, endPoint y: 90, distance: 8.8
click at [102, 90] on button at bounding box center [100, 90] width 6 height 9
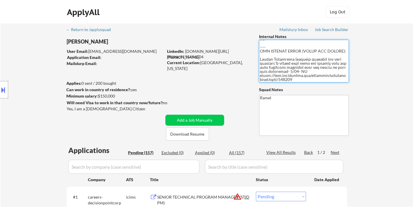
scroll to position [273, 0]
drag, startPoint x: 259, startPoint y: 68, endPoint x: 275, endPoint y: 46, distance: 26.9
click at [275, 46] on textarea at bounding box center [304, 61] width 90 height 43
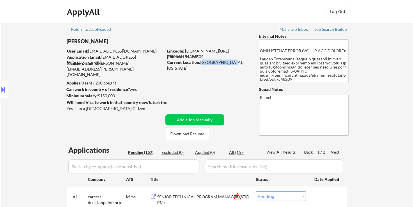
drag, startPoint x: 200, startPoint y: 63, endPoint x: 231, endPoint y: 64, distance: 30.8
click at [231, 64] on div "Current Location: [GEOGRAPHIC_DATA], [US_STATE]" at bounding box center [208, 65] width 82 height 11
copy div "[GEOGRAPHIC_DATA], [US_STATE]"
drag, startPoint x: 13, startPoint y: 34, endPoint x: 21, endPoint y: 23, distance: 13.6
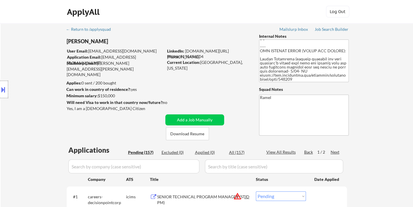
drag, startPoint x: 6, startPoint y: 88, endPoint x: 35, endPoint y: 90, distance: 28.9
click at [6, 88] on button at bounding box center [3, 90] width 6 height 10
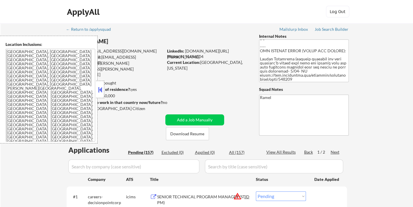
click at [49, 91] on textarea "[GEOGRAPHIC_DATA], [GEOGRAPHIC_DATA] [GEOGRAPHIC_DATA], [GEOGRAPHIC_DATA] [GEOG…" at bounding box center [51, 95] width 90 height 93
drag, startPoint x: 13, startPoint y: 165, endPoint x: 20, endPoint y: 165, distance: 7.3
click at [103, 88] on button at bounding box center [100, 90] width 6 height 9
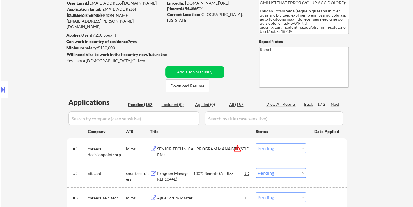
scroll to position [65, 0]
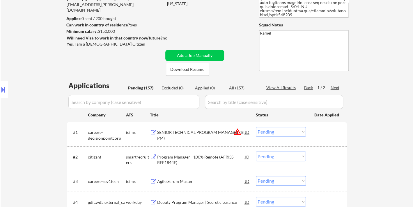
click at [21, 76] on div "Location Inclusions: [GEOGRAPHIC_DATA], [GEOGRAPHIC_DATA] [GEOGRAPHIC_DATA], [G…" at bounding box center [52, 90] width 104 height 108
click at [284, 88] on div "View All Results" at bounding box center [281, 88] width 31 height 6
select select ""pending""
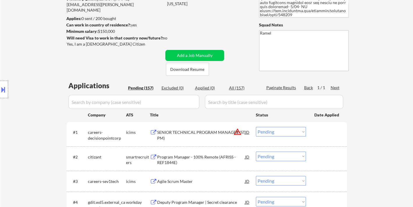
select select ""pending""
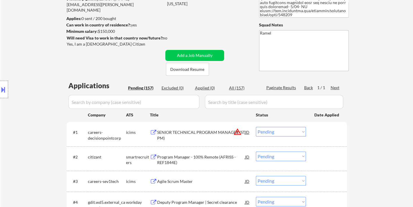
select select ""pending""
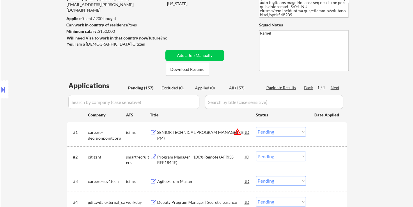
select select ""pending""
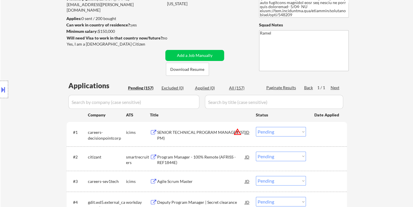
select select ""pending""
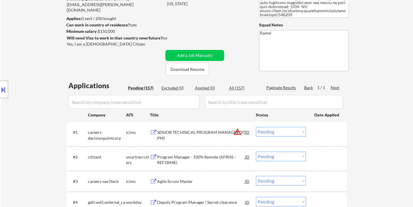
select select ""pending""
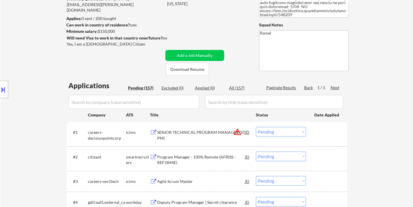
select select ""pending""
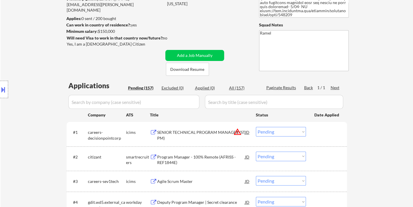
select select ""pending""
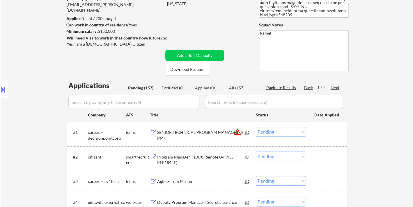
select select ""pending""
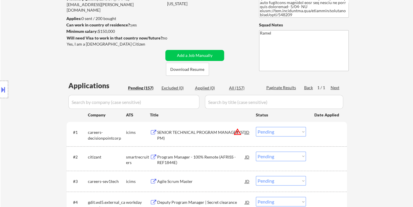
select select ""pending""
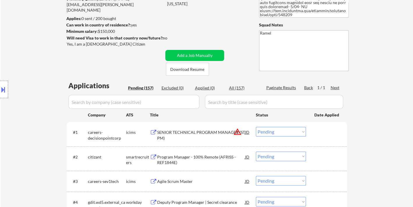
select select ""pending""
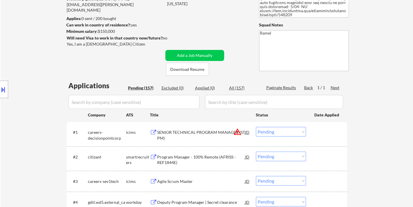
select select ""pending""
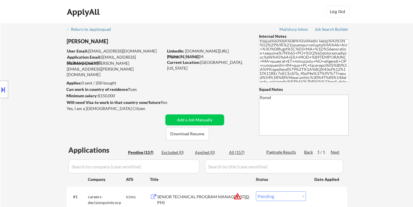
scroll to position [0, 0]
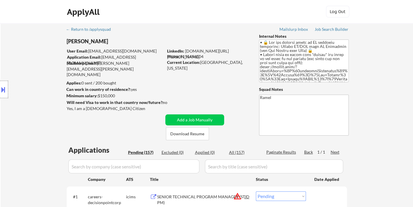
click at [18, 53] on div "Location Inclusions: [GEOGRAPHIC_DATA], [GEOGRAPHIC_DATA] [GEOGRAPHIC_DATA], [G…" at bounding box center [52, 90] width 104 height 108
drag, startPoint x: 201, startPoint y: 62, endPoint x: 228, endPoint y: 62, distance: 27.3
click at [228, 62] on div "Current Location: [GEOGRAPHIC_DATA], [US_STATE]" at bounding box center [208, 65] width 82 height 11
copy div "[GEOGRAPHIC_DATA], [US_STATE]"
click at [191, 55] on div "Phone: [PHONE_NUMBER]" at bounding box center [208, 57] width 82 height 6
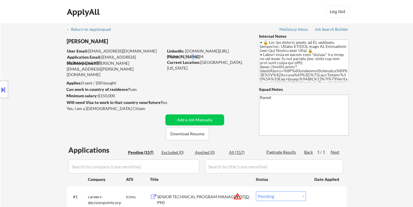
click at [191, 55] on div "Phone: [PHONE_NUMBER]" at bounding box center [208, 57] width 82 height 6
click at [193, 56] on div "Phone: [PHONE_NUMBER]" at bounding box center [208, 57] width 82 height 6
copy div "9155496504"
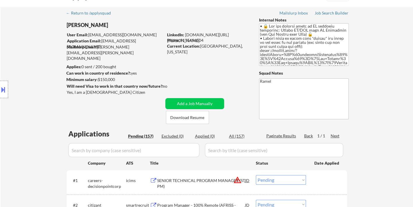
scroll to position [32, 0]
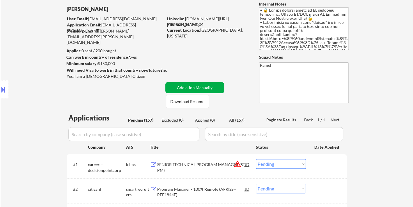
click at [204, 87] on button "Add a Job Manually" at bounding box center [194, 87] width 59 height 11
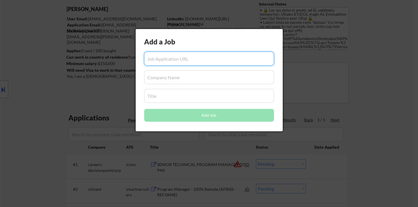
click at [154, 58] on input "input" at bounding box center [209, 59] width 130 height 14
paste input "[URL][DOMAIN_NAME]"
type input "[URL][DOMAIN_NAME]"
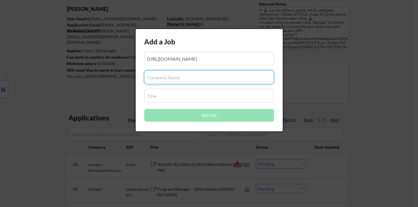
click at [184, 78] on input "input" at bounding box center [209, 77] width 130 height 14
paste input "cti"
type input "cti"
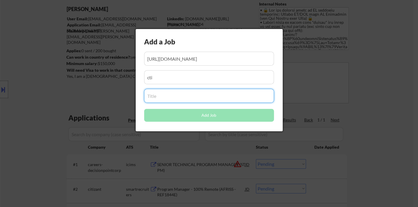
click at [171, 101] on input "input" at bounding box center [209, 96] width 130 height 14
paste input "Program Manager"
type input "Program Manager"
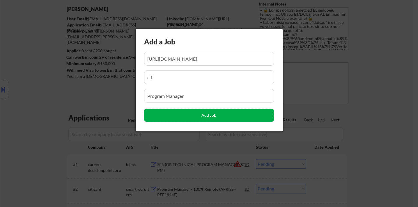
click at [172, 120] on button "Add Job" at bounding box center [209, 115] width 130 height 13
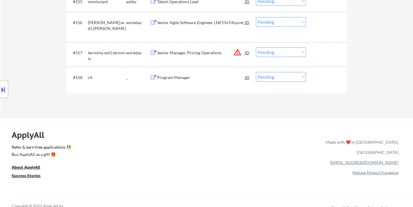
scroll to position [3672, 0]
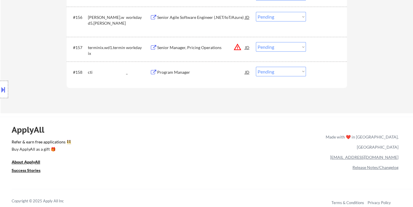
click at [276, 72] on select "Choose an option... Pending Applied Excluded (Questions) Excluded (Expired) Exc…" at bounding box center [281, 72] width 50 height 10
select select ""applied""
click at [256, 67] on select "Choose an option... Pending Applied Excluded (Questions) Excluded (Expired) Exc…" at bounding box center [281, 72] width 50 height 10
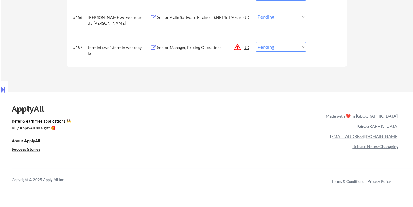
click at [21, 60] on div "Location Inclusions: [GEOGRAPHIC_DATA], [GEOGRAPHIC_DATA] [GEOGRAPHIC_DATA], [G…" at bounding box center [52, 90] width 104 height 108
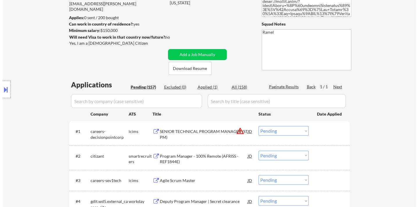
scroll to position [39, 0]
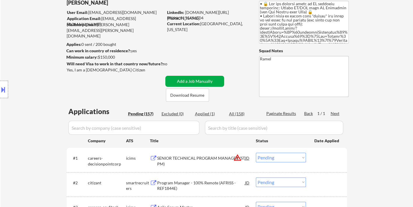
click at [213, 79] on button "Add a Job Manually" at bounding box center [194, 81] width 59 height 11
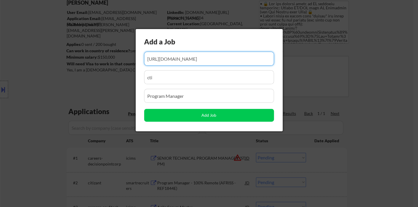
click at [201, 61] on input "input" at bounding box center [209, 59] width 130 height 14
paste input "[URL][DOMAIN_NAME]"
type input "[URL][DOMAIN_NAME]"
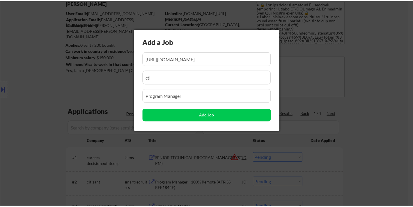
scroll to position [0, 0]
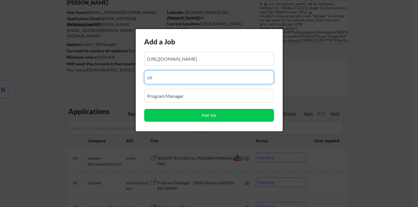
drag, startPoint x: 171, startPoint y: 78, endPoint x: 128, endPoint y: 78, distance: 43.6
click at [128, 78] on body "← Return to /applysquad Mailslurp Inbox Job Search Builder [PERSON_NAME] User E…" at bounding box center [209, 64] width 418 height 207
paste input "saronic"
type input "saronic"
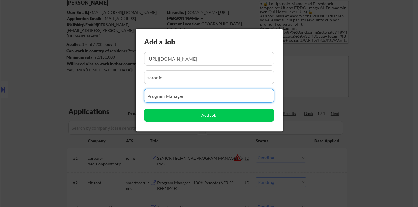
drag, startPoint x: 188, startPoint y: 93, endPoint x: 127, endPoint y: 92, distance: 61.1
click at [127, 92] on body "← Return to /applysquad Mailslurp Inbox Job Search Builder [PERSON_NAME] User E…" at bounding box center [209, 64] width 418 height 207
paste input "Program Manager - SOCOM Programs"
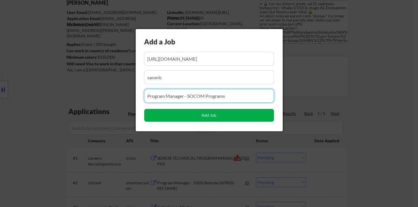
type input "Program Manager - SOCOM Programs"
click at [196, 117] on button "Add Job" at bounding box center [209, 115] width 130 height 13
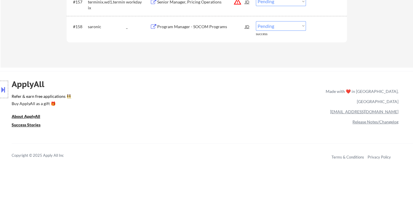
scroll to position [3662, 0]
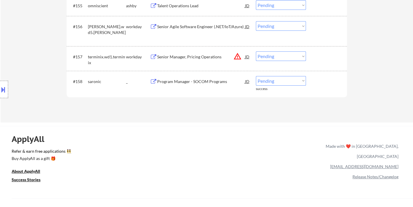
click at [273, 74] on div "#158 saronic _ Program Manager - SOCOM Programs JD Choose an option... Pending …" at bounding box center [205, 82] width 275 height 16
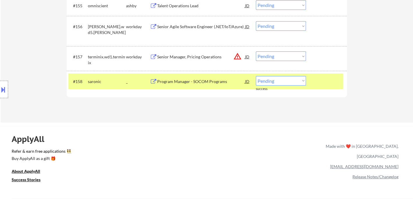
drag, startPoint x: 272, startPoint y: 79, endPoint x: 272, endPoint y: 85, distance: 5.5
click at [272, 79] on select "Choose an option... Pending Applied Excluded (Questions) Excluded (Expired) Exc…" at bounding box center [281, 81] width 50 height 10
select select ""applied""
click at [256, 76] on select "Choose an option... Pending Applied Excluded (Questions) Excluded (Expired) Exc…" at bounding box center [281, 81] width 50 height 10
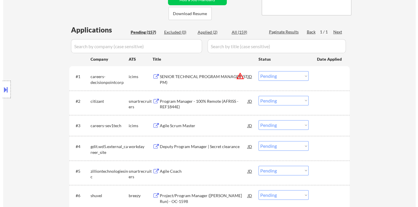
scroll to position [51, 0]
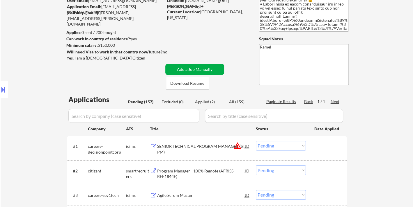
click at [201, 68] on button "Add a Job Manually" at bounding box center [194, 69] width 59 height 11
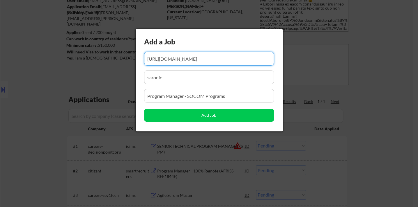
scroll to position [0, 36]
click at [200, 61] on input "input" at bounding box center [209, 59] width 130 height 14
paste input "[URL][DOMAIN_NAME]"
type input "[URL][DOMAIN_NAME]"
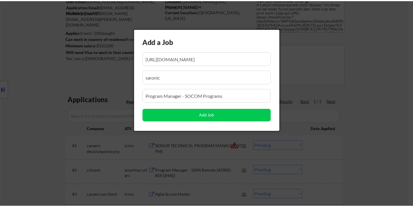
scroll to position [0, 0]
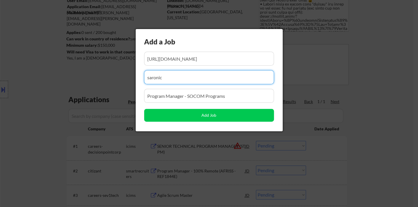
drag, startPoint x: 142, startPoint y: 77, endPoint x: 135, endPoint y: 76, distance: 7.0
click at [135, 76] on body "← Return to /applysquad Mailslurp Inbox Job Search Builder [PERSON_NAME] User E…" at bounding box center [209, 52] width 418 height 207
paste input "unstructuredtechnologies"
type input "unstructuredtechnologies"
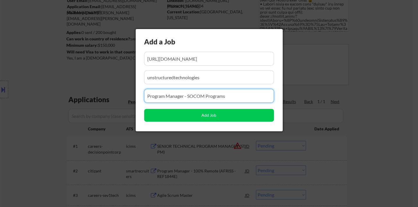
drag, startPoint x: 217, startPoint y: 93, endPoint x: 142, endPoint y: 93, distance: 75.1
click at [142, 93] on div "Add a Job Add Job" at bounding box center [209, 80] width 147 height 102
paste input "Program Manager / CS Manager - Public Sector"
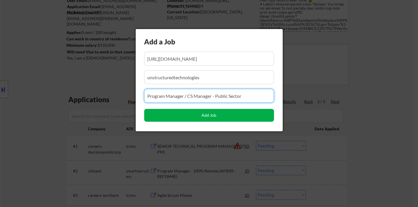
type input "Program Manager / CS Manager - Public Sector"
click at [185, 117] on button "Add Job" at bounding box center [209, 115] width 130 height 13
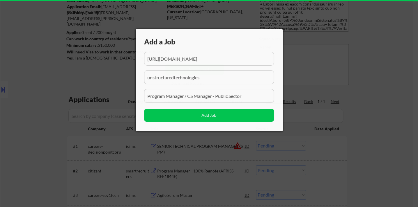
click at [411, 140] on div at bounding box center [209, 103] width 418 height 207
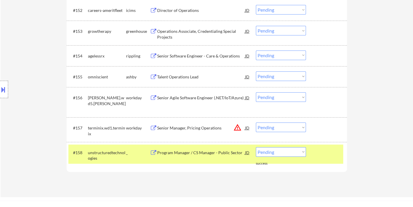
scroll to position [3623, 0]
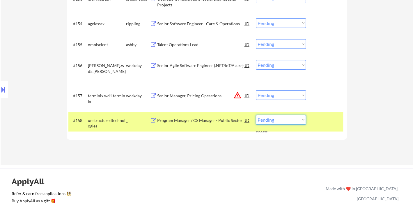
drag, startPoint x: 281, startPoint y: 119, endPoint x: 280, endPoint y: 124, distance: 4.7
click at [281, 119] on select "Choose an option... Pending Applied Excluded (Questions) Excluded (Expired) Exc…" at bounding box center [281, 120] width 50 height 10
select select ""applied""
click at [256, 115] on select "Choose an option... Pending Applied Excluded (Questions) Excluded (Expired) Exc…" at bounding box center [281, 120] width 50 height 10
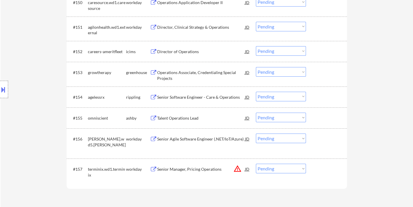
scroll to position [3526, 0]
